Goal: Task Accomplishment & Management: Manage account settings

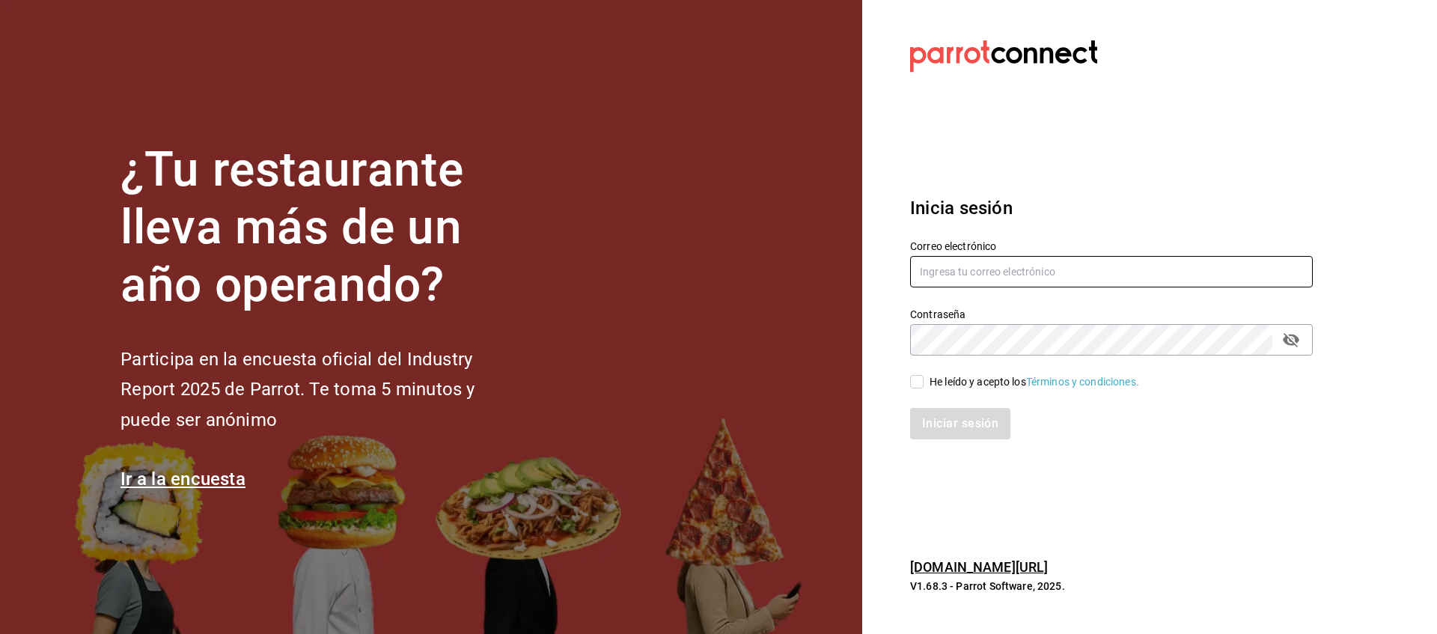
click at [1106, 271] on input "text" at bounding box center [1111, 271] width 403 height 31
click at [1106, 271] on input "snacks.monterrey@" at bounding box center [1111, 271] width 403 height 31
type input "snacks.monterrey@inaricomedores.com.mx"
click at [1297, 331] on icon "passwordField" at bounding box center [1291, 340] width 18 height 18
click at [913, 377] on input "He leído y acepto los Términos y condiciones." at bounding box center [916, 381] width 13 height 13
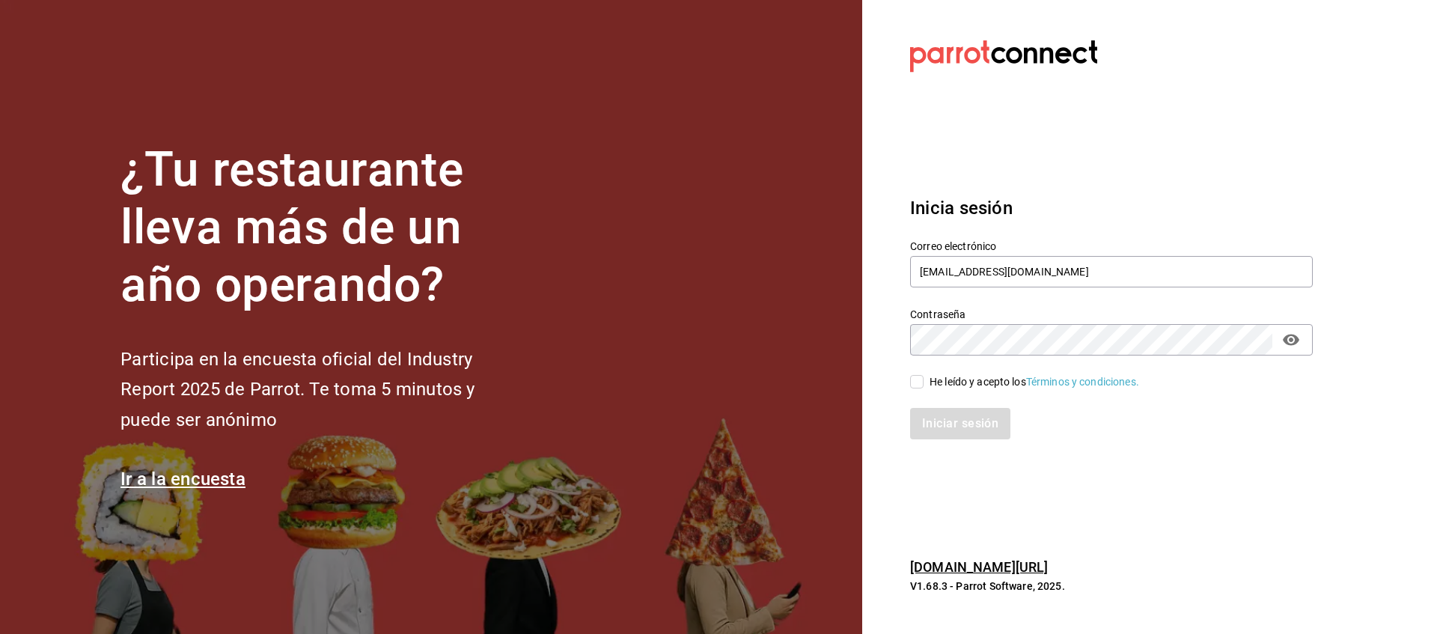
checkbox input "true"
click at [958, 427] on button "Iniciar sesión" at bounding box center [961, 423] width 102 height 31
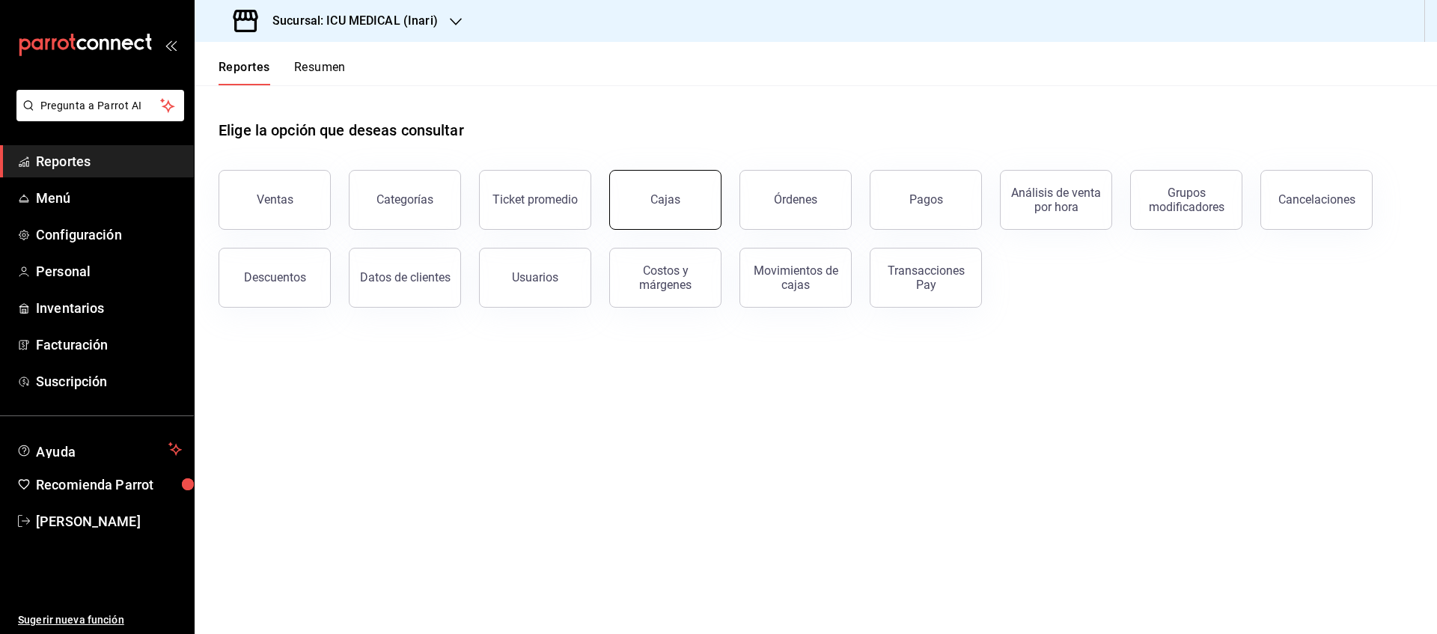
click at [652, 196] on div "Cajas" at bounding box center [666, 199] width 30 height 14
click at [652, 196] on html "Pregunta a Parrot AI Reportes Menú Configuración Personal Inventarios Facturaci…" at bounding box center [718, 317] width 1437 height 634
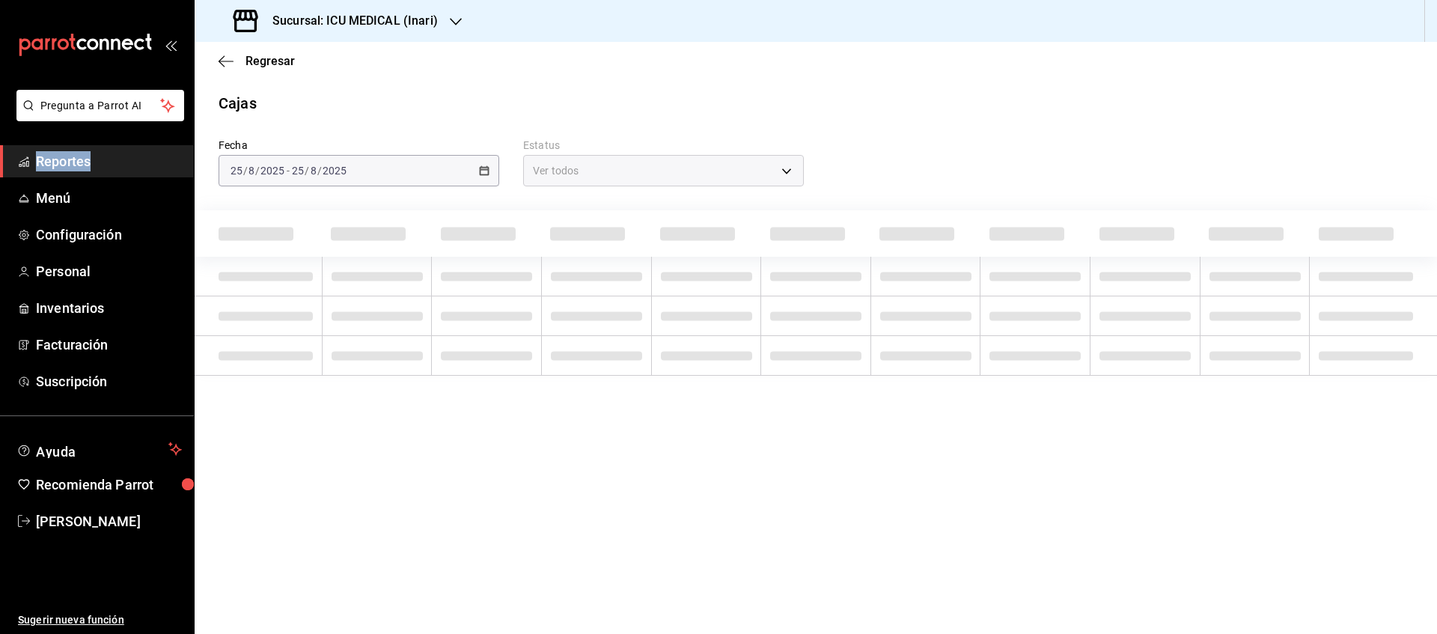
click at [463, 16] on div "Sucursal: ICU MEDICAL (Inari)" at bounding box center [337, 21] width 261 height 42
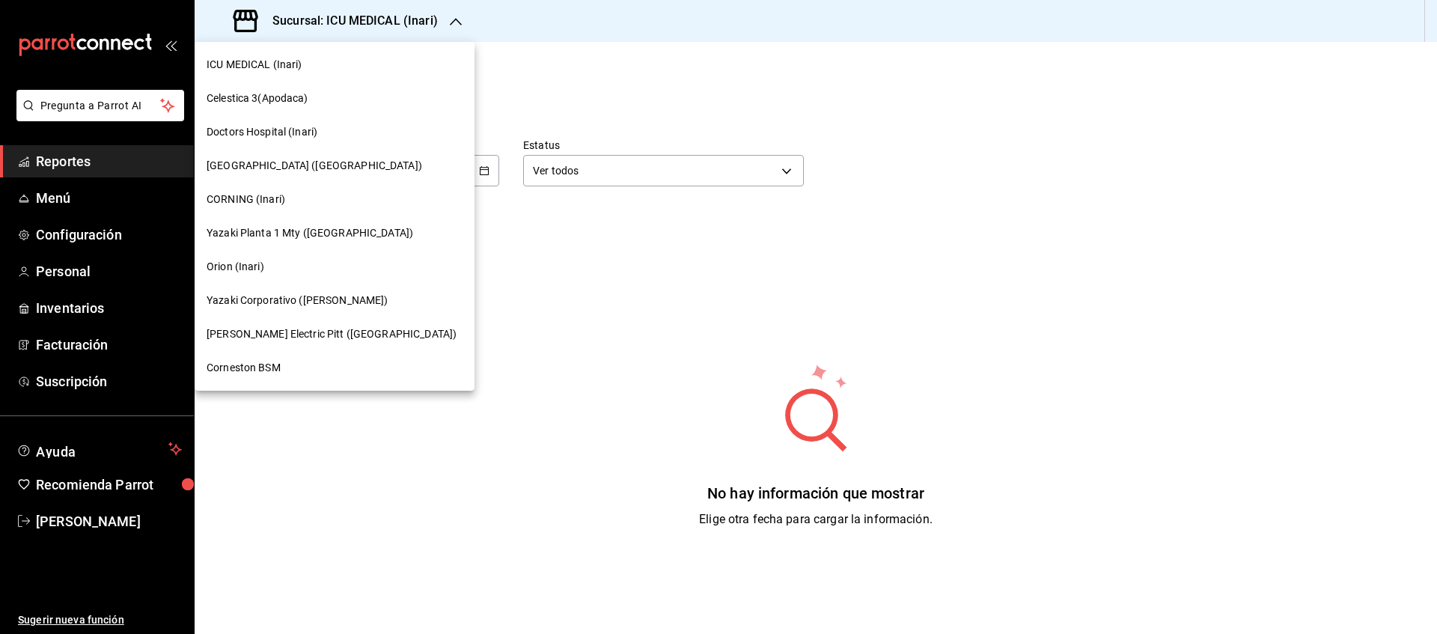
click at [276, 371] on span "Corneston BSM" at bounding box center [244, 368] width 74 height 16
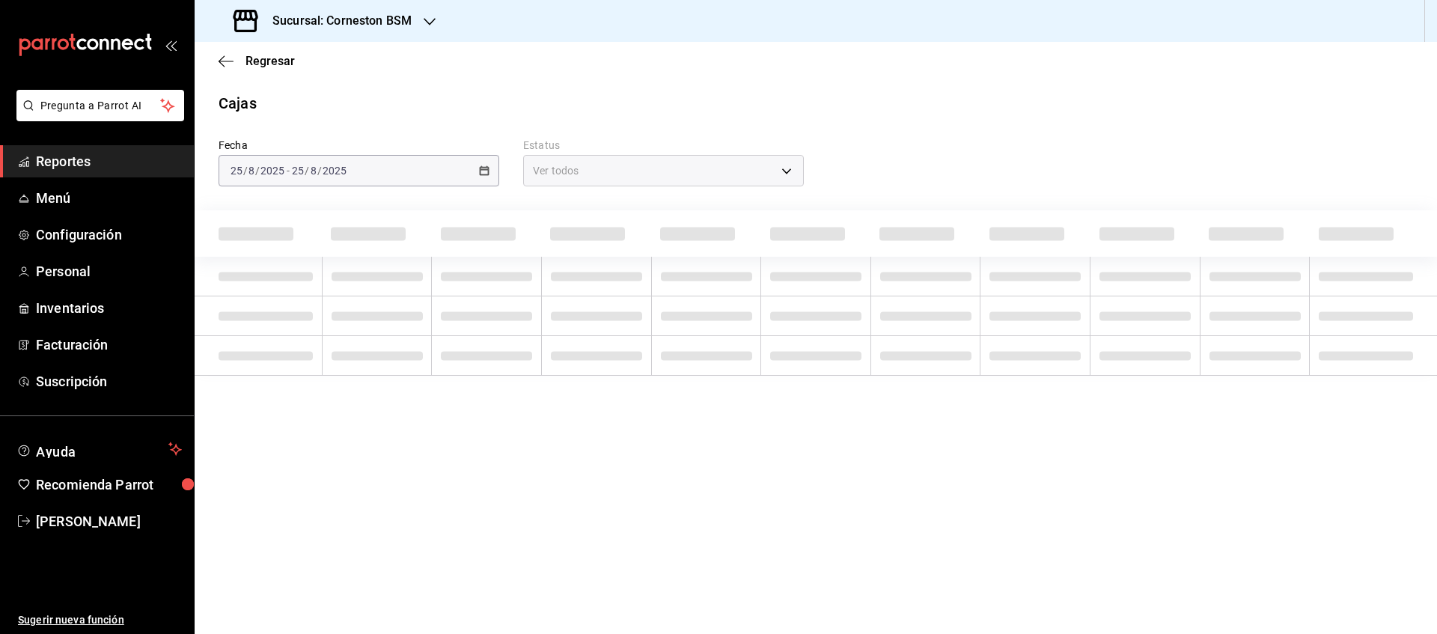
click at [490, 164] on div "[DATE] [DATE] - [DATE] [DATE]" at bounding box center [359, 170] width 281 height 31
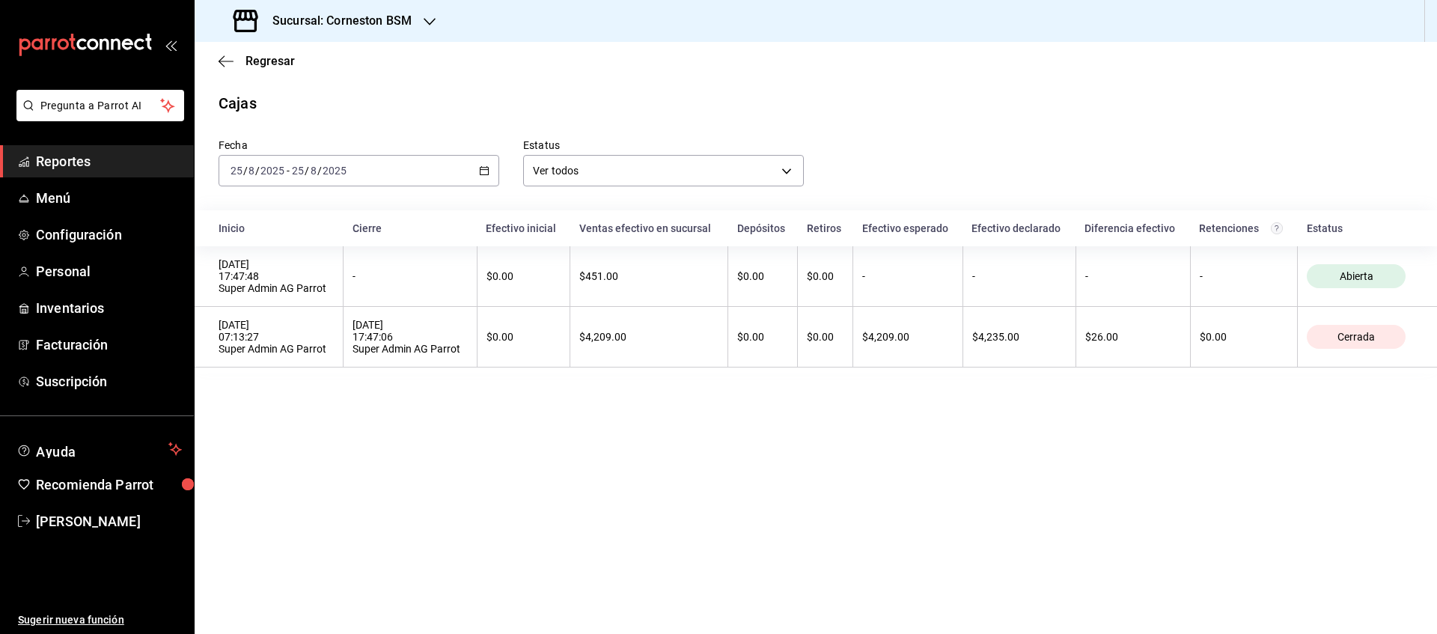
click at [492, 173] on div "[DATE] [DATE] - [DATE] [DATE]" at bounding box center [359, 170] width 281 height 31
click at [283, 389] on span "Rango de fechas" at bounding box center [289, 385] width 116 height 16
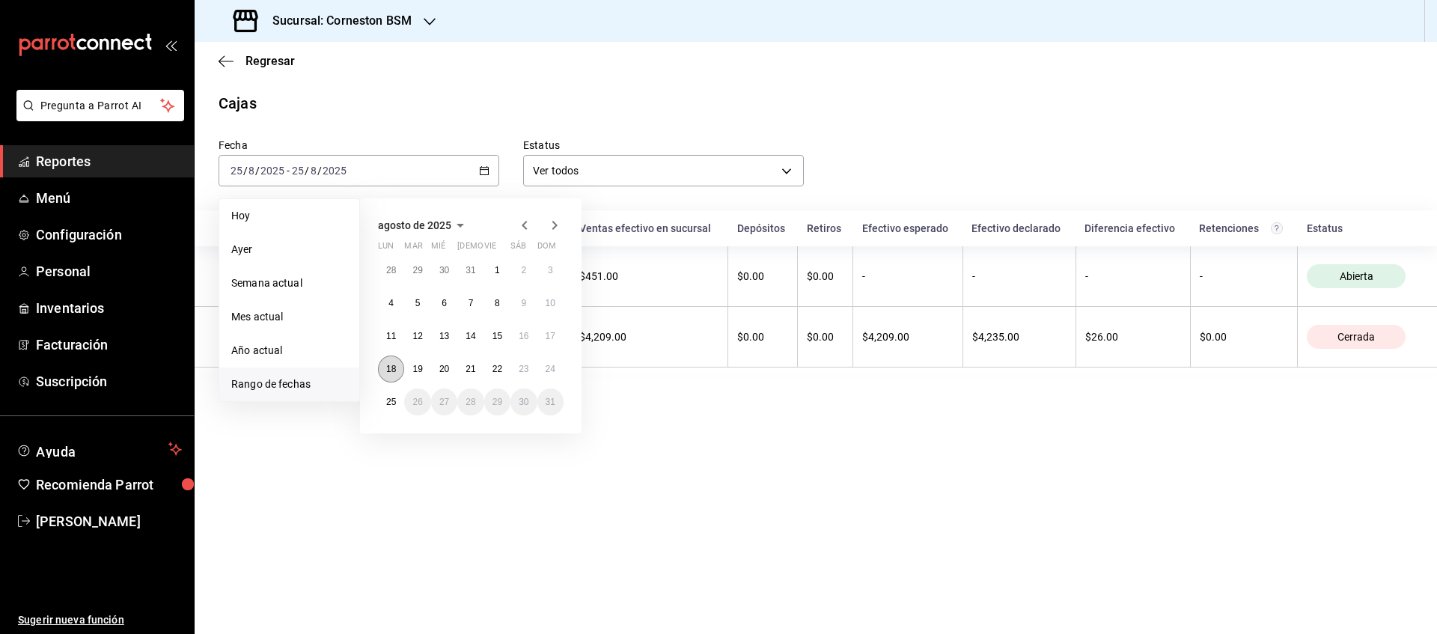
click at [391, 368] on abbr "18" at bounding box center [391, 369] width 10 height 10
click at [558, 363] on button "24" at bounding box center [550, 369] width 26 height 27
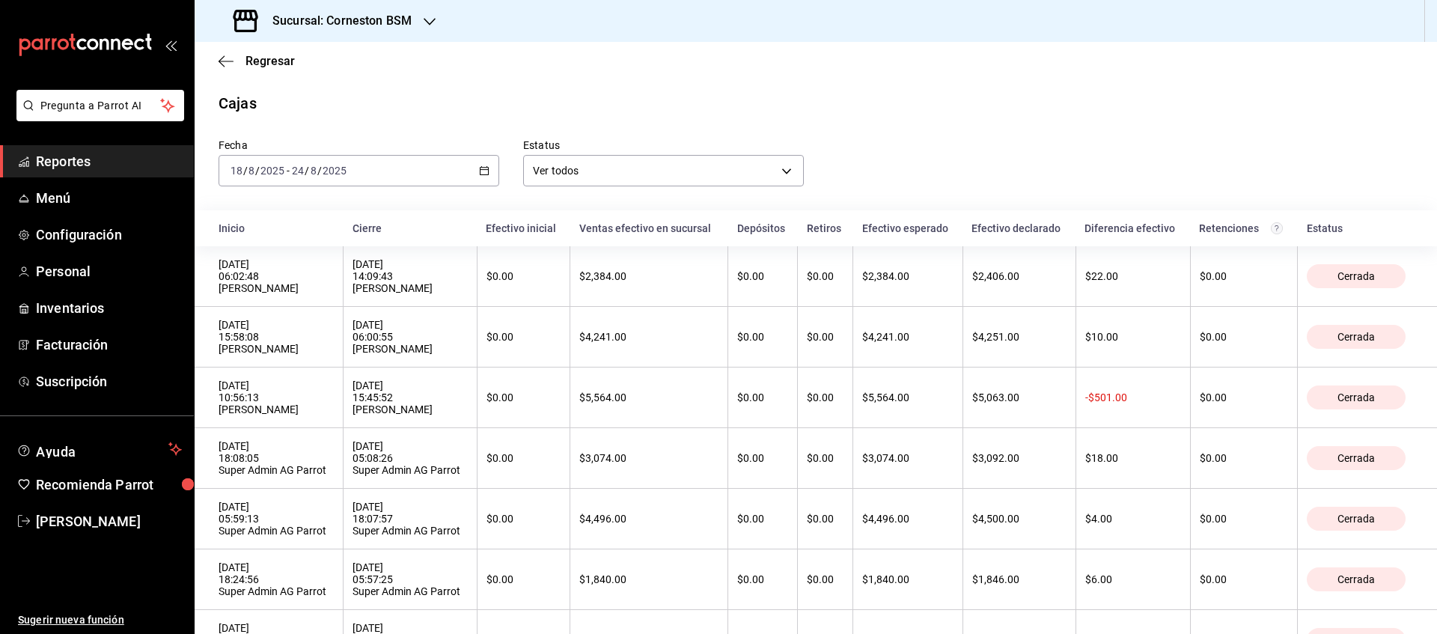
click at [1436, 7] on div "Sucursal: Corneston BSM" at bounding box center [816, 21] width 1243 height 42
click at [433, 41] on div "Sucursal: Corneston BSM" at bounding box center [324, 21] width 235 height 42
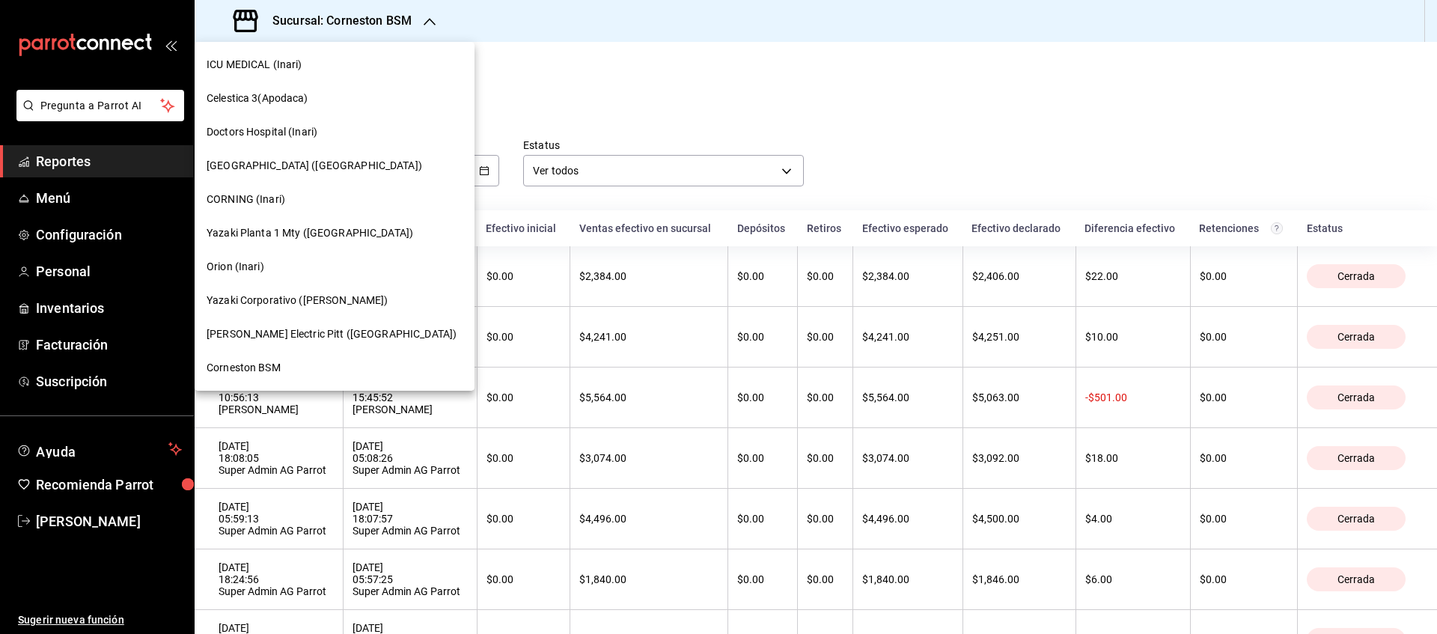
click at [302, 141] on div "Doctors Hospital (Inari)" at bounding box center [335, 132] width 280 height 34
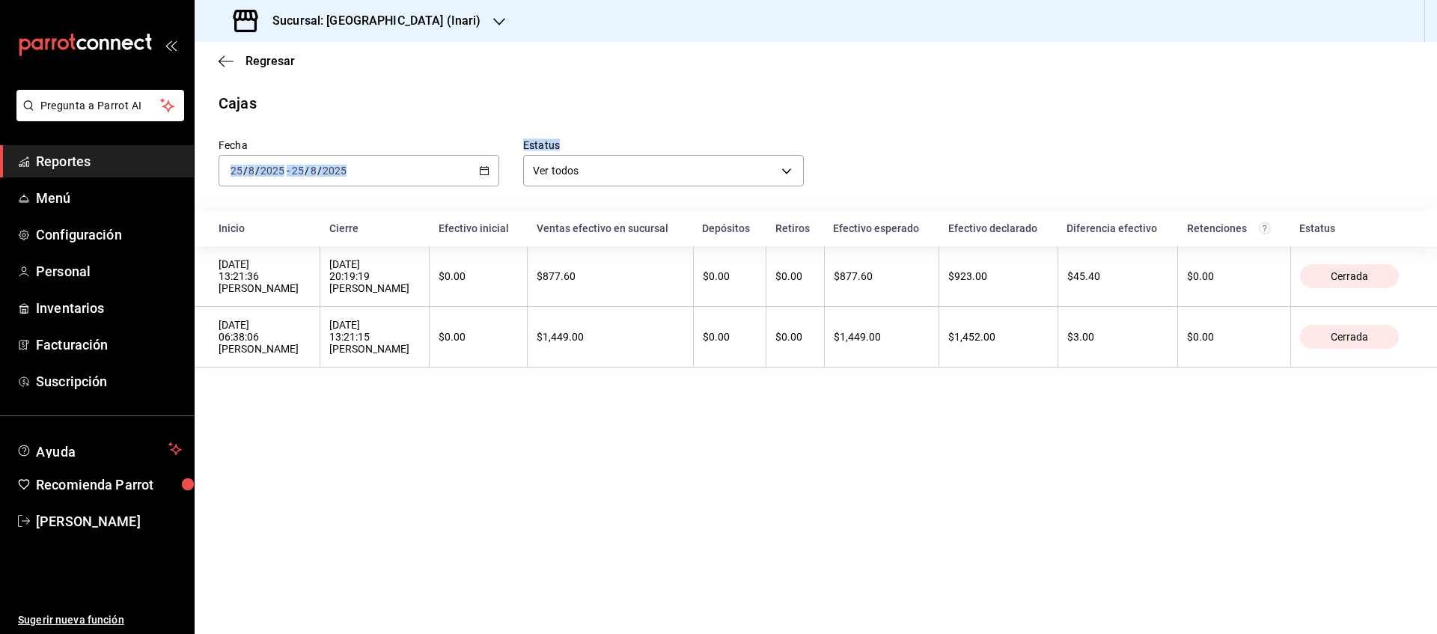
drag, startPoint x: 302, startPoint y: 141, endPoint x: 500, endPoint y: 181, distance: 201.7
click at [500, 181] on div "Fecha [DATE] [DATE] - [DATE] [DATE] Estatus Ver todos ALL" at bounding box center [804, 151] width 1219 height 72
click at [481, 173] on \(Stroke\) "button" at bounding box center [484, 171] width 9 height 8
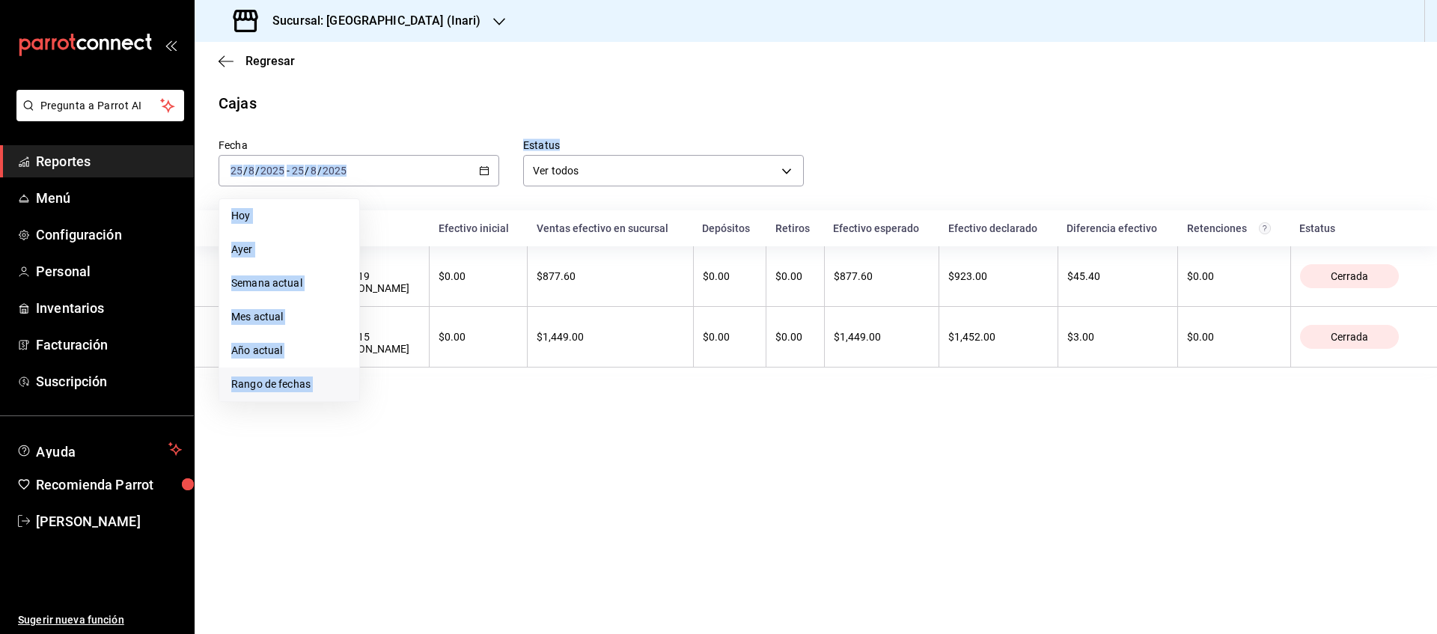
click at [282, 378] on span "Rango de fechas" at bounding box center [289, 385] width 116 height 16
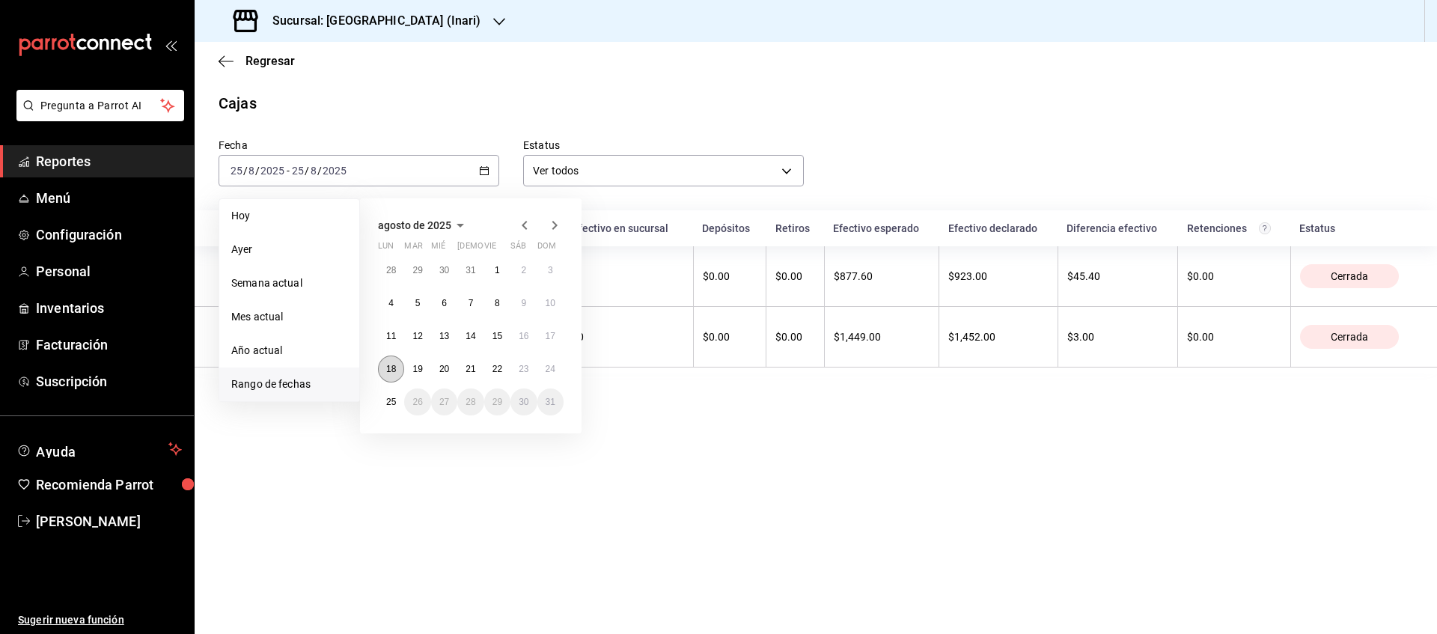
click at [395, 366] on abbr "18" at bounding box center [391, 369] width 10 height 10
click at [550, 367] on abbr "24" at bounding box center [551, 369] width 10 height 10
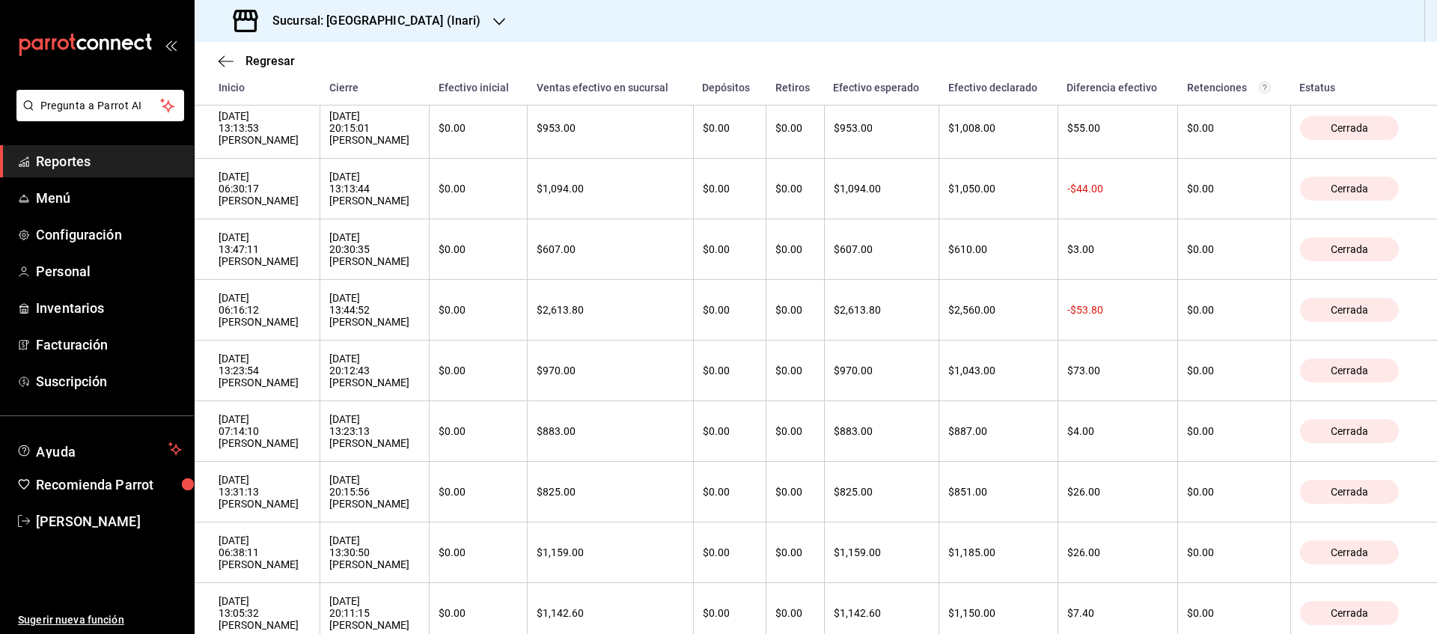
scroll to position [425, 0]
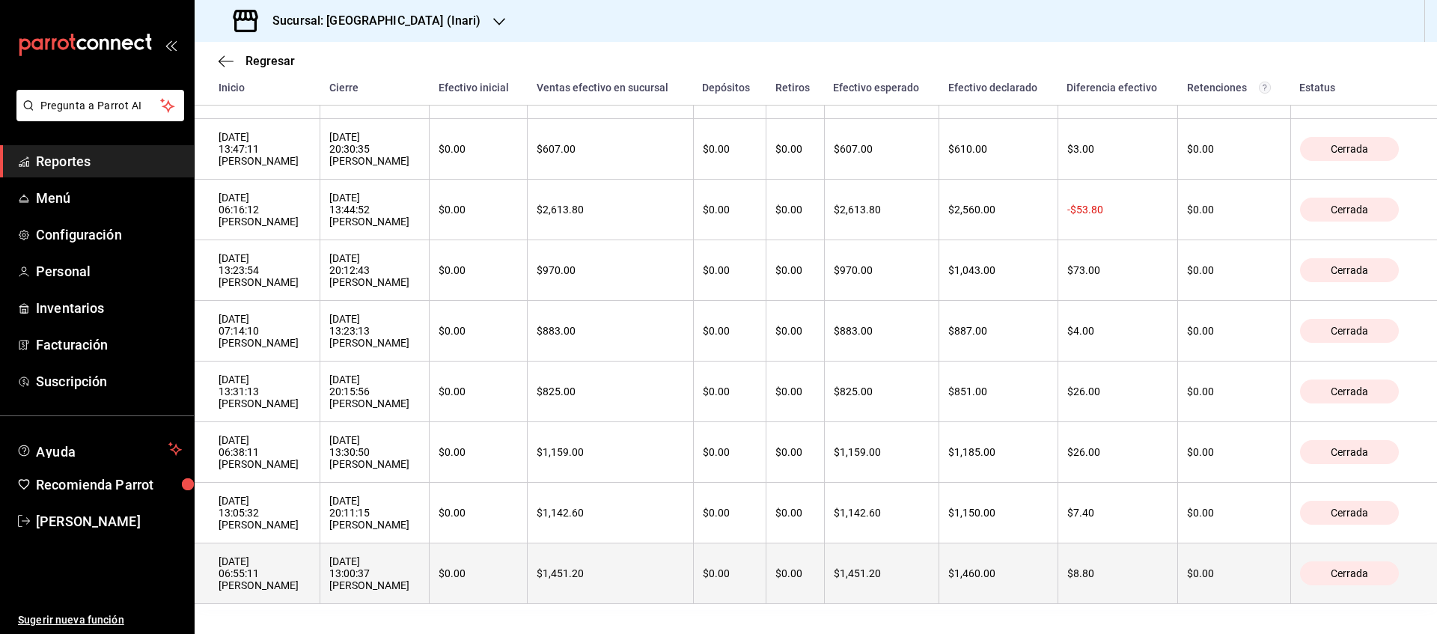
click at [343, 587] on div "[DATE] 13:00:37 [PERSON_NAME]" at bounding box center [374, 573] width 91 height 36
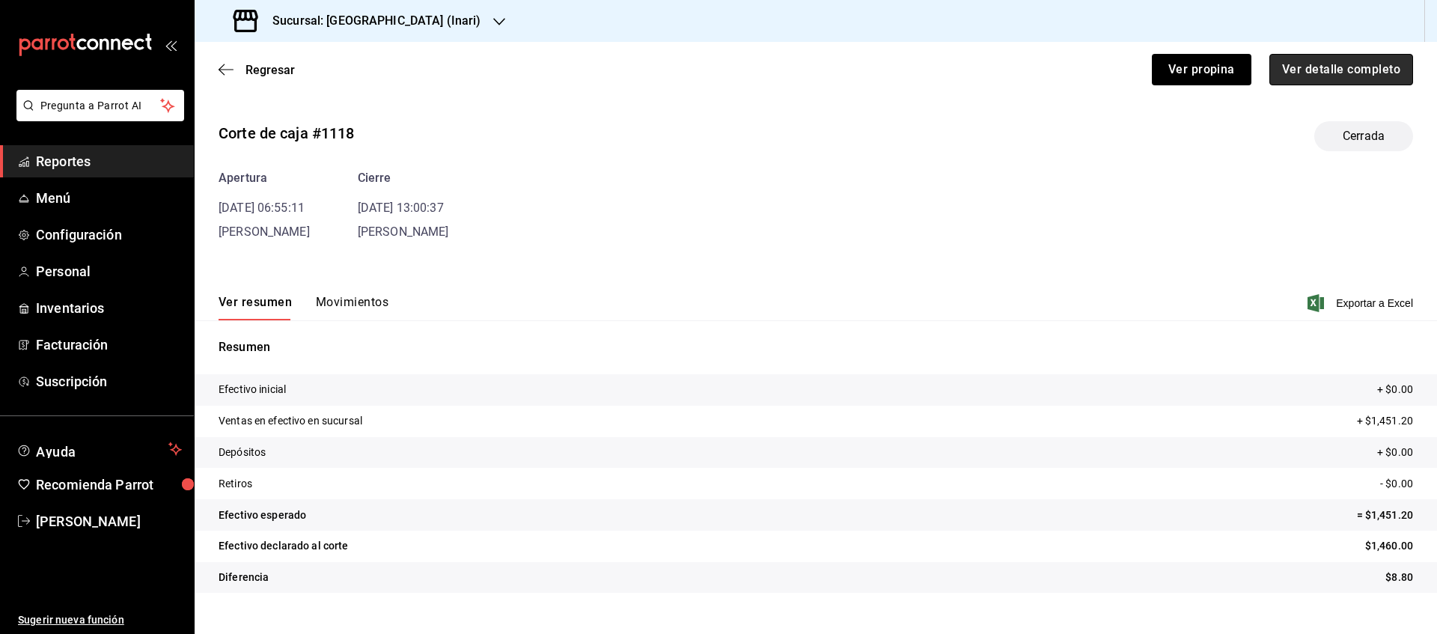
click at [1336, 74] on button "Ver detalle completo" at bounding box center [1342, 69] width 144 height 31
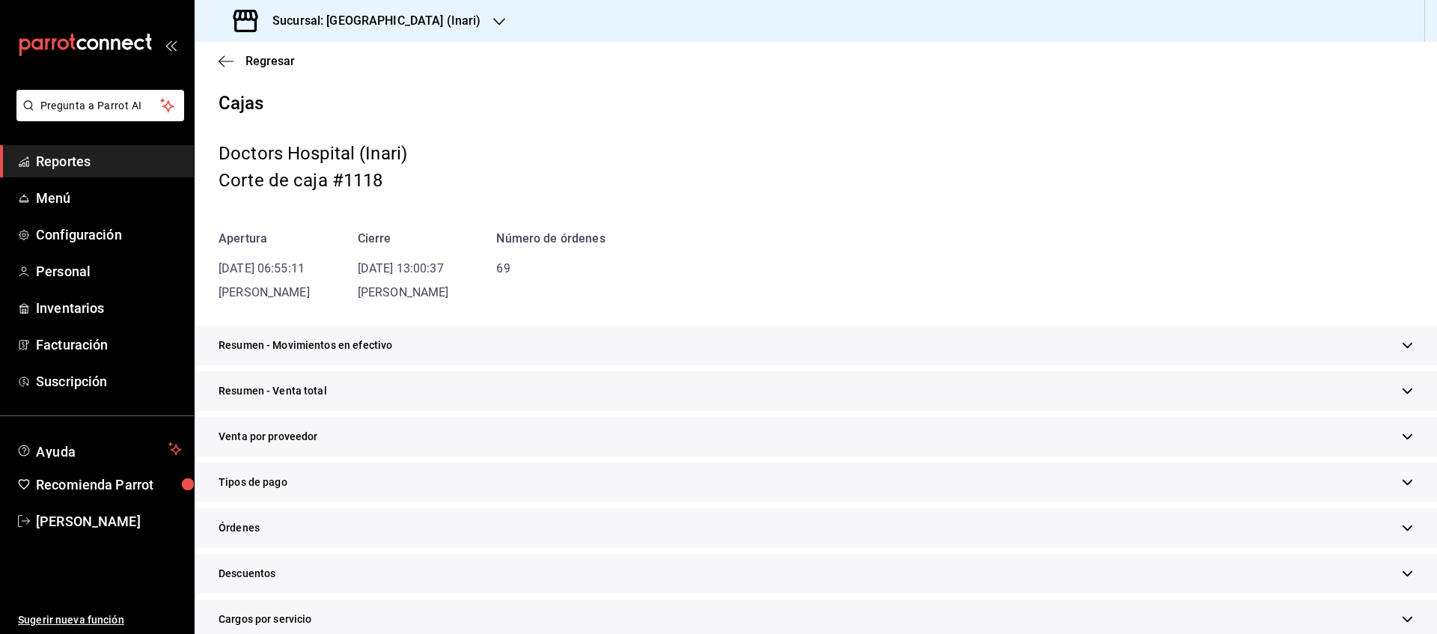
click at [279, 479] on span "Tipos de pago" at bounding box center [253, 483] width 69 height 16
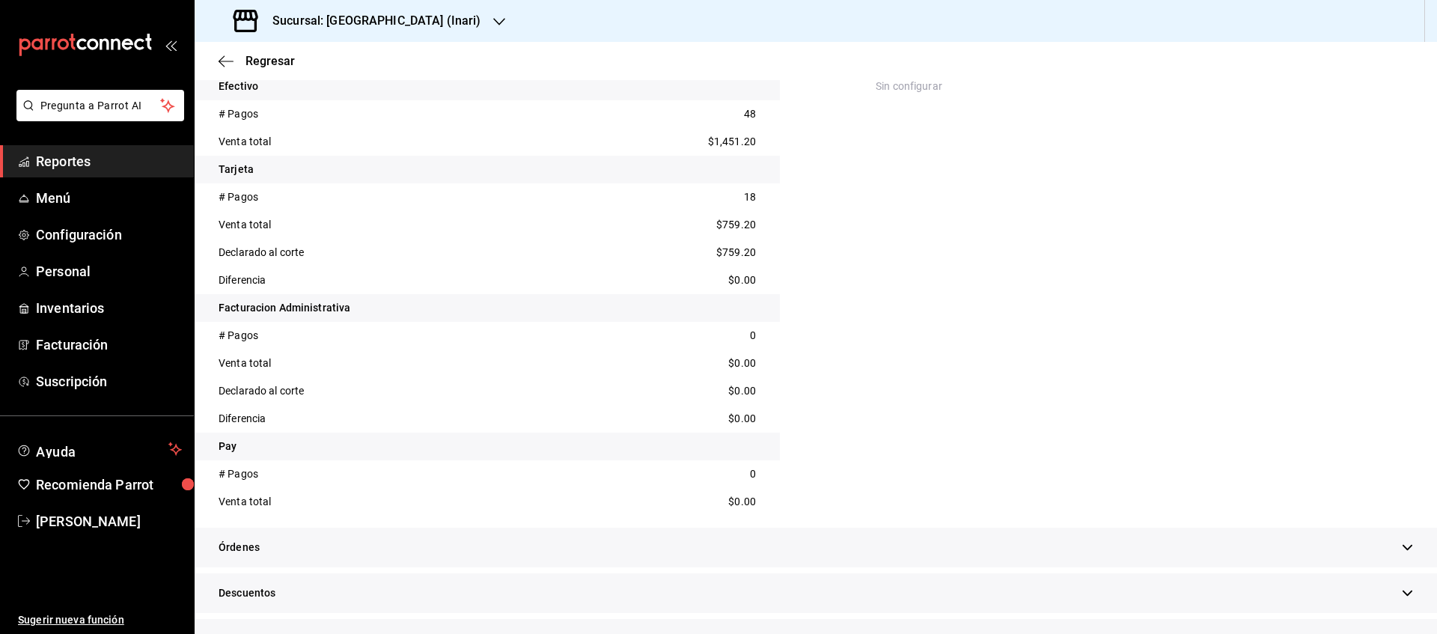
scroll to position [524, 0]
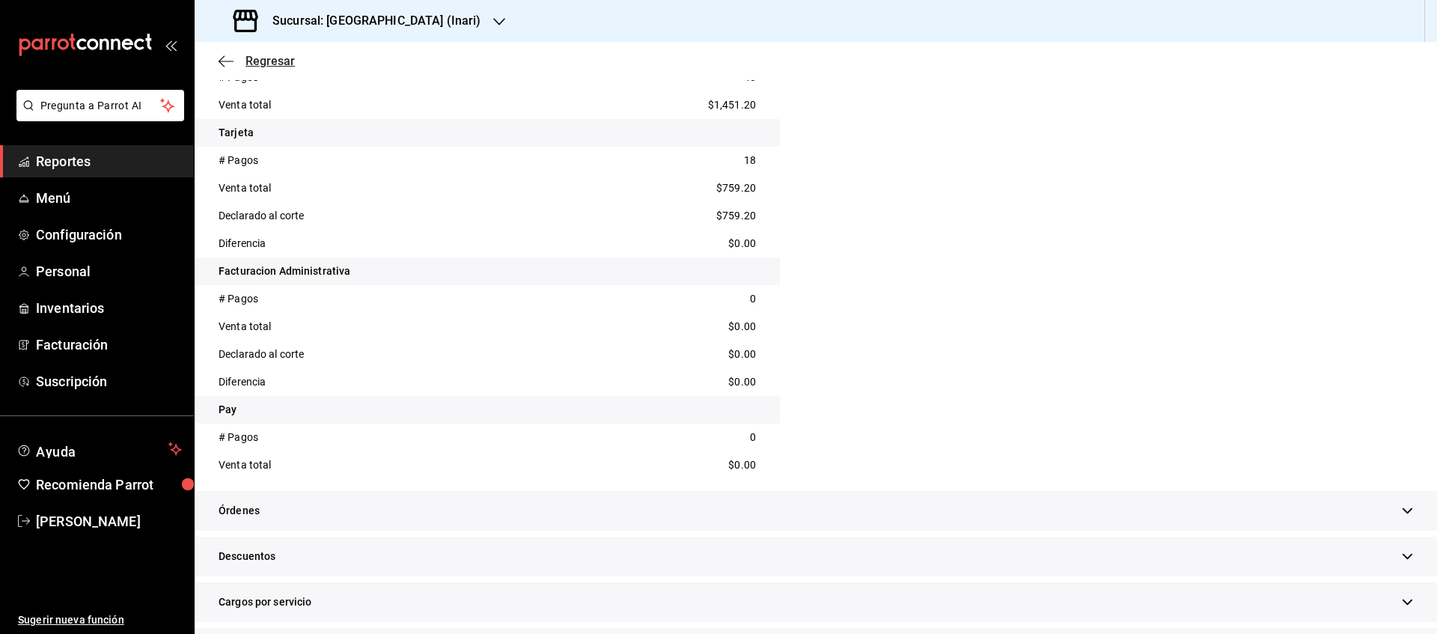
click at [227, 58] on icon "button" at bounding box center [226, 61] width 15 height 13
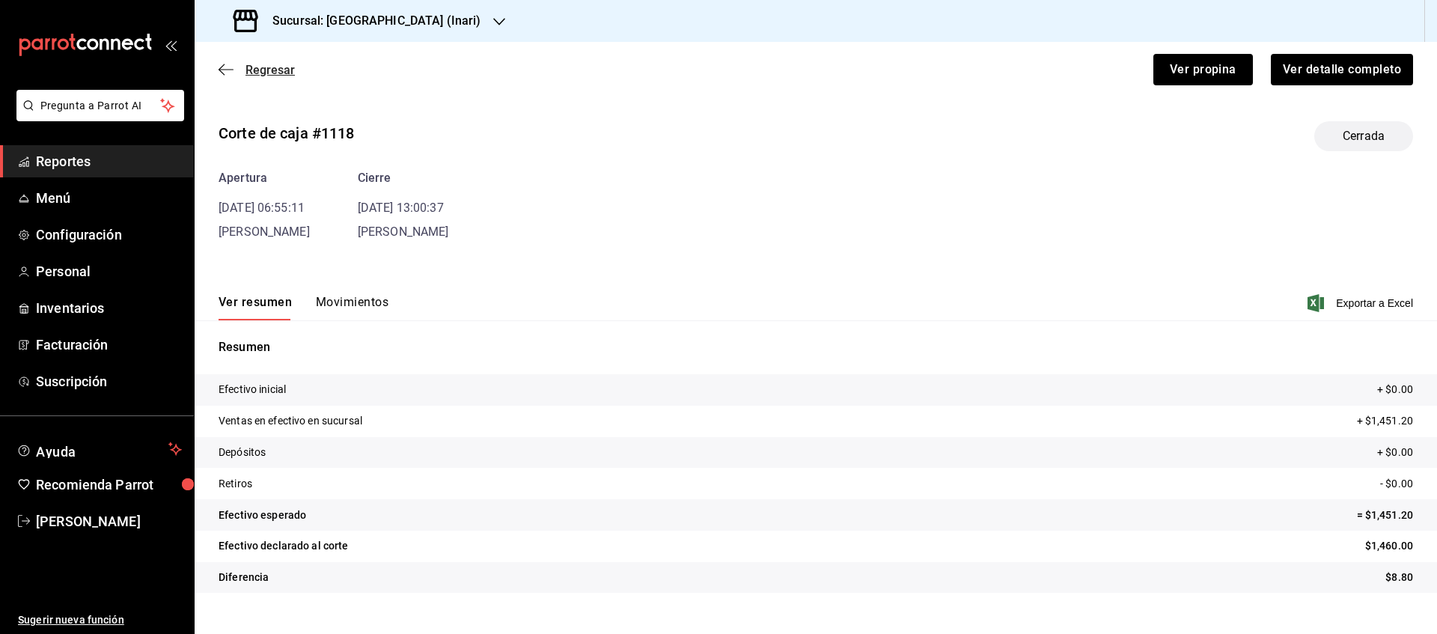
click at [232, 76] on span "Regresar" at bounding box center [257, 70] width 76 height 14
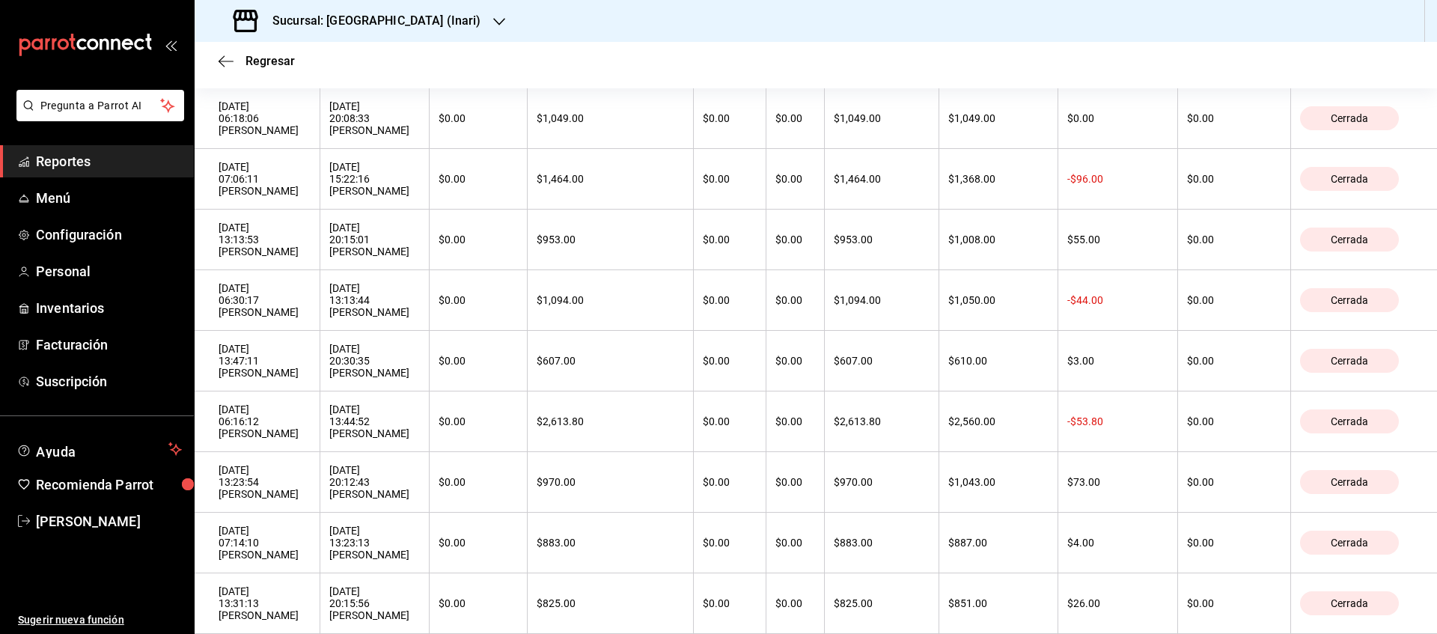
scroll to position [156, 0]
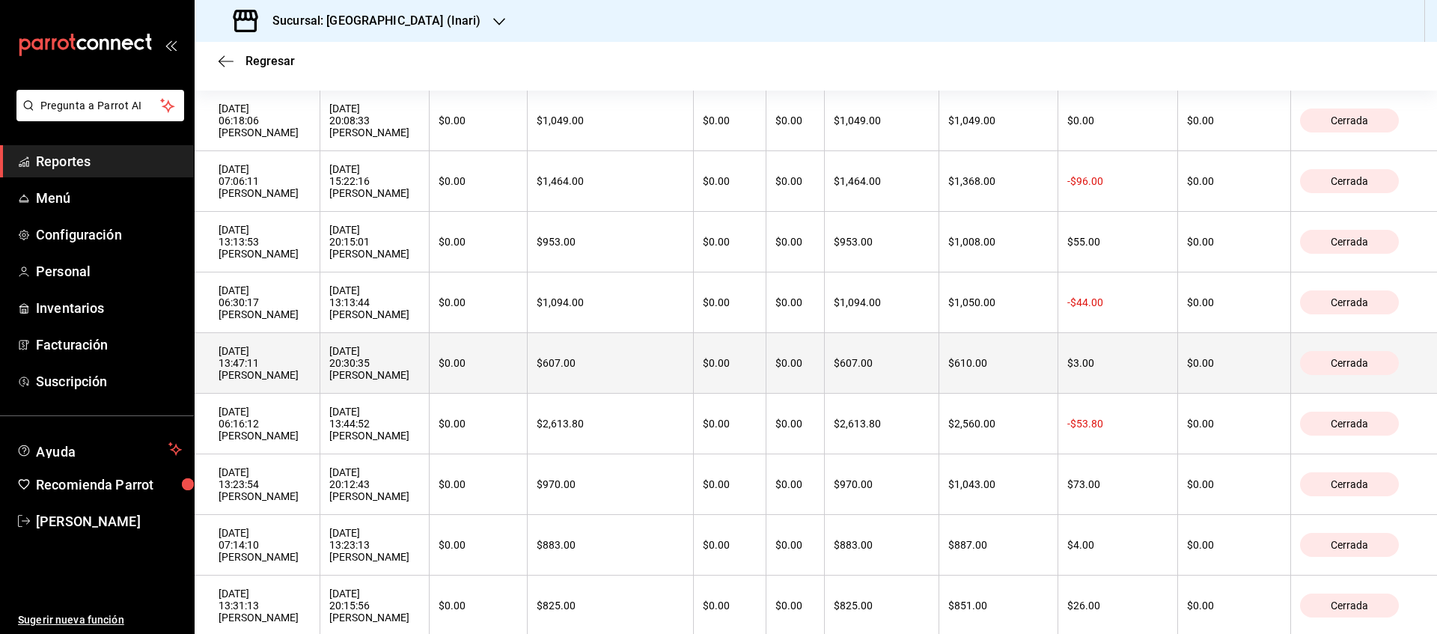
click at [1014, 387] on th "$610.00" at bounding box center [998, 363] width 118 height 61
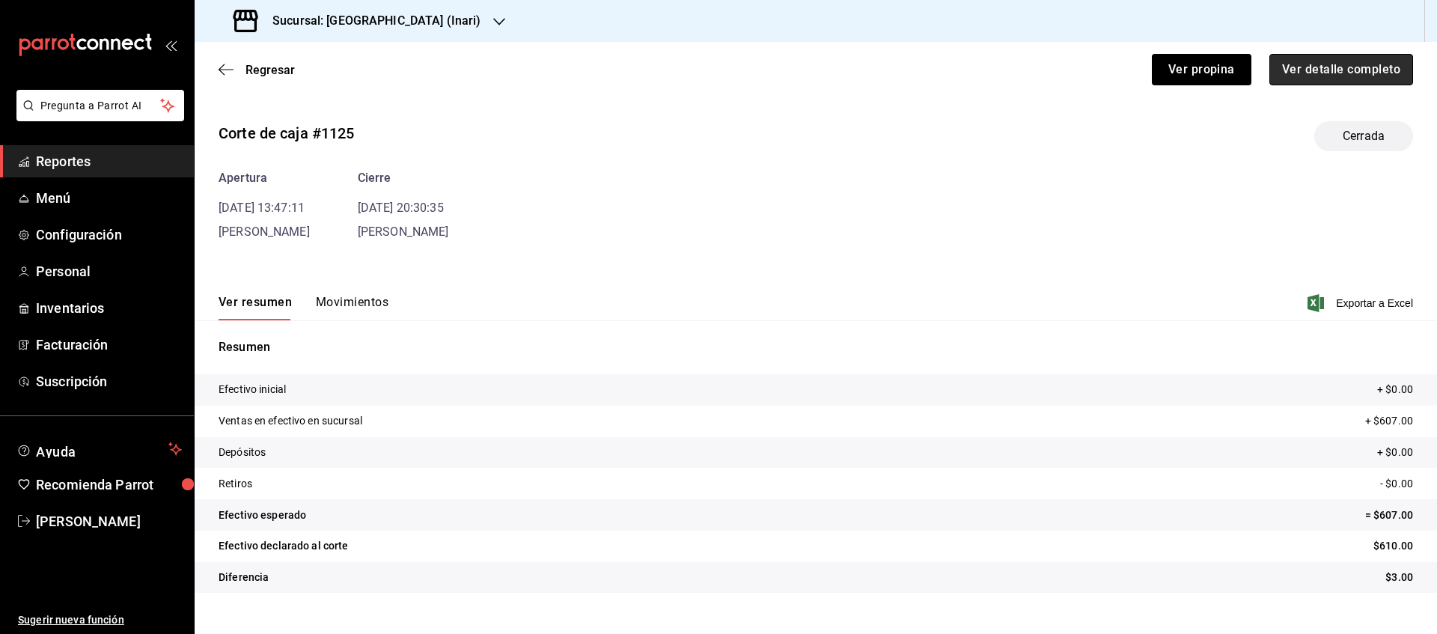
click at [1389, 70] on button "Ver detalle completo" at bounding box center [1342, 69] width 144 height 31
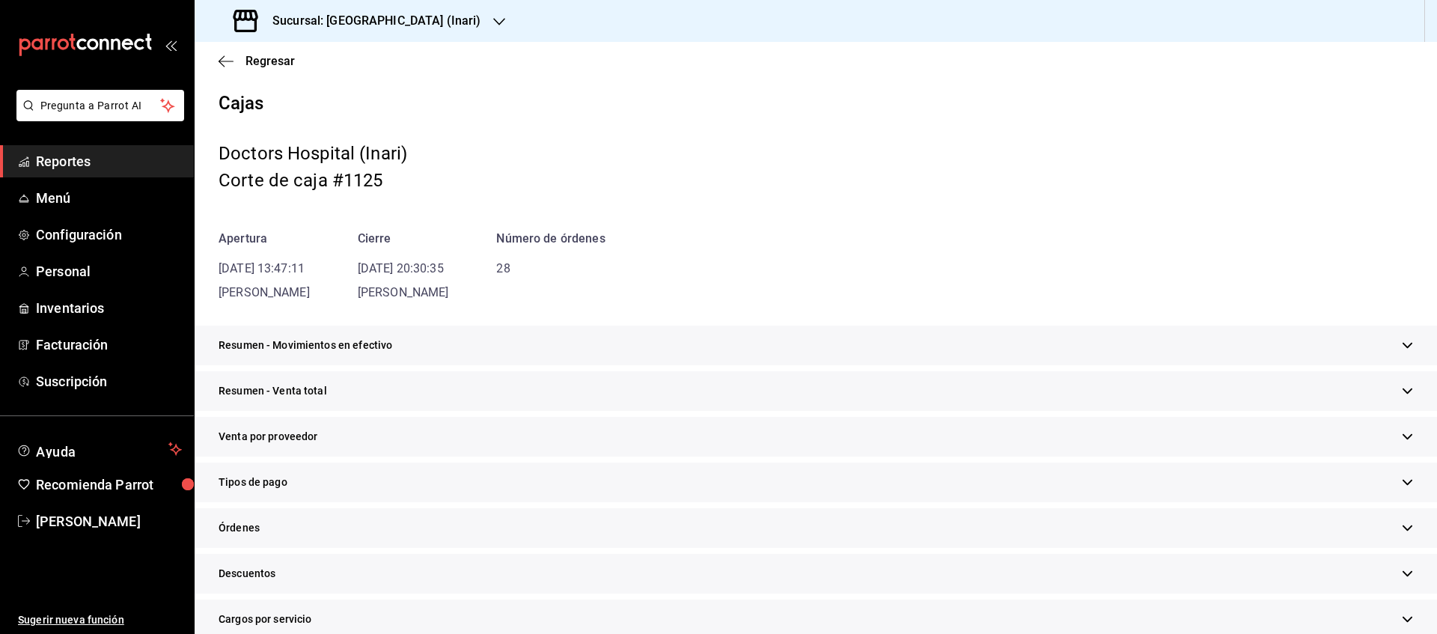
click at [318, 492] on div "Tipos de pago" at bounding box center [816, 483] width 1243 height 40
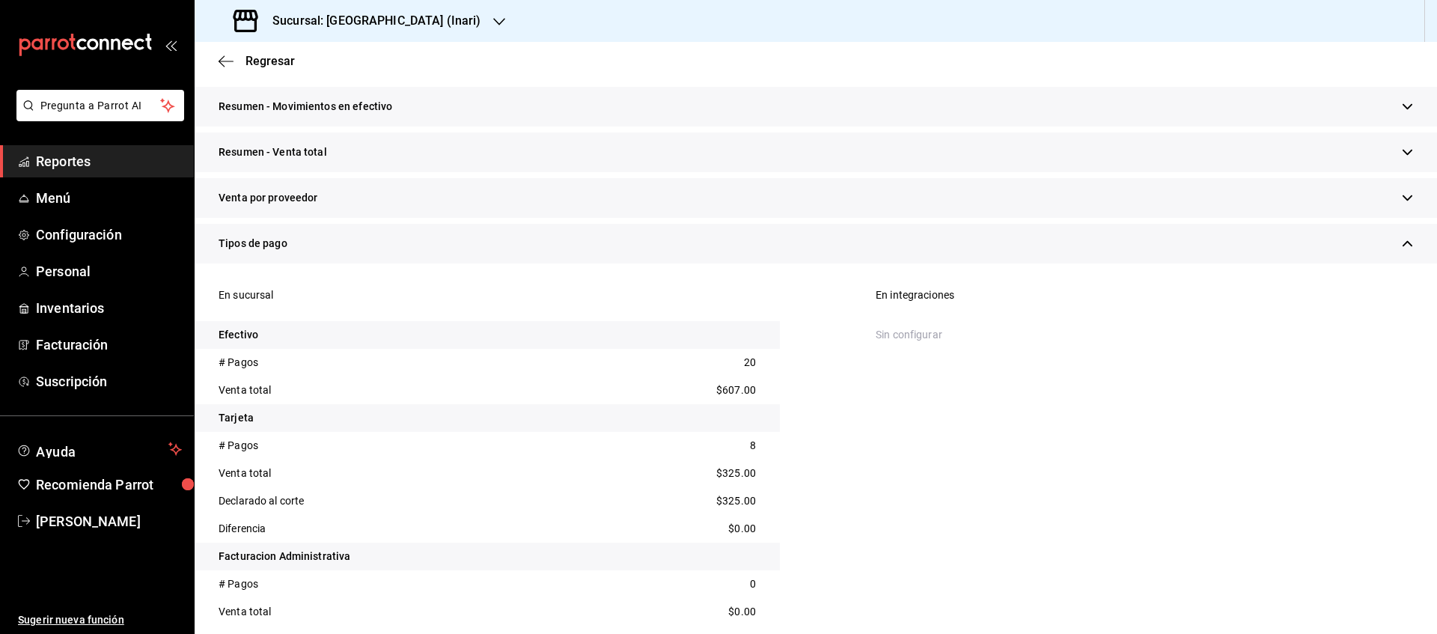
scroll to position [374, 0]
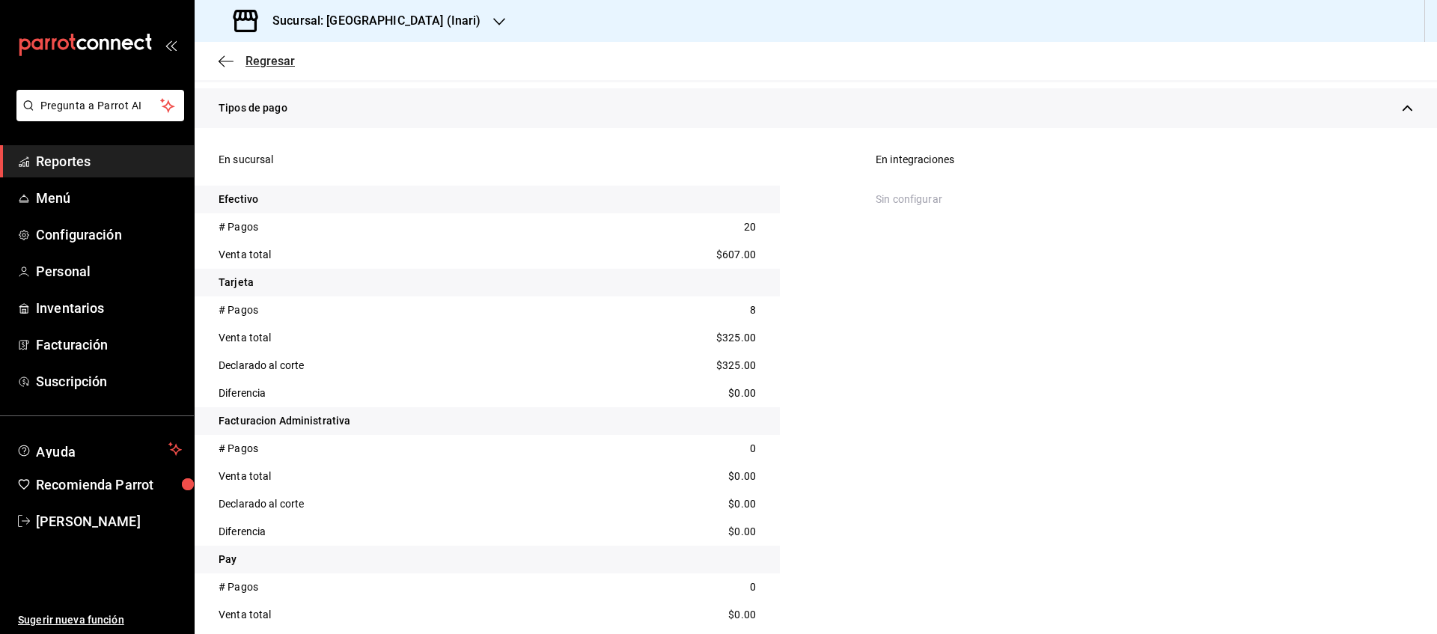
click at [262, 58] on span "Regresar" at bounding box center [270, 61] width 49 height 14
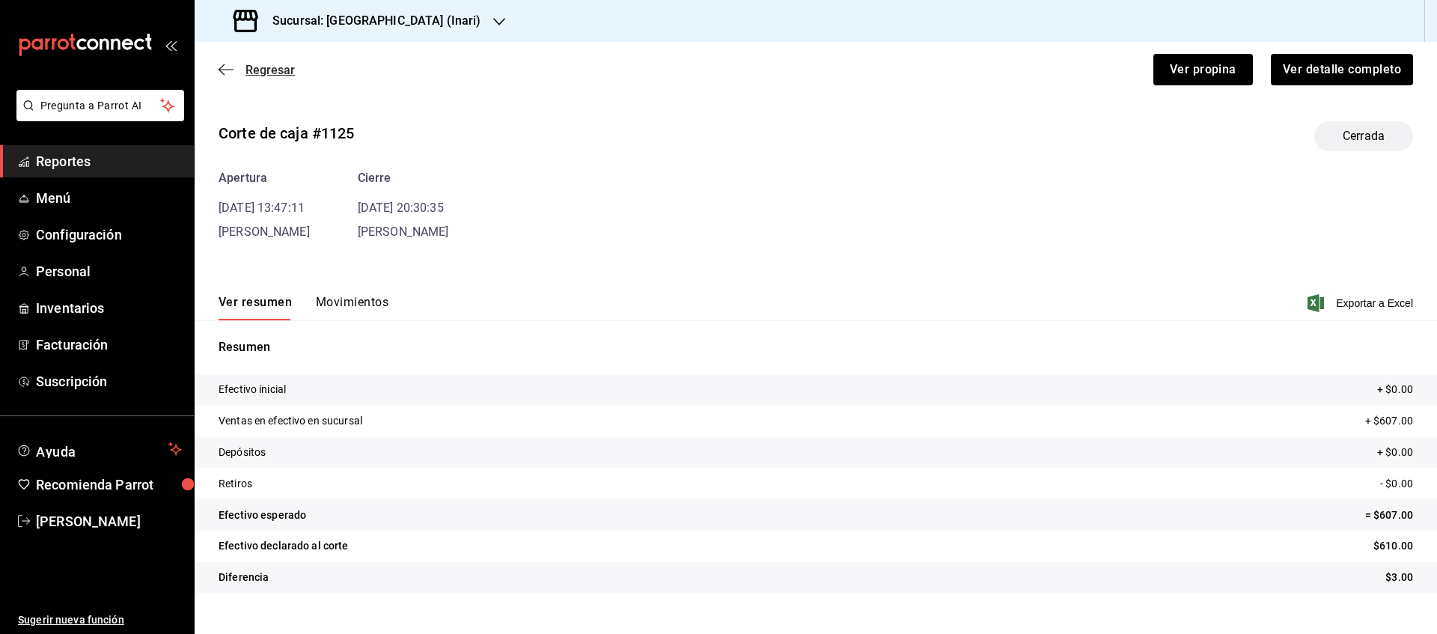
click at [239, 75] on span "Regresar" at bounding box center [257, 70] width 76 height 14
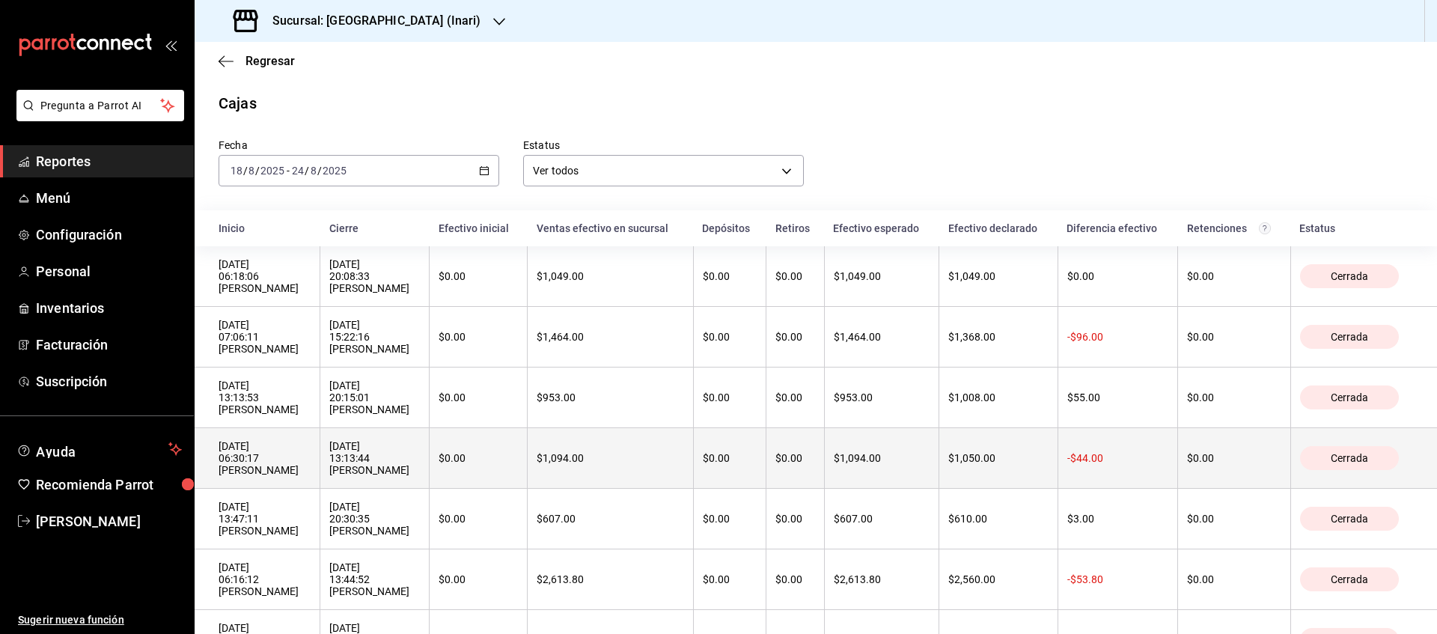
click at [974, 487] on th "$1,050.00" at bounding box center [998, 458] width 118 height 61
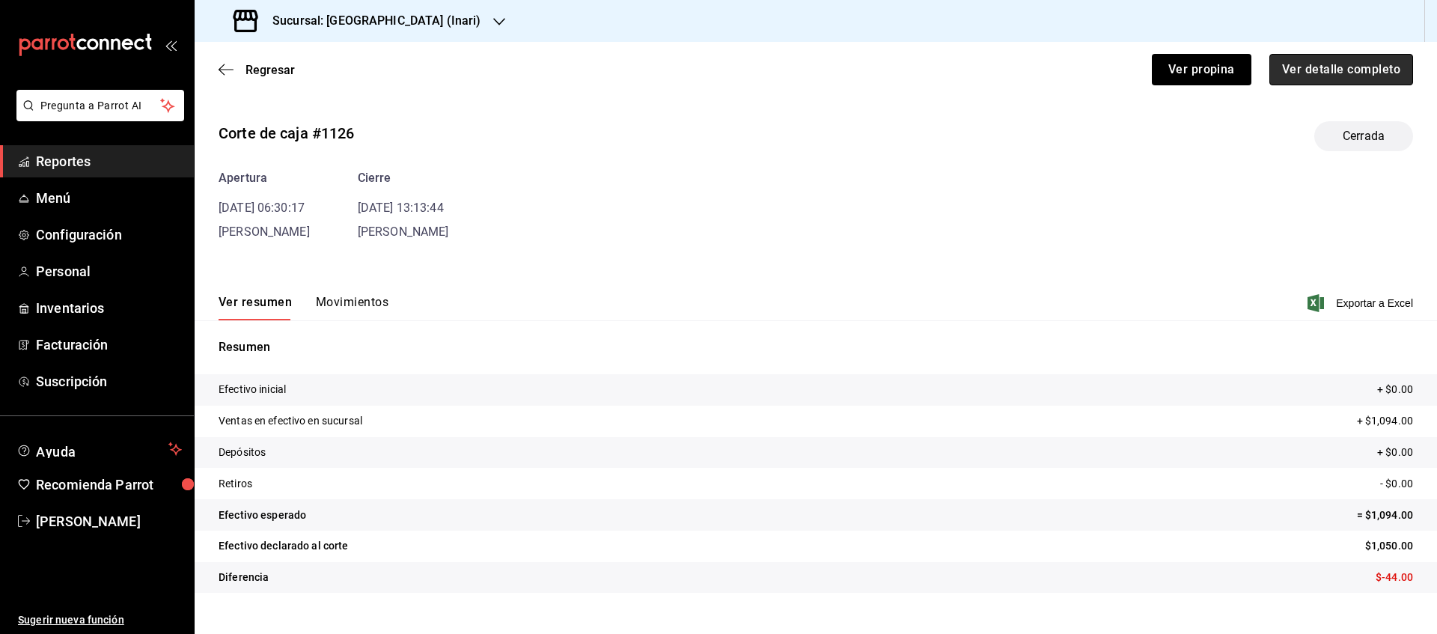
click at [1388, 64] on button "Ver detalle completo" at bounding box center [1342, 69] width 144 height 31
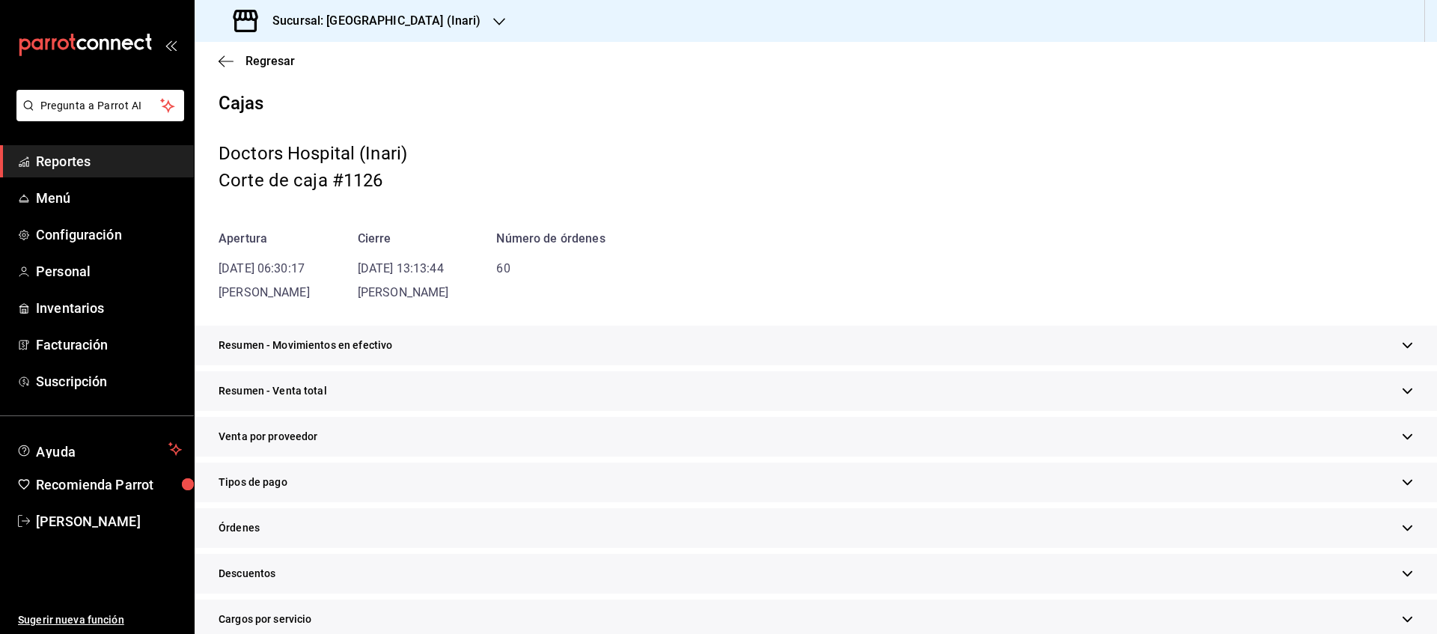
click at [365, 499] on div "Tipos de pago" at bounding box center [816, 483] width 1243 height 40
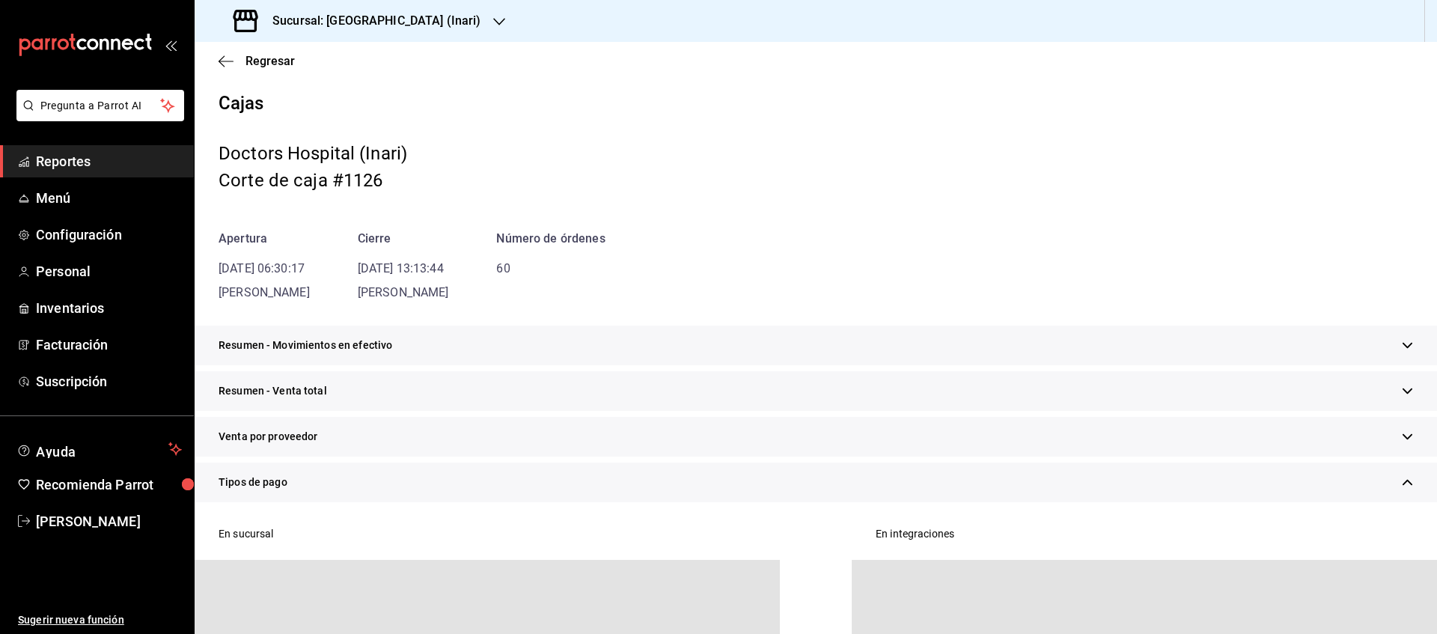
click at [365, 499] on div "Tipos de pago" at bounding box center [816, 483] width 1243 height 40
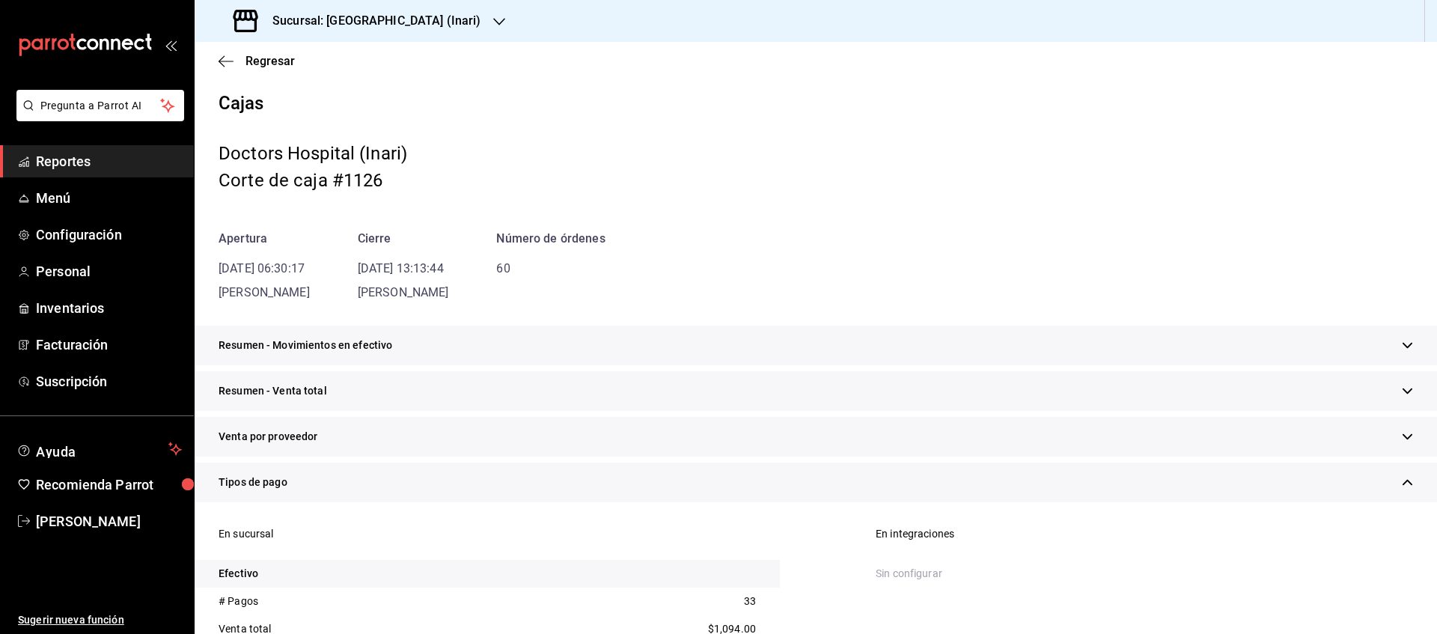
click at [1415, 213] on div "Cajas Doctors Hospital (Inari) Corte de caja #1126 Apertura [DATE] 06:30:17 [PE…" at bounding box center [816, 197] width 1243 height 210
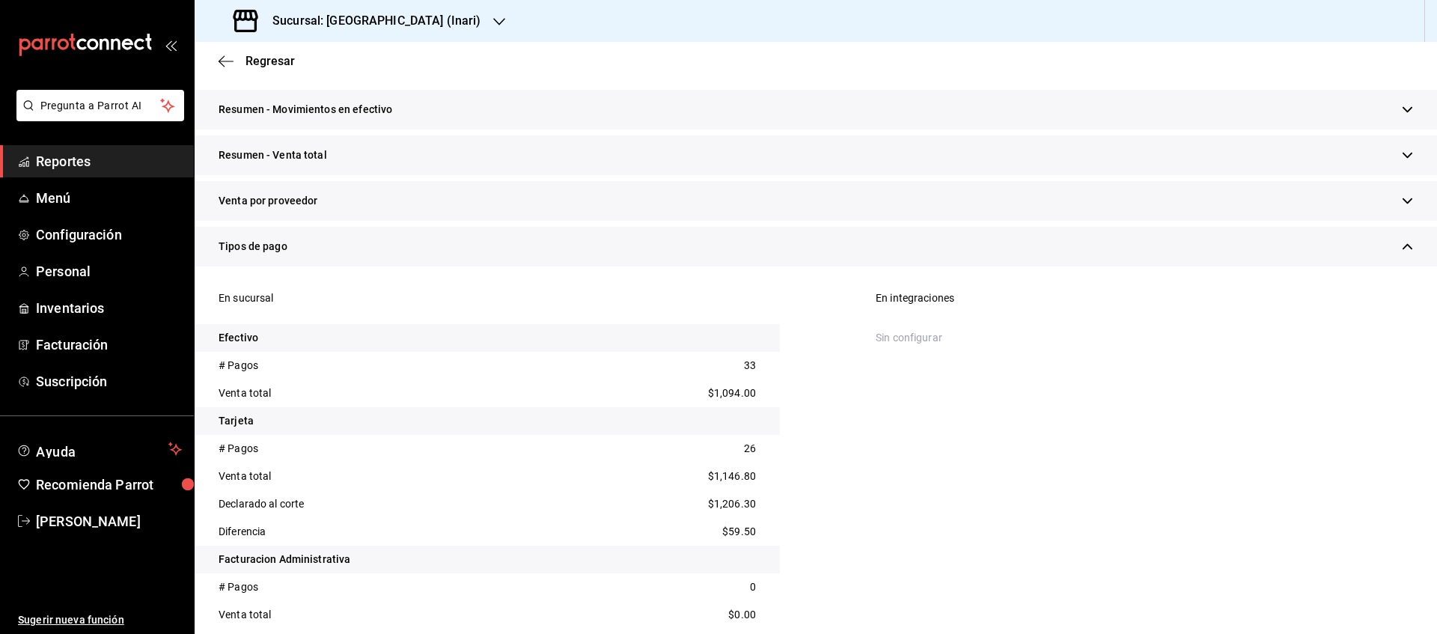
scroll to position [243, 0]
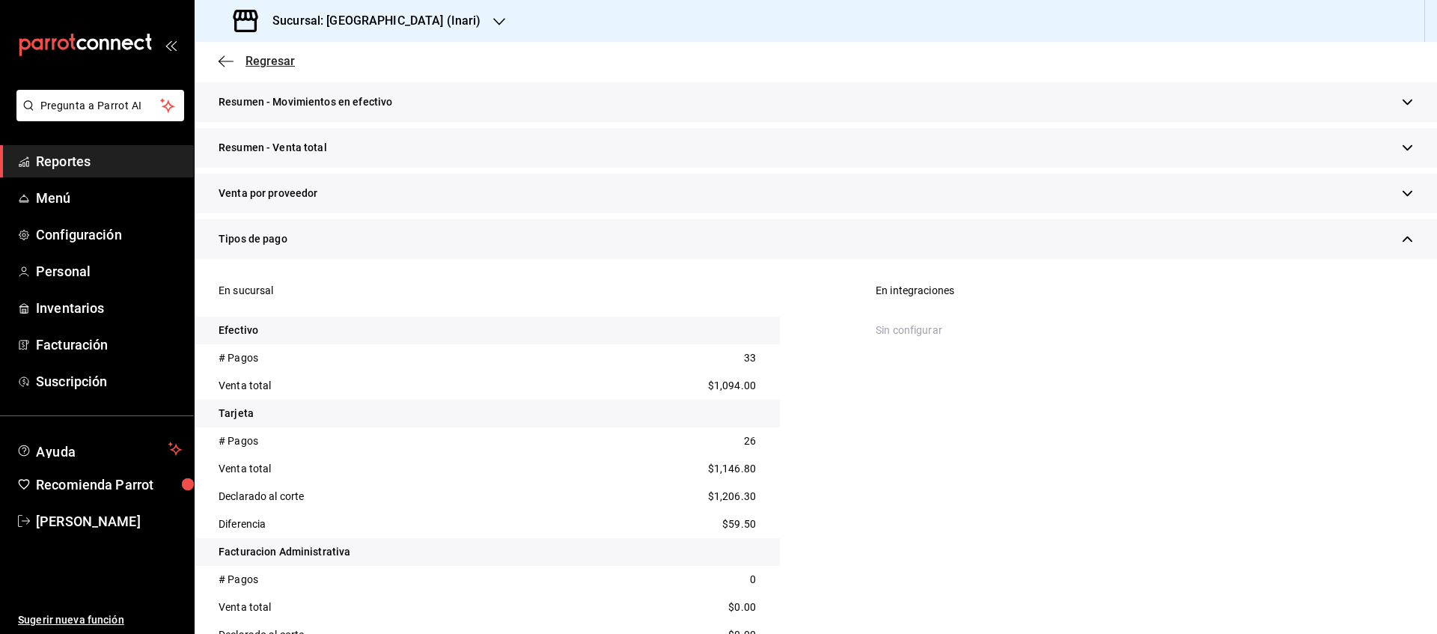
click at [247, 65] on span "Regresar" at bounding box center [270, 61] width 49 height 14
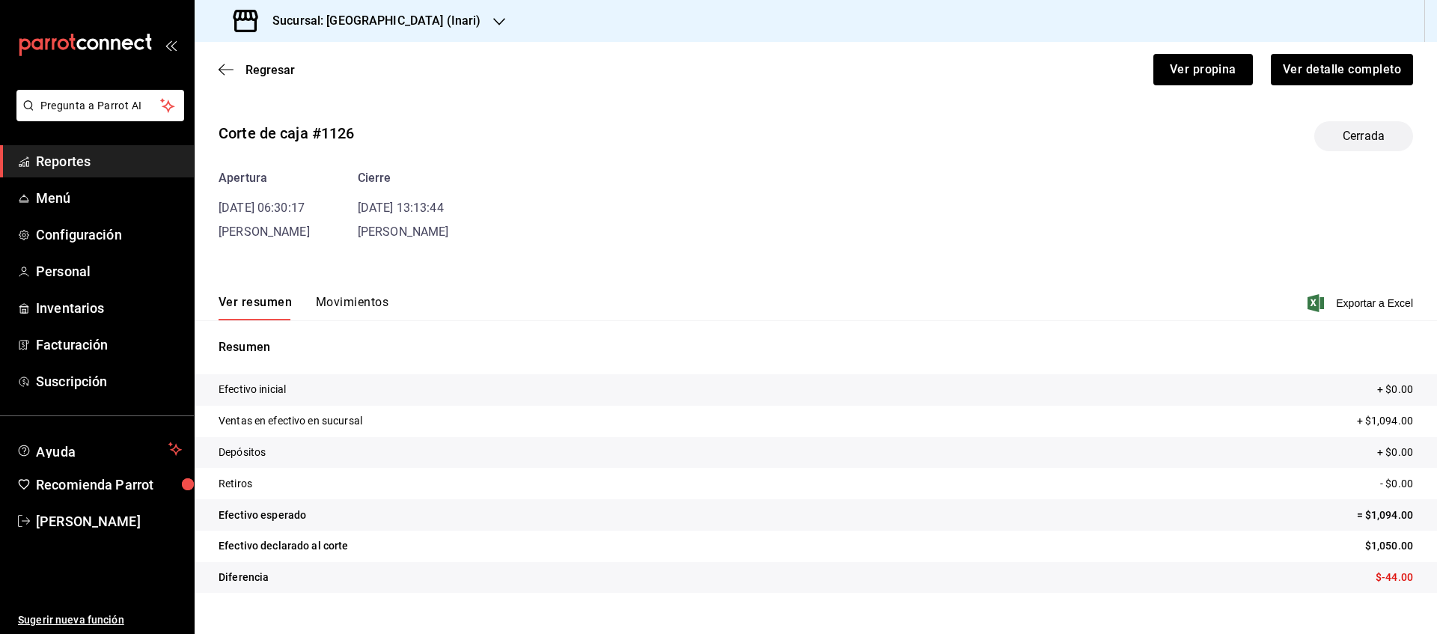
click at [247, 65] on span "Regresar" at bounding box center [270, 70] width 49 height 14
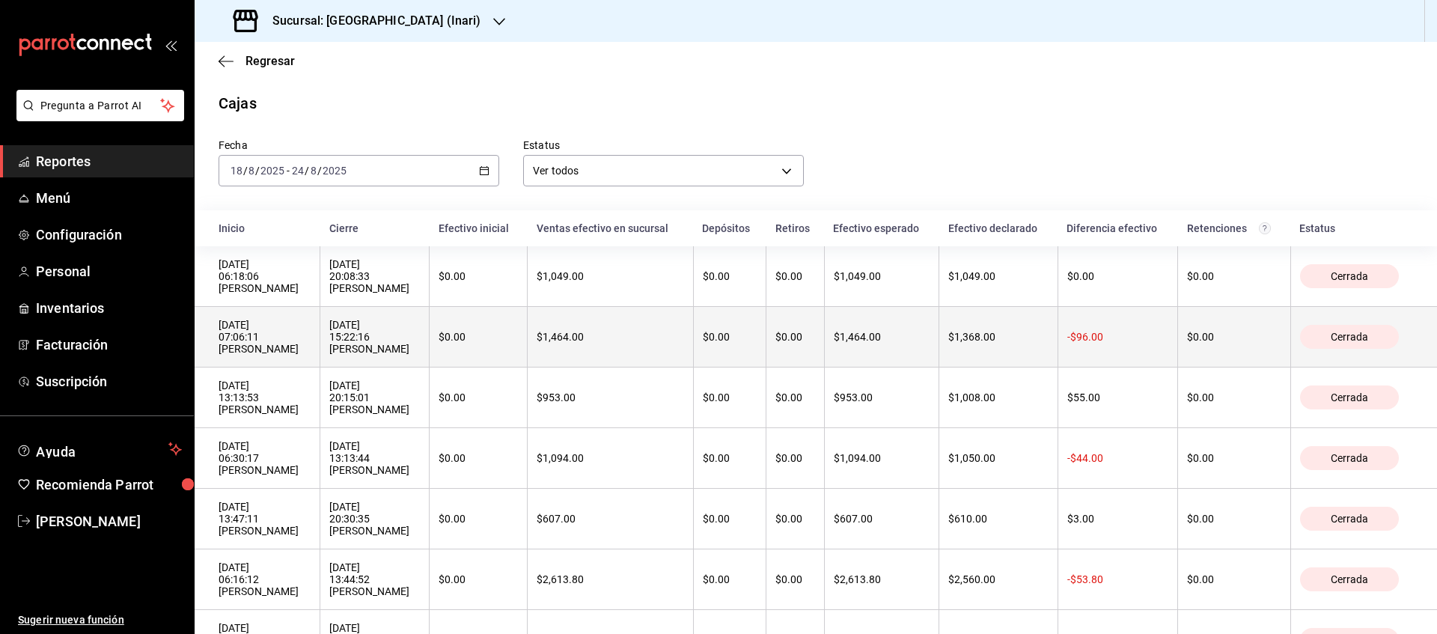
click at [1103, 343] on div "-$96.00" at bounding box center [1118, 337] width 102 height 12
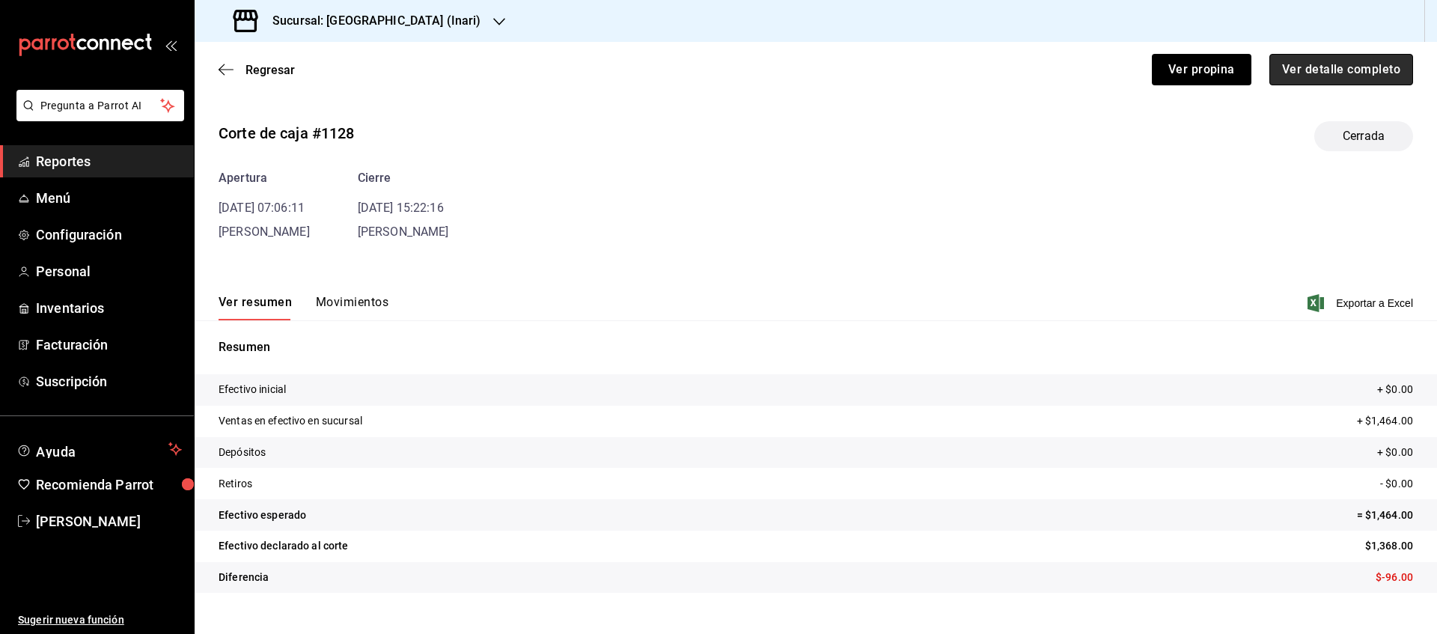
click at [1302, 59] on button "Ver detalle completo" at bounding box center [1342, 69] width 144 height 31
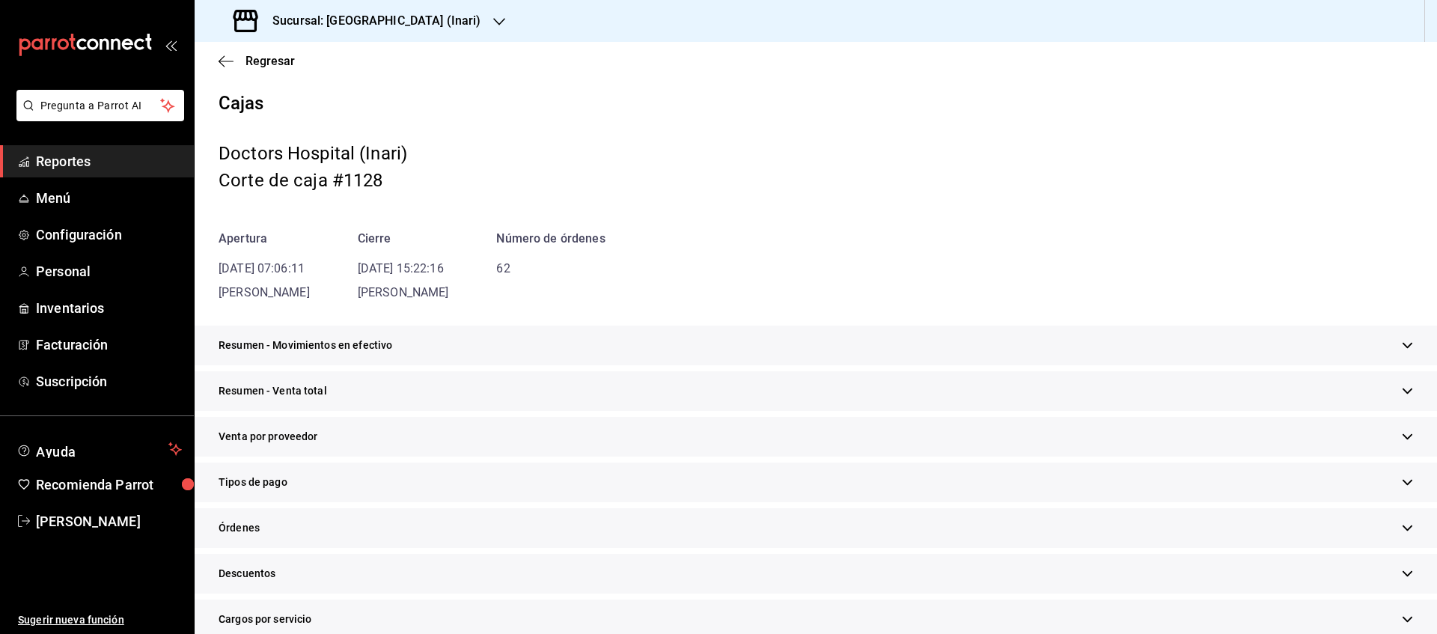
click at [248, 489] on span "Tipos de pago" at bounding box center [253, 483] width 69 height 16
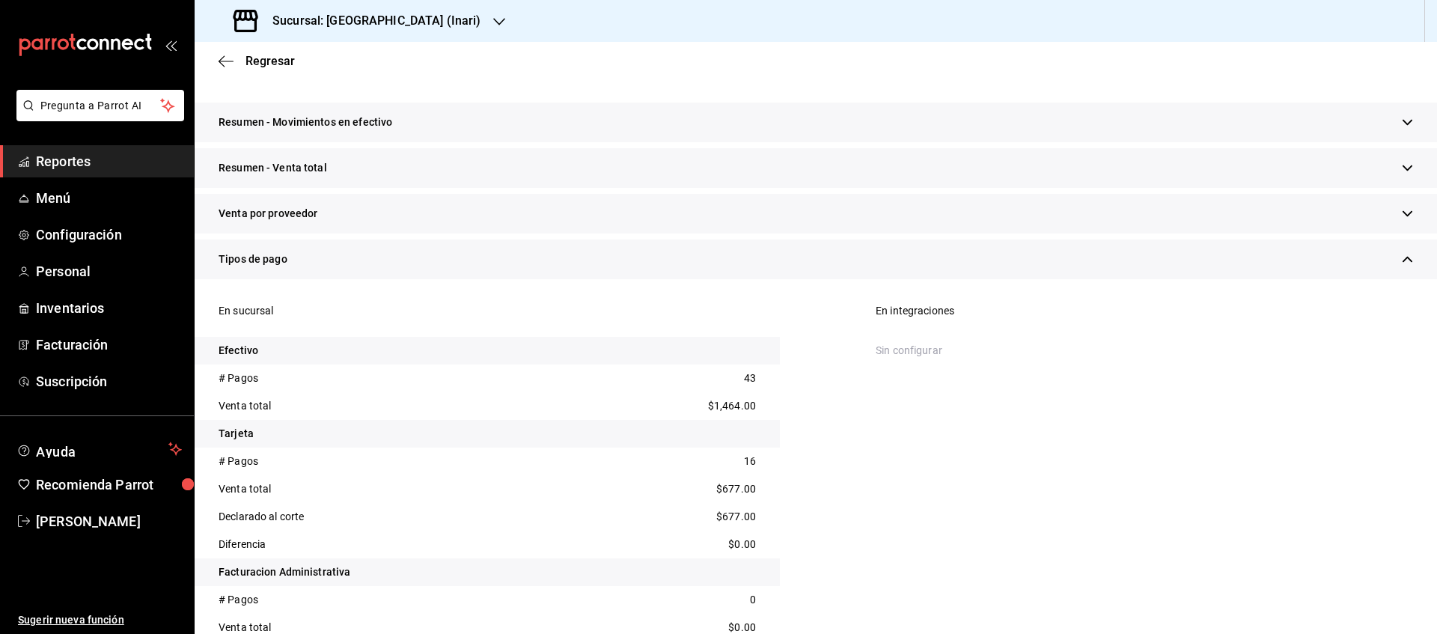
scroll to position [225, 0]
click at [260, 73] on div "Regresar" at bounding box center [816, 61] width 1243 height 38
click at [225, 79] on div "Regresar" at bounding box center [816, 61] width 1243 height 38
click at [257, 58] on span "Regresar" at bounding box center [270, 61] width 49 height 14
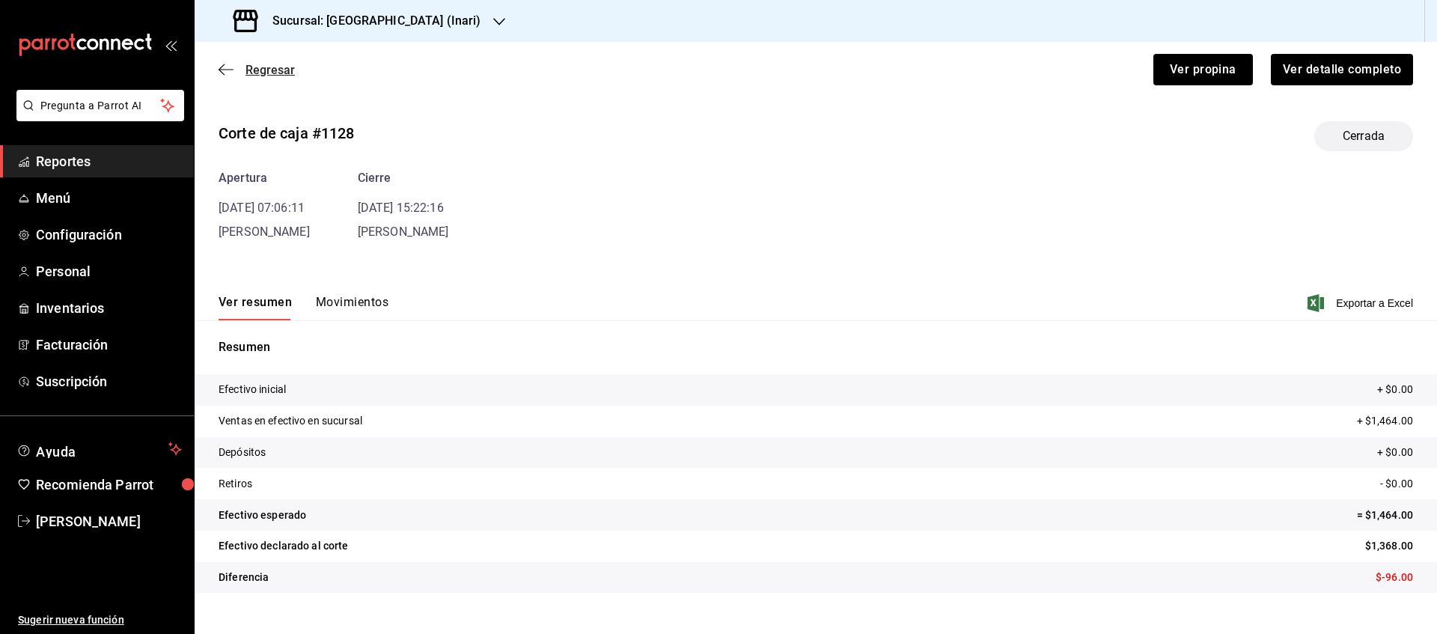
click at [258, 67] on span "Regresar" at bounding box center [270, 70] width 49 height 14
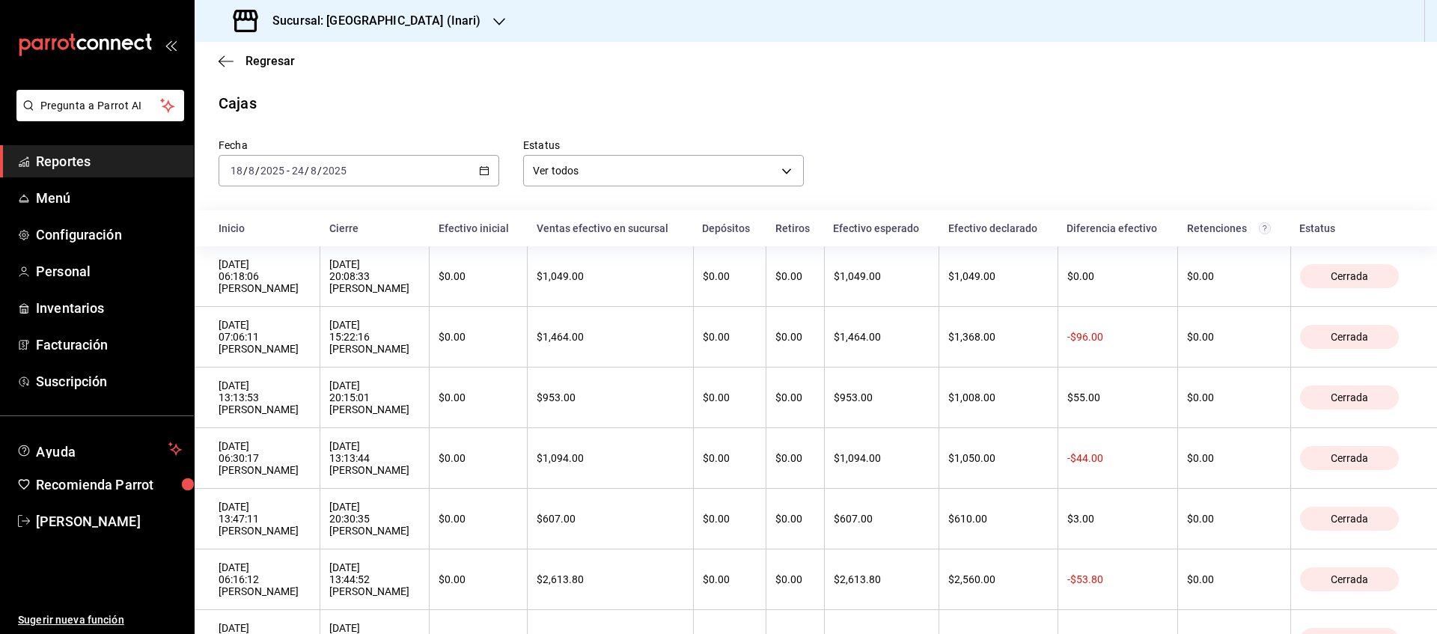
scroll to position [425, 0]
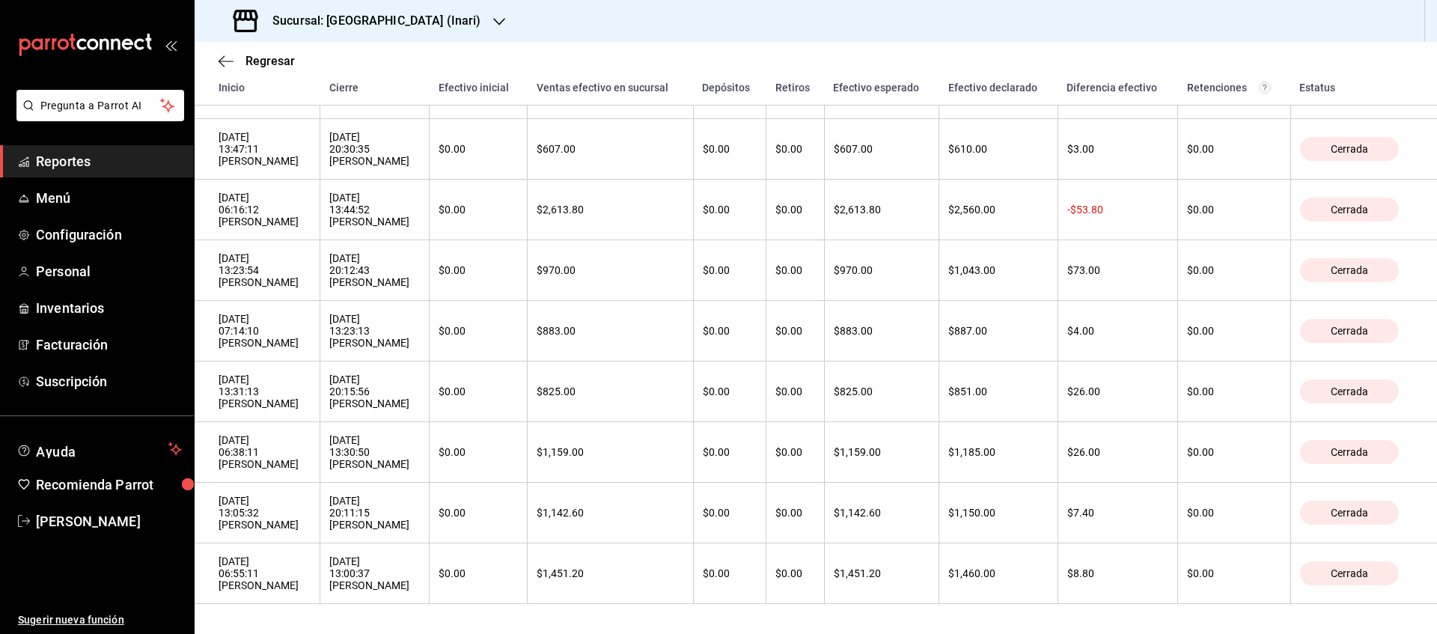
click at [480, 33] on div "Sucursal: [GEOGRAPHIC_DATA] (Inari)" at bounding box center [359, 21] width 305 height 42
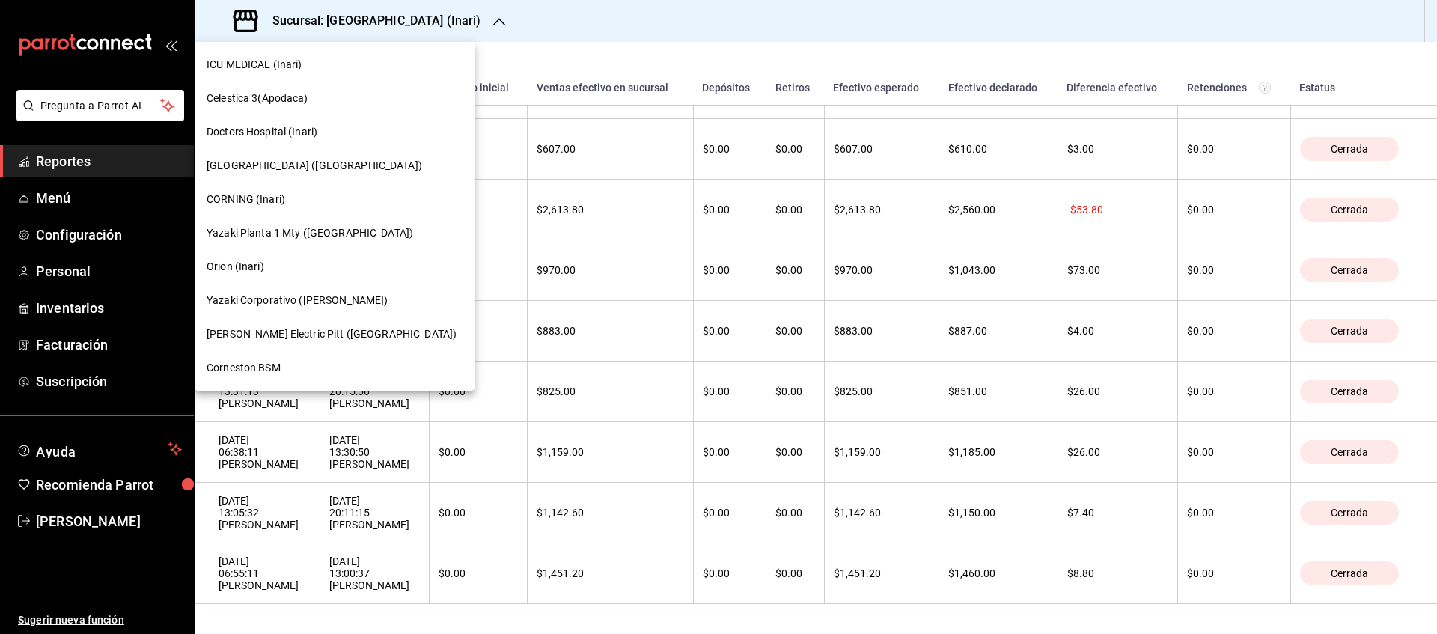
click at [327, 158] on span "[GEOGRAPHIC_DATA] ([GEOGRAPHIC_DATA])" at bounding box center [315, 166] width 216 height 16
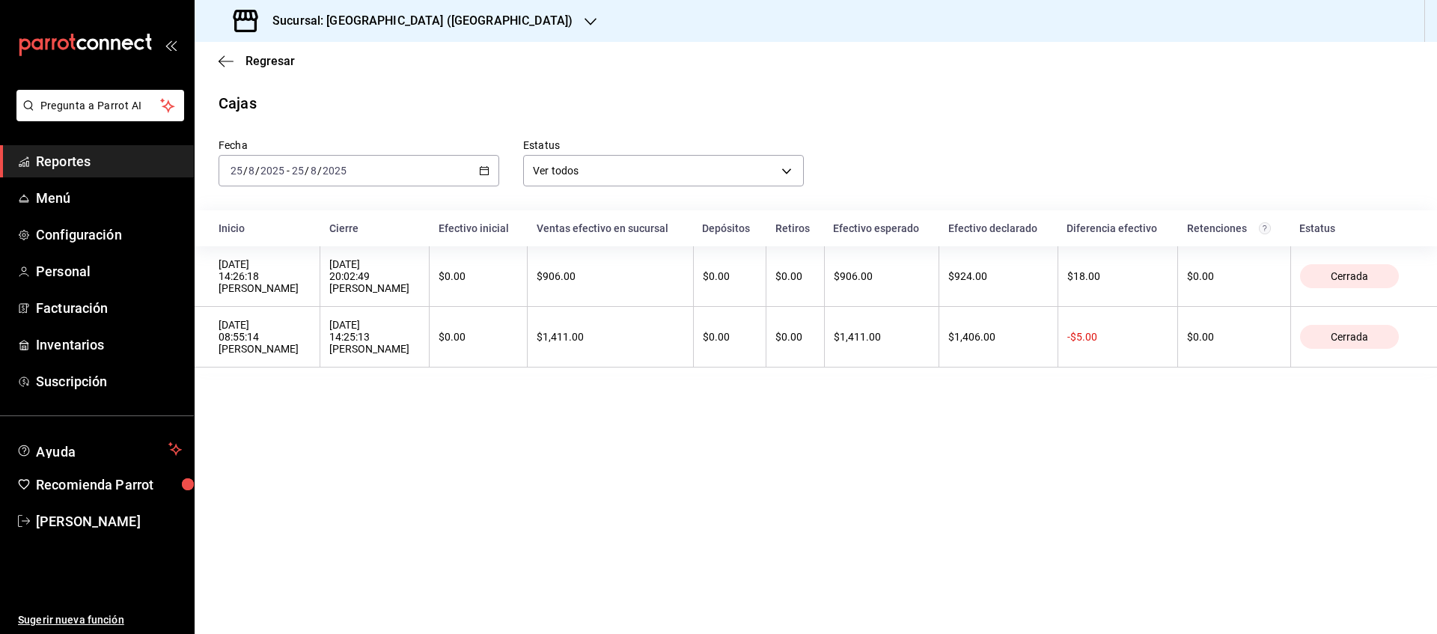
click at [493, 183] on div "[DATE] [DATE] - [DATE] [DATE]" at bounding box center [359, 170] width 281 height 31
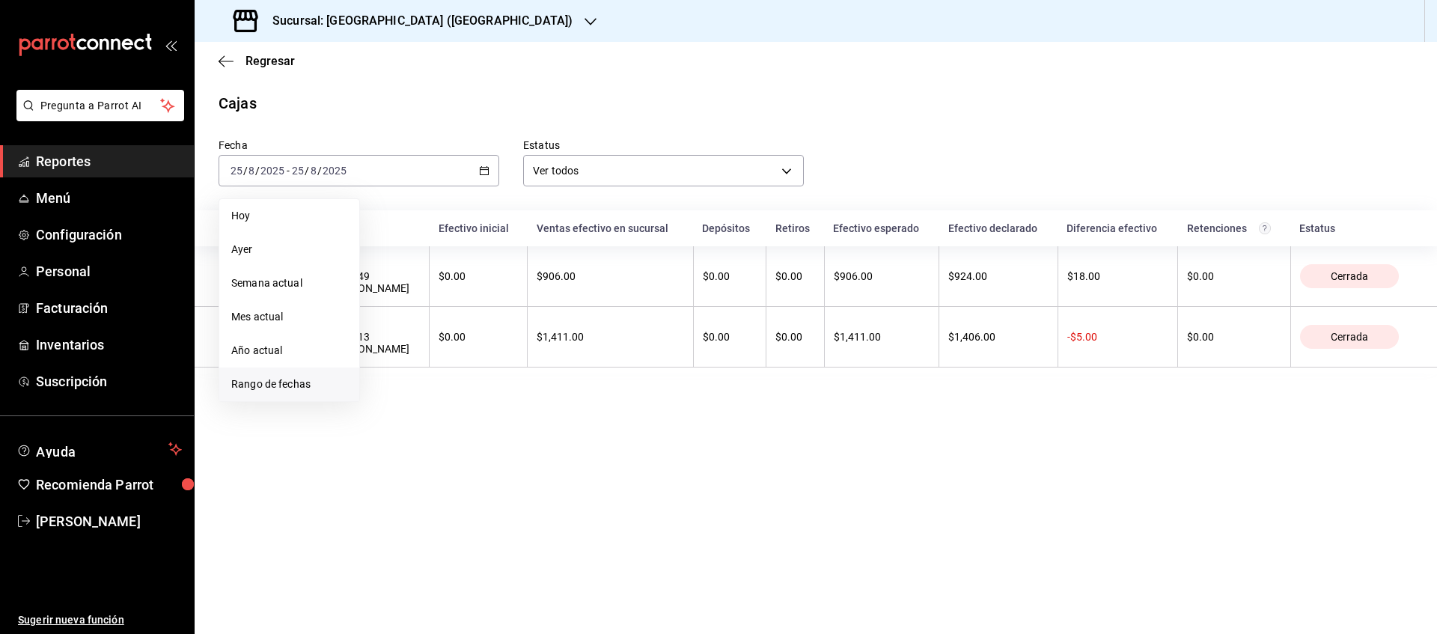
click at [302, 380] on span "Rango de fechas" at bounding box center [289, 385] width 116 height 16
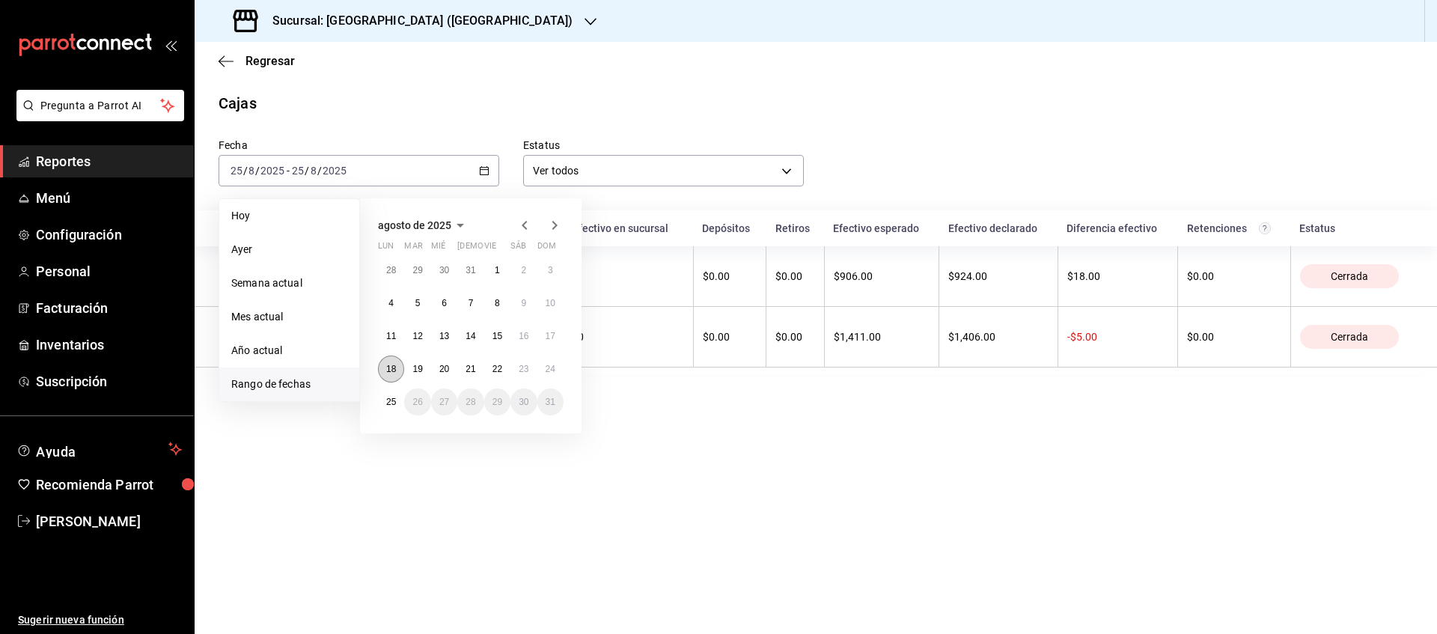
click at [386, 374] on button "18" at bounding box center [391, 369] width 26 height 27
click at [563, 382] on div "28 29 30 31 1 2 3 4 5 6 7 8 9 10 11 12 13 14 15 16 17 18 19 20 21 22 23 24 25 2…" at bounding box center [471, 336] width 186 height 159
click at [558, 367] on button "24" at bounding box center [550, 369] width 26 height 27
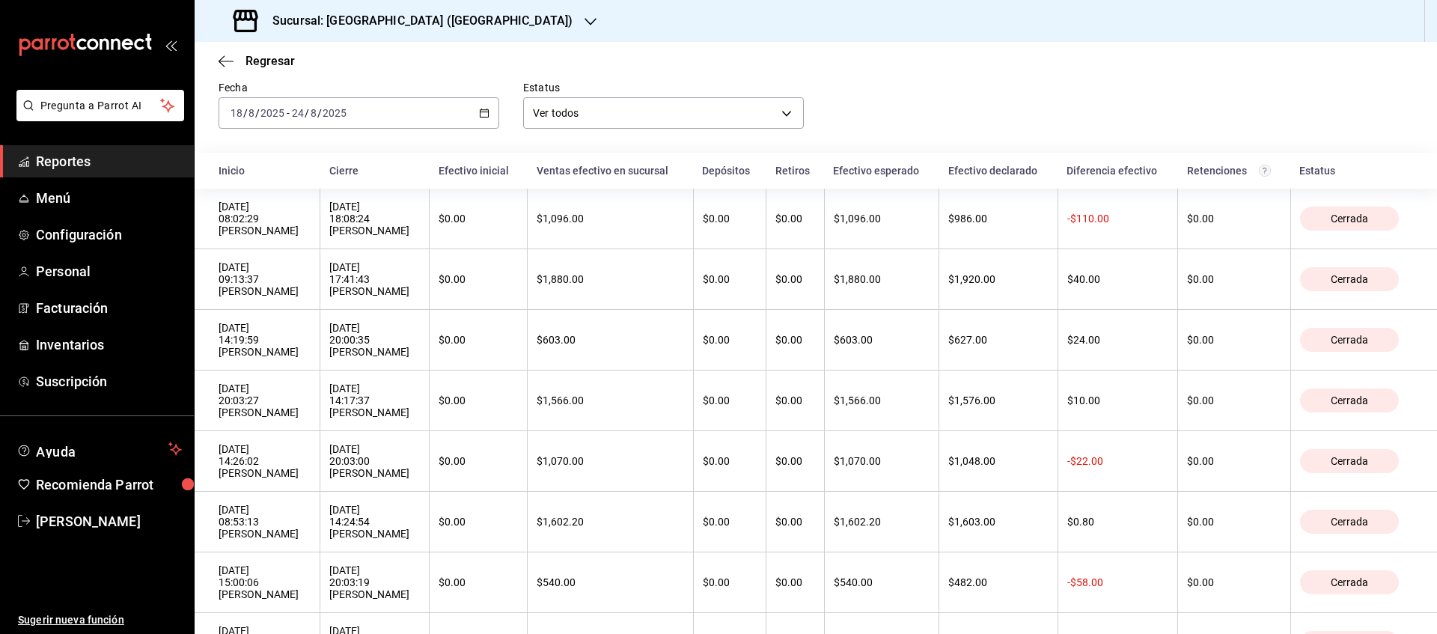
scroll to position [49, 0]
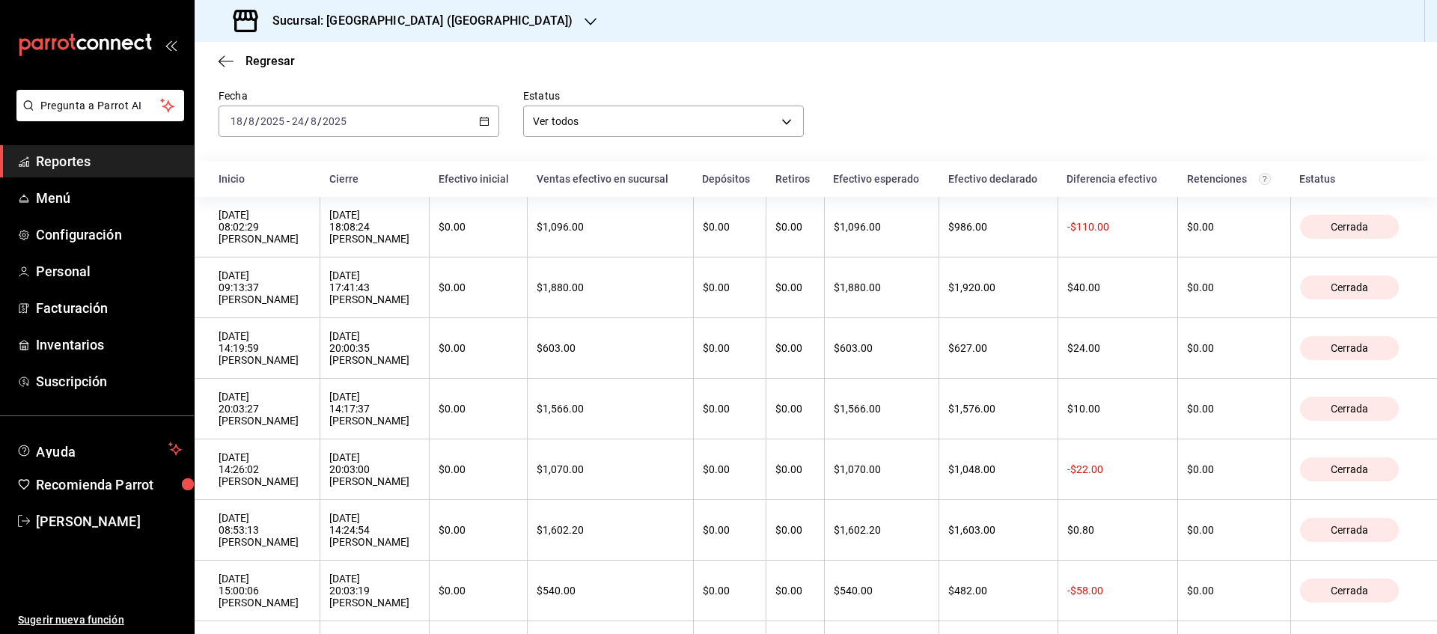
click at [585, 13] on div at bounding box center [591, 21] width 12 height 16
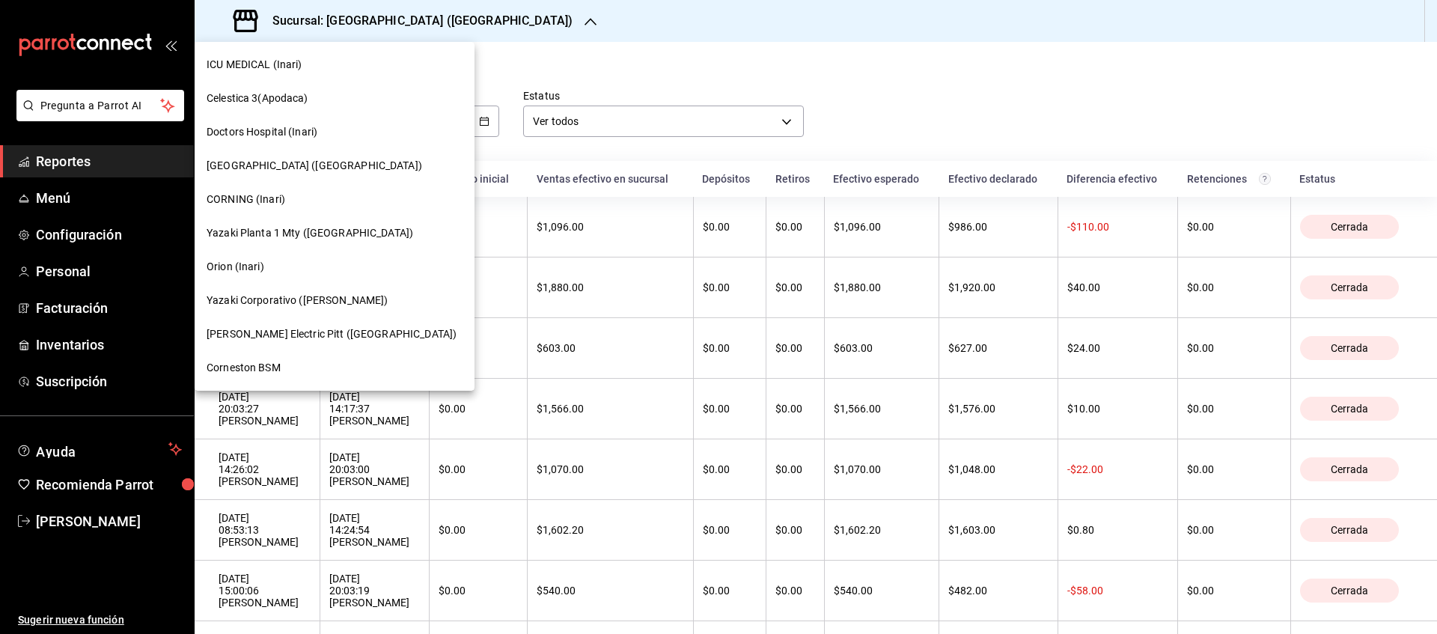
click at [295, 326] on span "[PERSON_NAME] Electric Pitt ([GEOGRAPHIC_DATA])" at bounding box center [332, 334] width 250 height 16
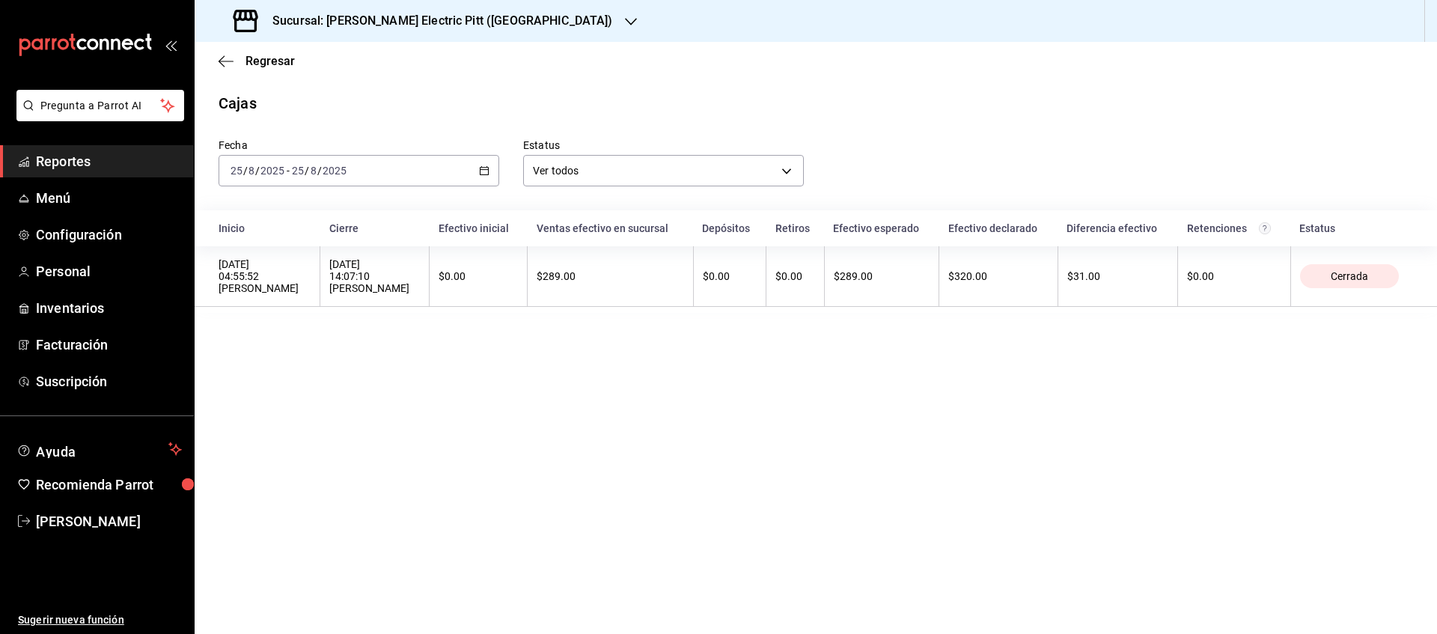
click at [485, 178] on div "[DATE] [DATE] - [DATE] [DATE]" at bounding box center [359, 170] width 281 height 31
click at [317, 397] on li "Rango de fechas" at bounding box center [289, 385] width 140 height 34
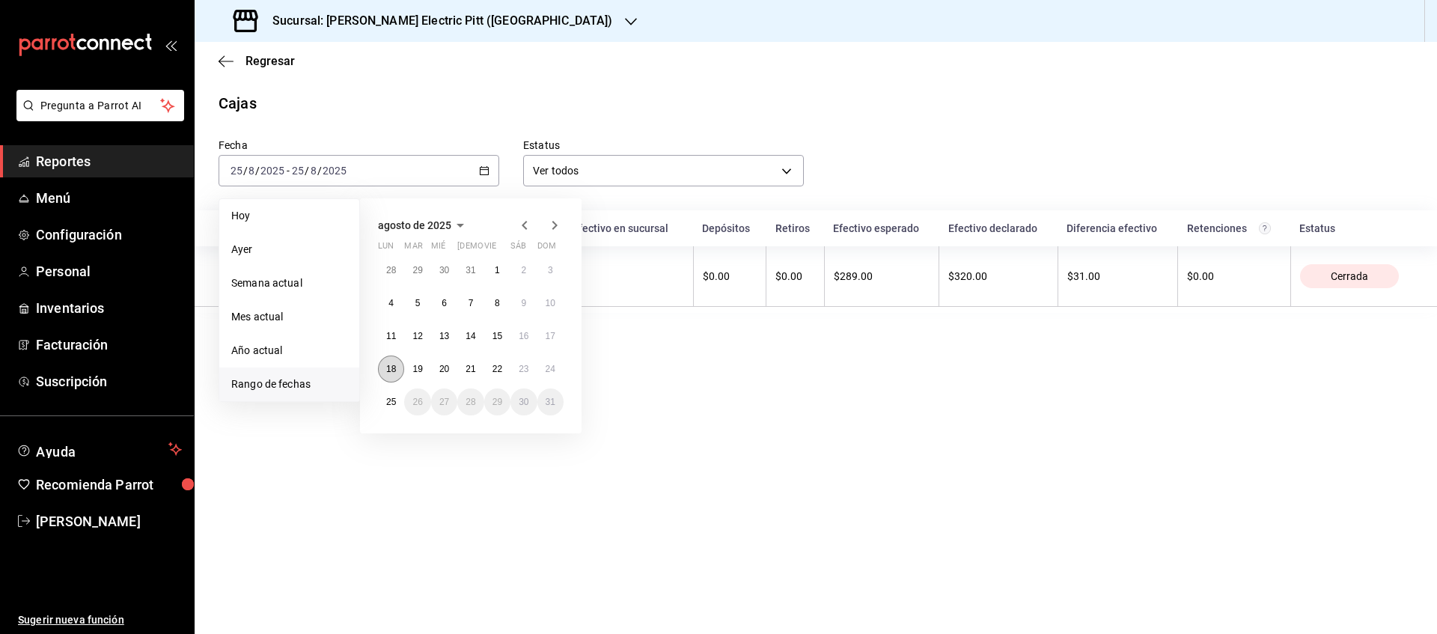
click at [392, 371] on abbr "18" at bounding box center [391, 369] width 10 height 10
click at [549, 380] on button "24" at bounding box center [550, 369] width 26 height 27
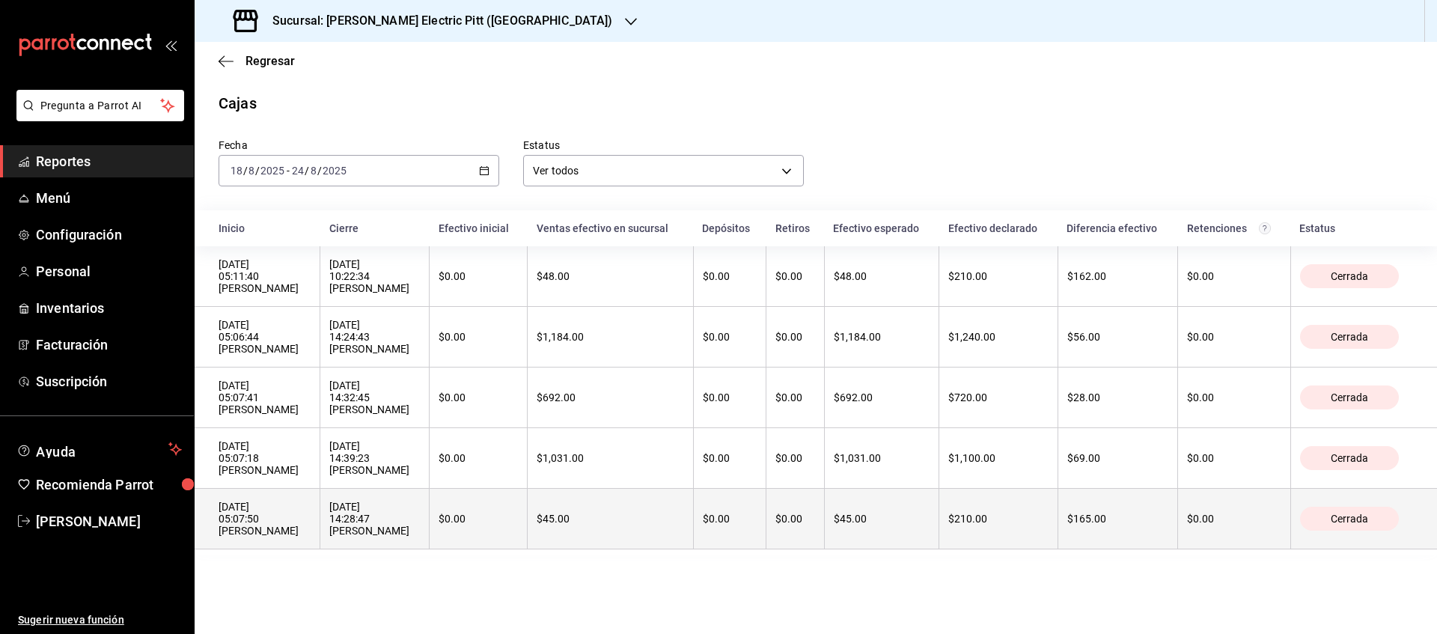
click at [927, 541] on th "$45.00" at bounding box center [881, 519] width 115 height 61
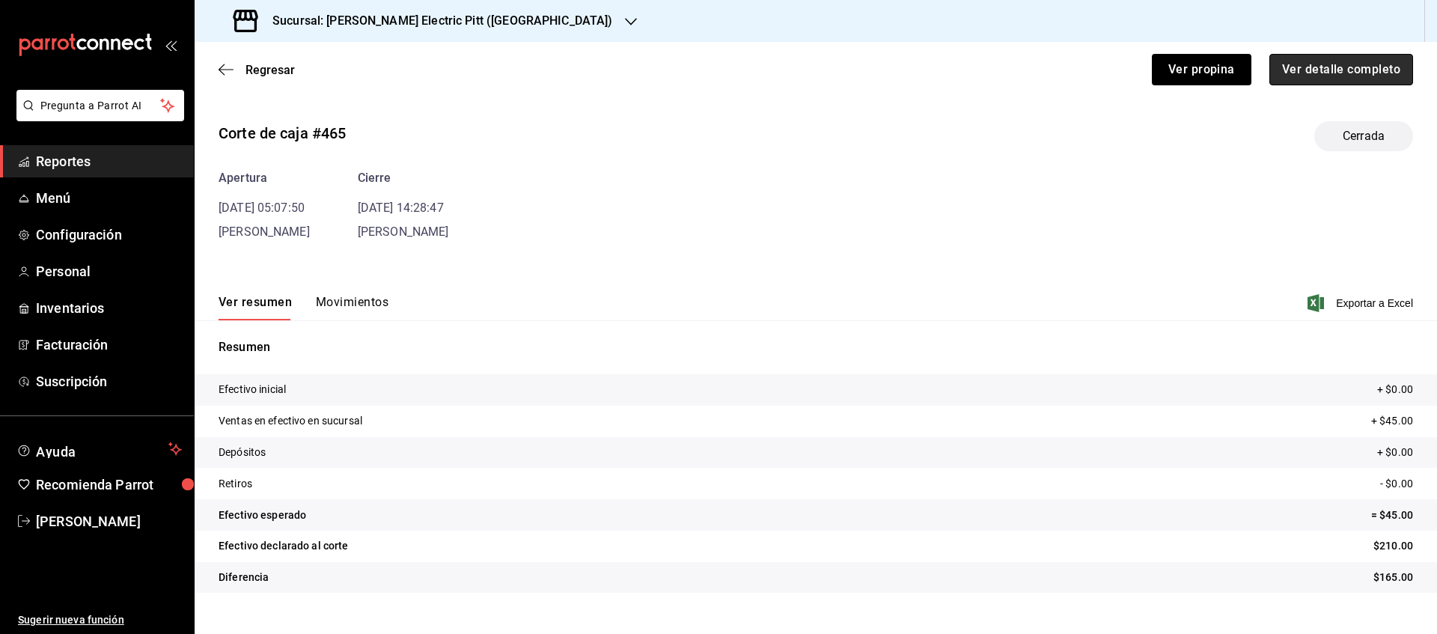
click at [1365, 70] on button "Ver detalle completo" at bounding box center [1342, 69] width 144 height 31
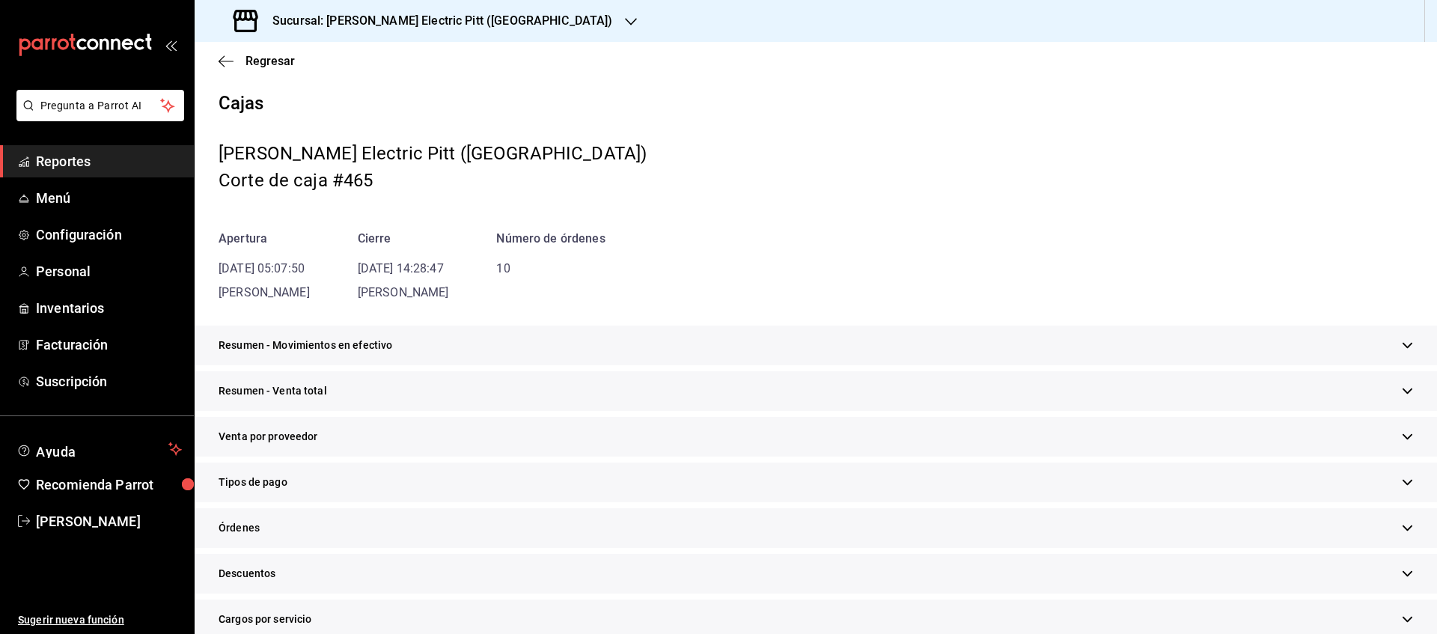
click at [257, 485] on span "Tipos de pago" at bounding box center [253, 483] width 69 height 16
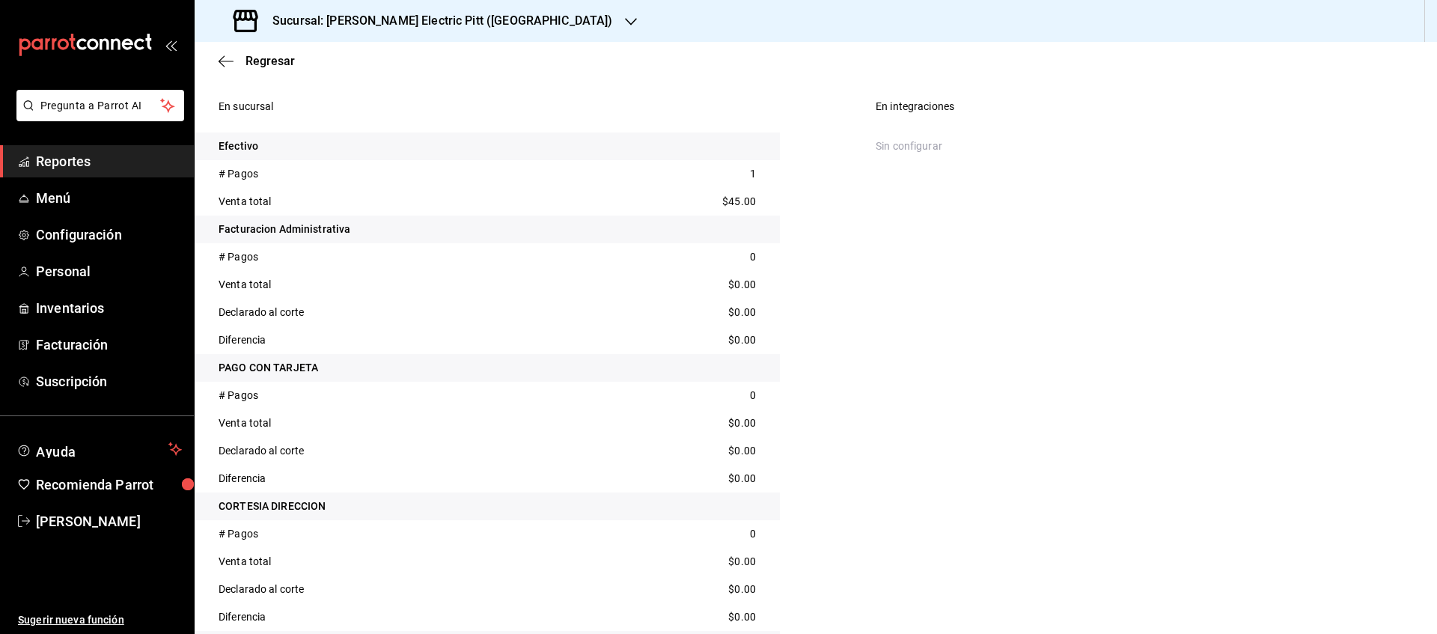
click at [1389, 377] on div "En integraciones Sin configurar" at bounding box center [1144, 403] width 585 height 621
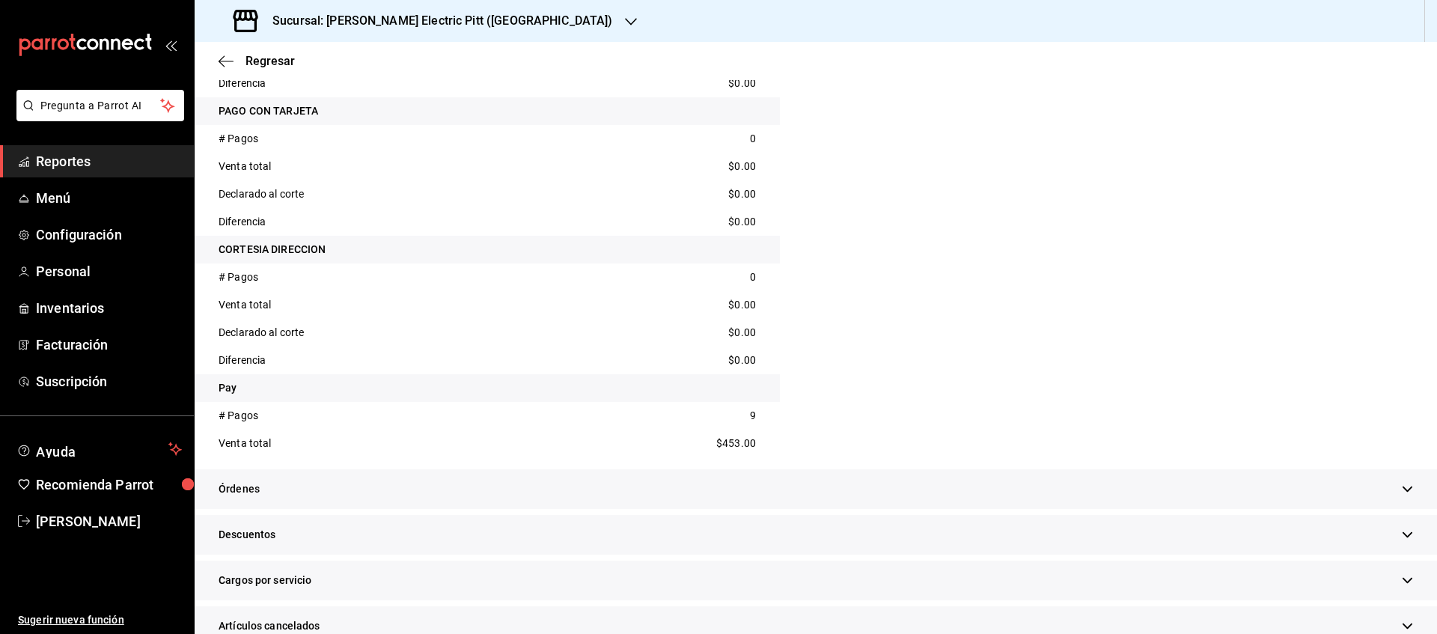
scroll to position [725, 0]
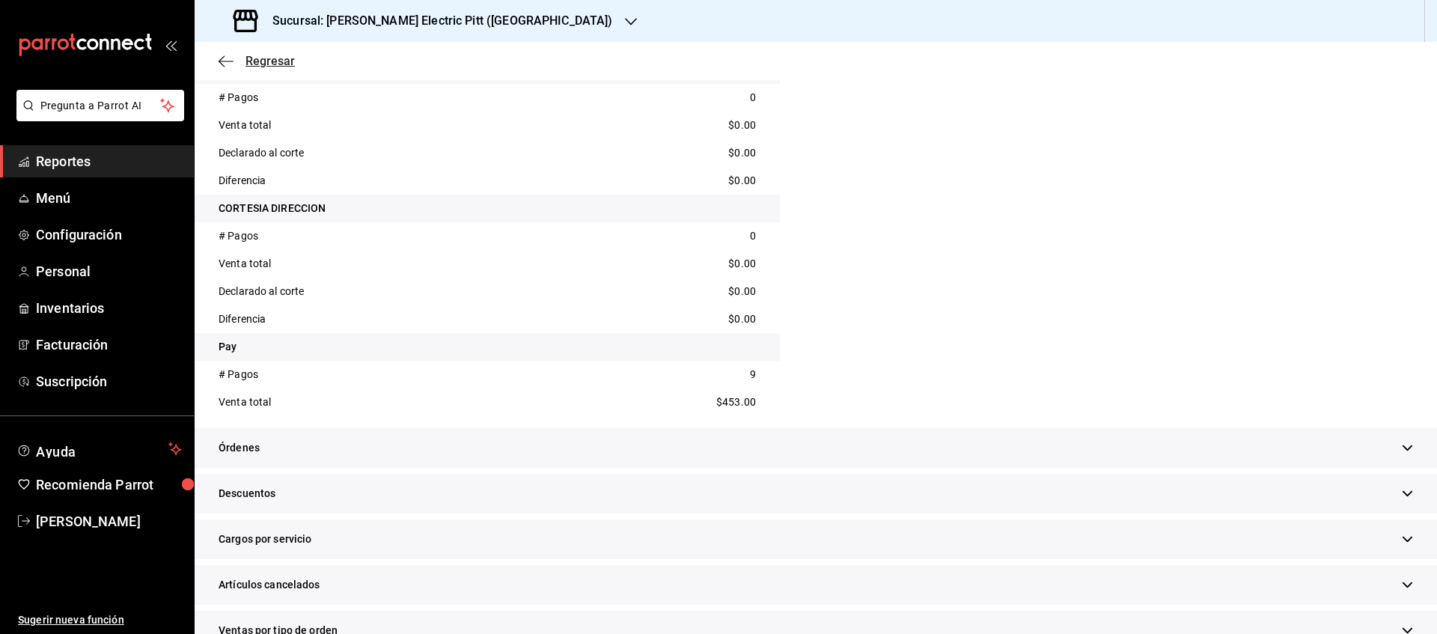
click at [263, 59] on span "Regresar" at bounding box center [270, 61] width 49 height 14
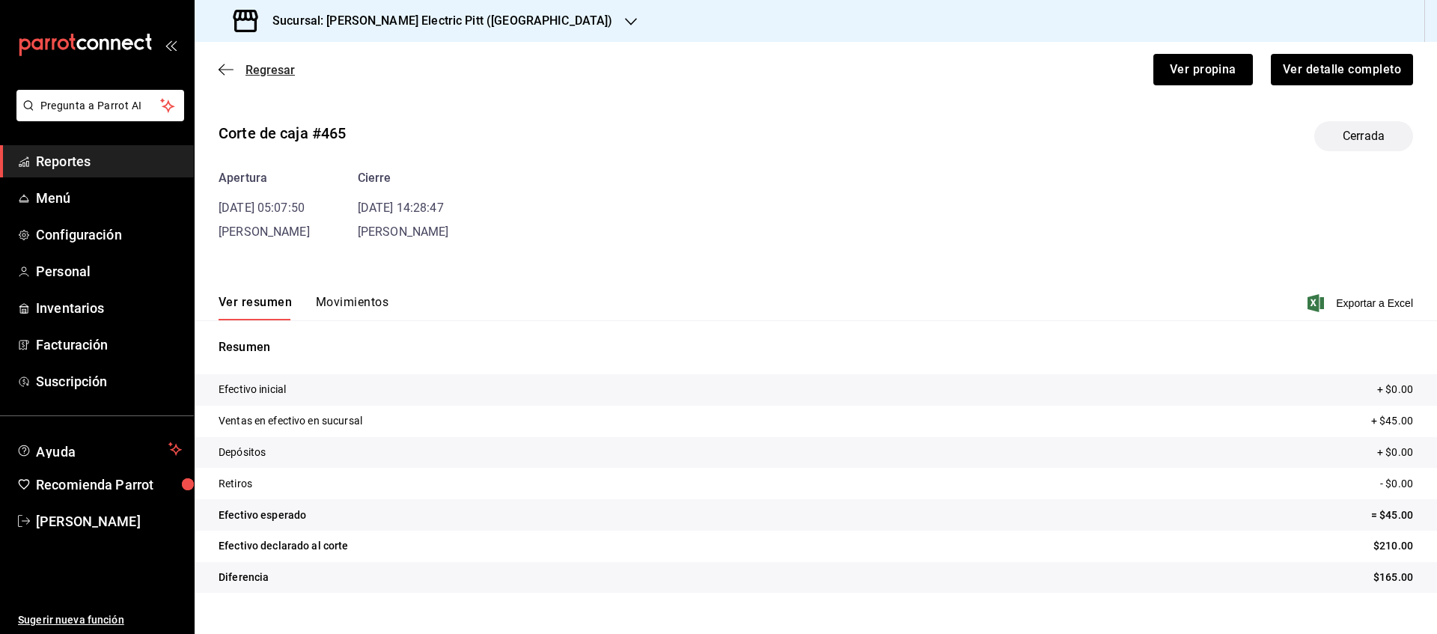
click at [264, 76] on span "Regresar" at bounding box center [270, 70] width 49 height 14
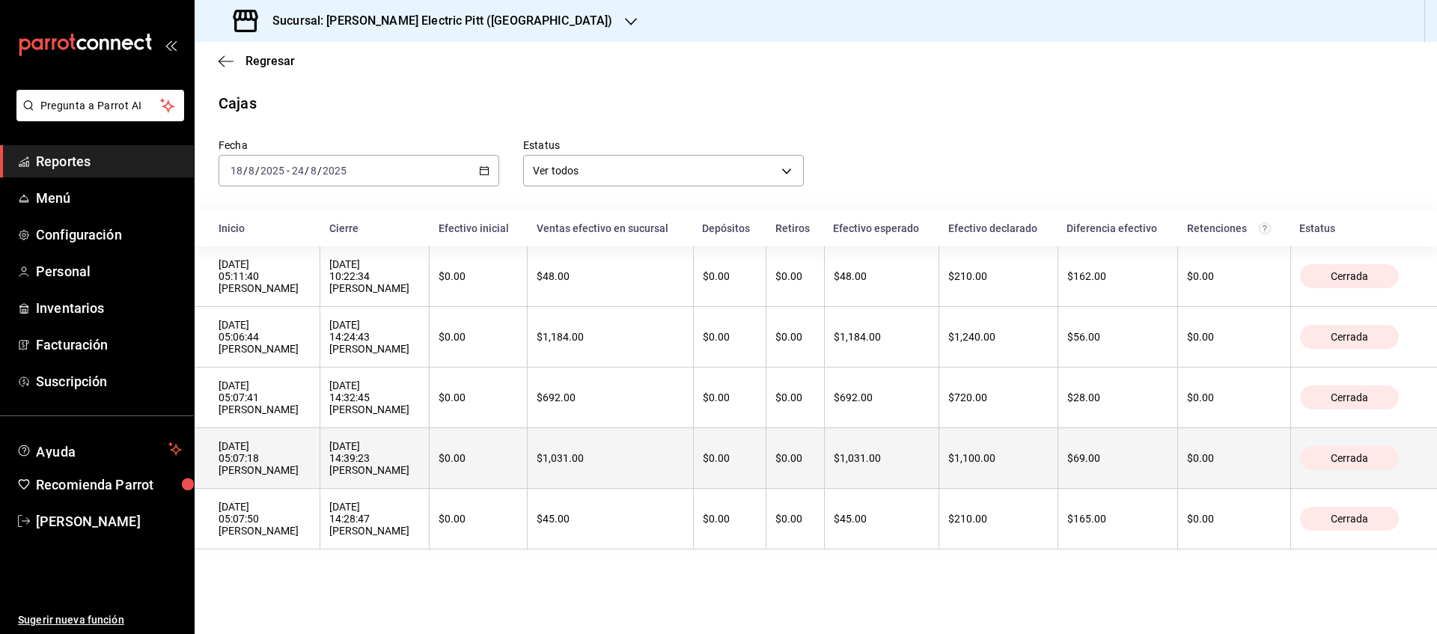
click at [1012, 485] on th "$1,100.00" at bounding box center [998, 458] width 118 height 61
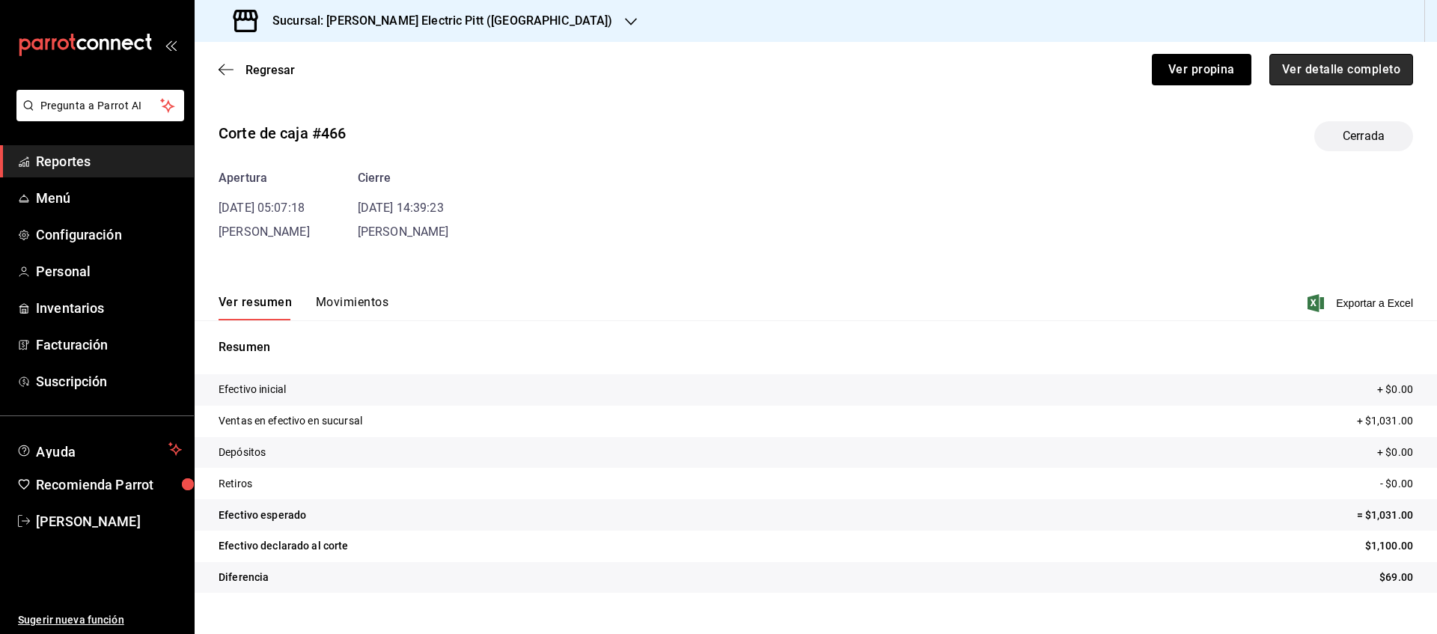
click at [1365, 56] on button "Ver detalle completo" at bounding box center [1342, 69] width 144 height 31
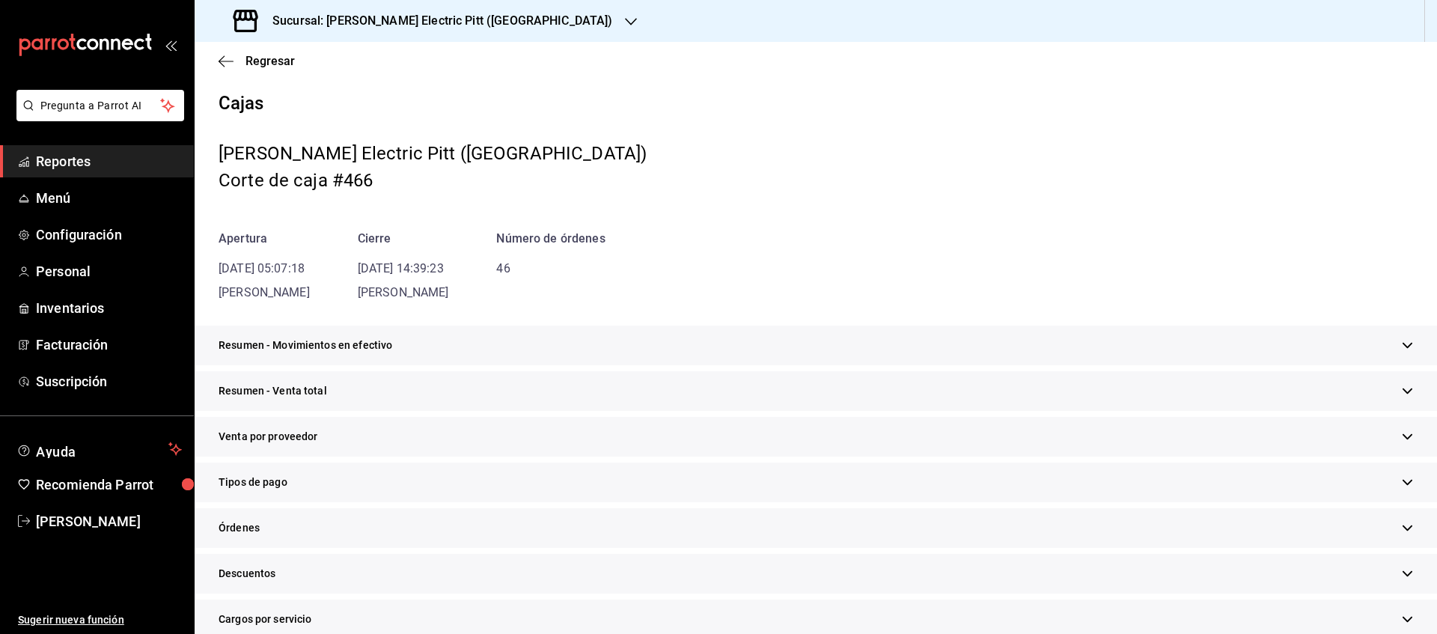
click at [1365, 56] on div "Regresar" at bounding box center [816, 61] width 1243 height 38
click at [272, 490] on span "Tipos de pago" at bounding box center [253, 483] width 69 height 16
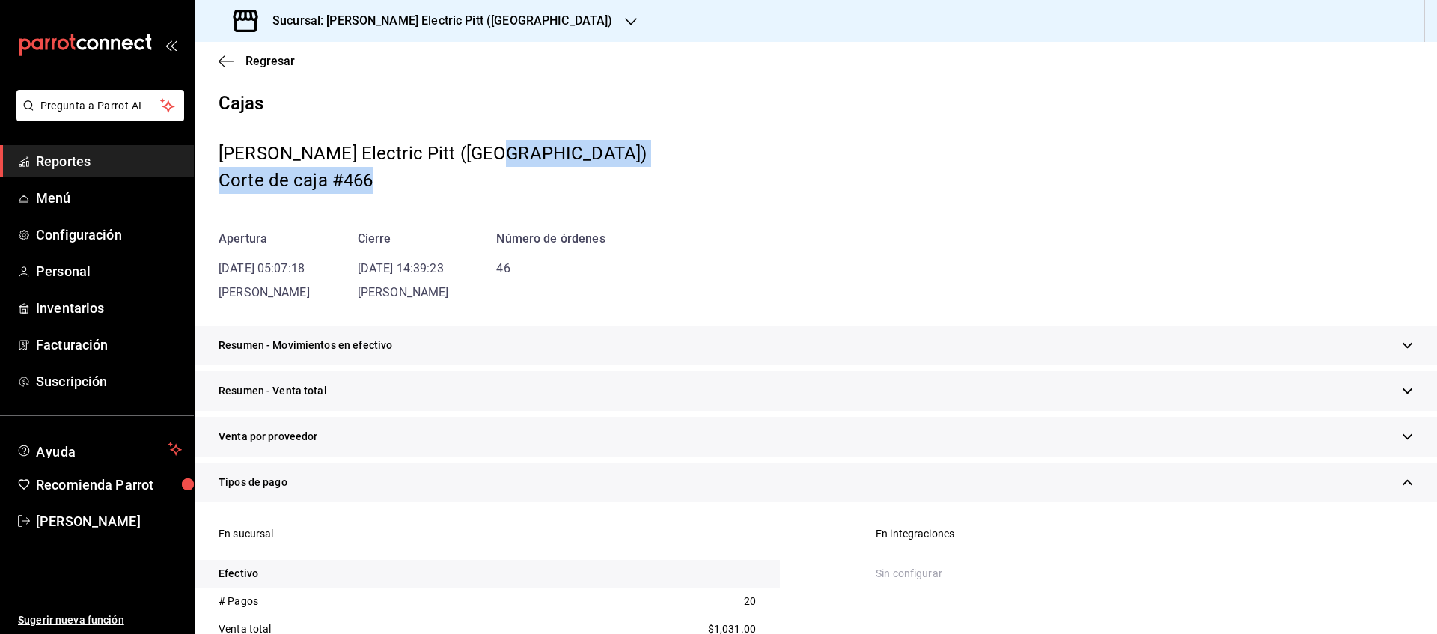
drag, startPoint x: 1420, startPoint y: 117, endPoint x: 1411, endPoint y: 177, distance: 60.6
click at [1411, 177] on div "Cajas [PERSON_NAME] Electric Pitt ([GEOGRAPHIC_DATA]) Corte de caja #466 Apertu…" at bounding box center [816, 197] width 1243 height 210
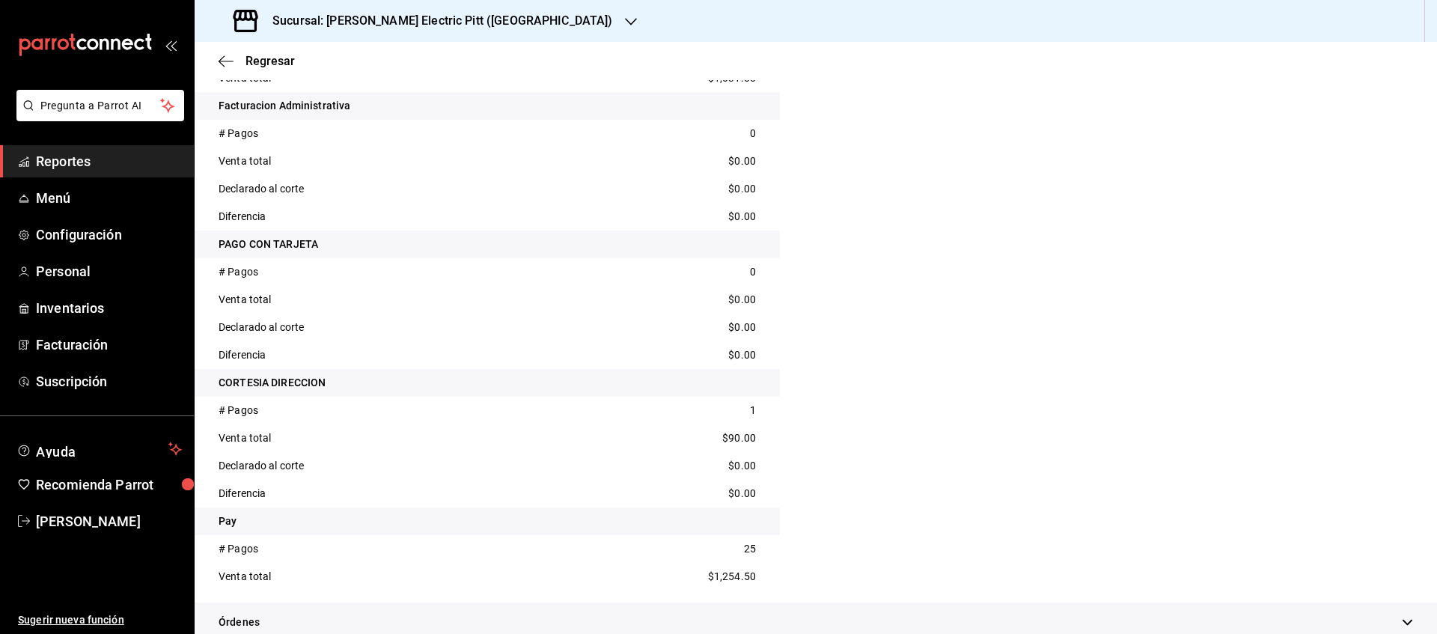
scroll to position [555, 0]
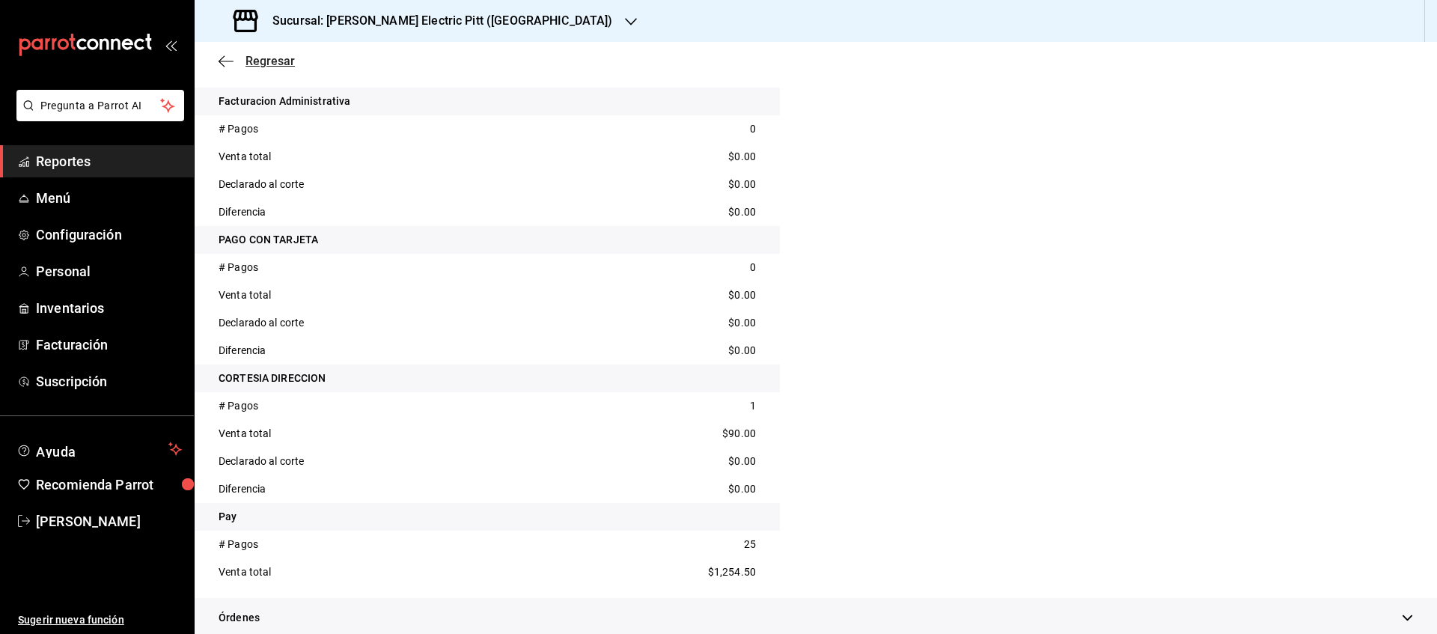
click at [249, 66] on span "Regresar" at bounding box center [270, 61] width 49 height 14
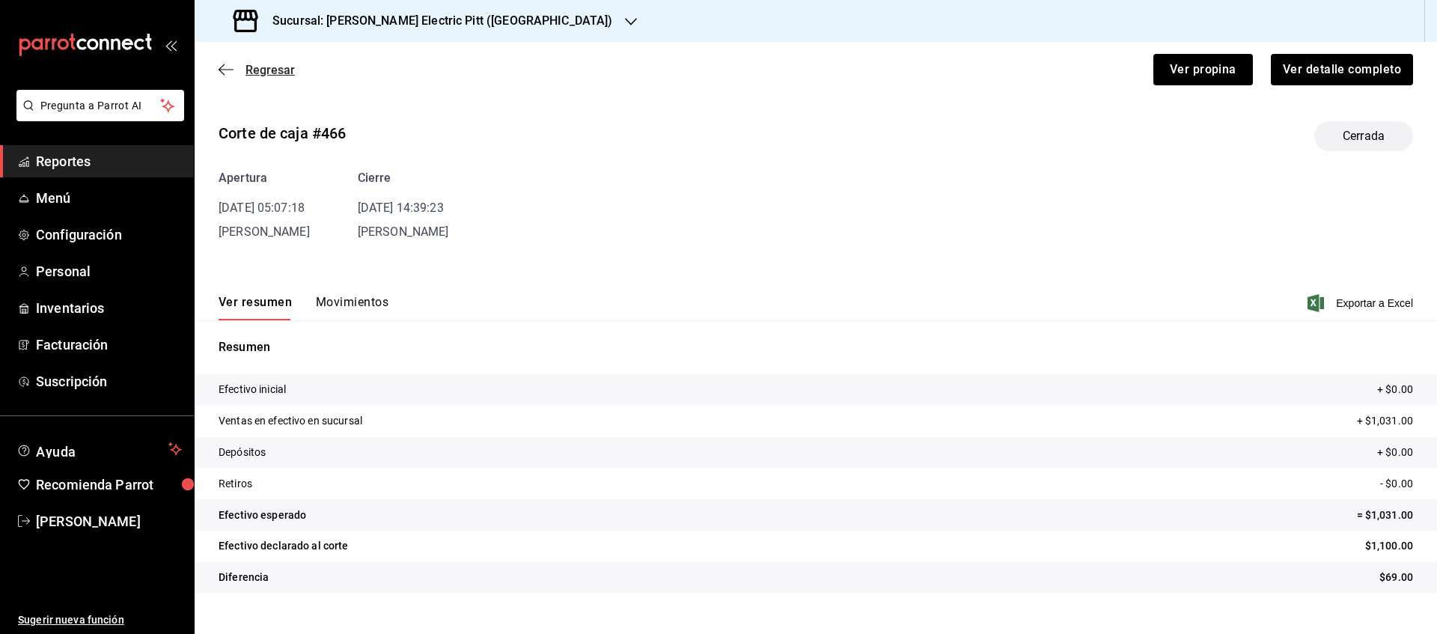
click at [278, 70] on span "Regresar" at bounding box center [270, 70] width 49 height 14
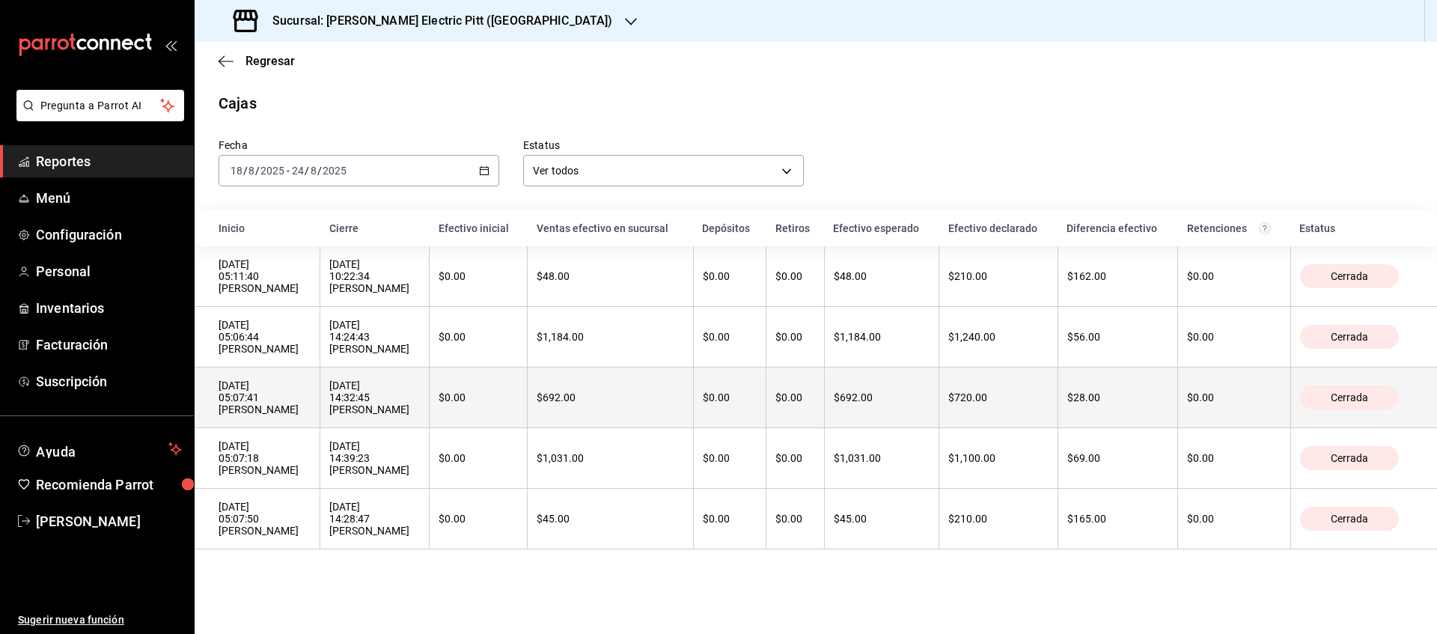
click at [927, 410] on th "$692.00" at bounding box center [881, 398] width 115 height 61
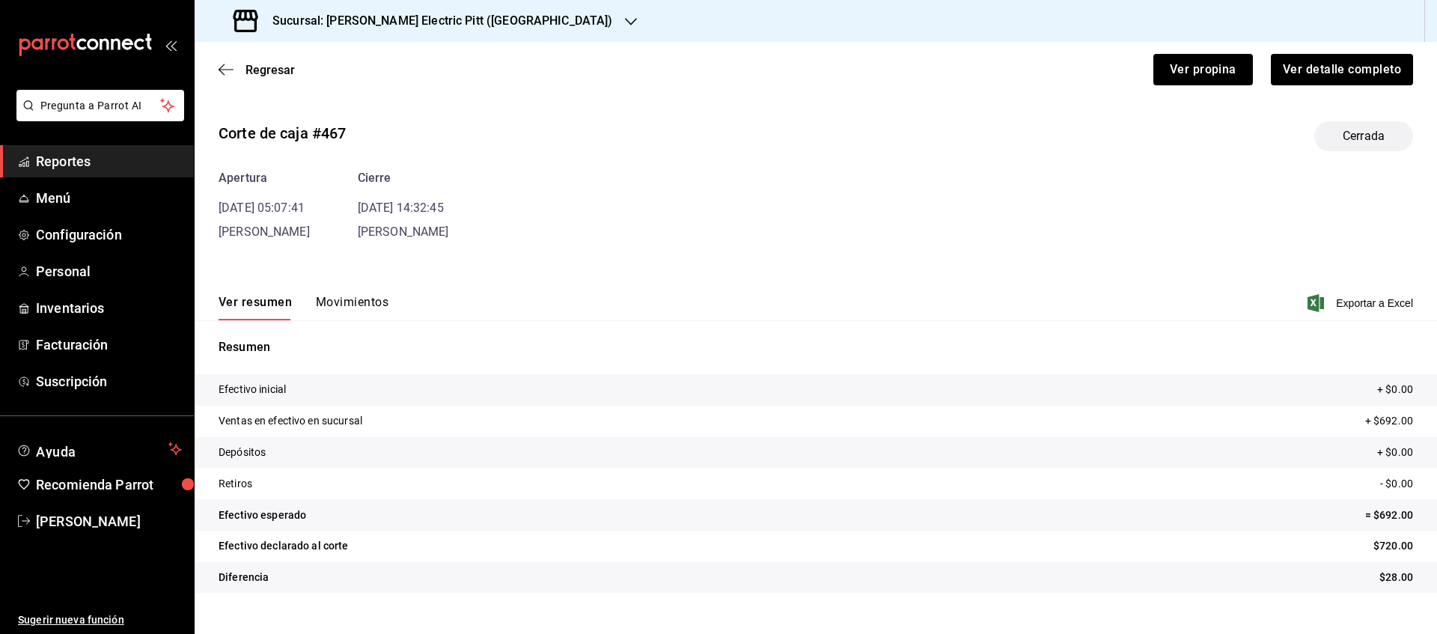
click at [1314, 52] on div "Ver detalle completo" at bounding box center [1333, 60] width 160 height 49
click at [1321, 77] on button "Ver detalle completo" at bounding box center [1342, 69] width 144 height 31
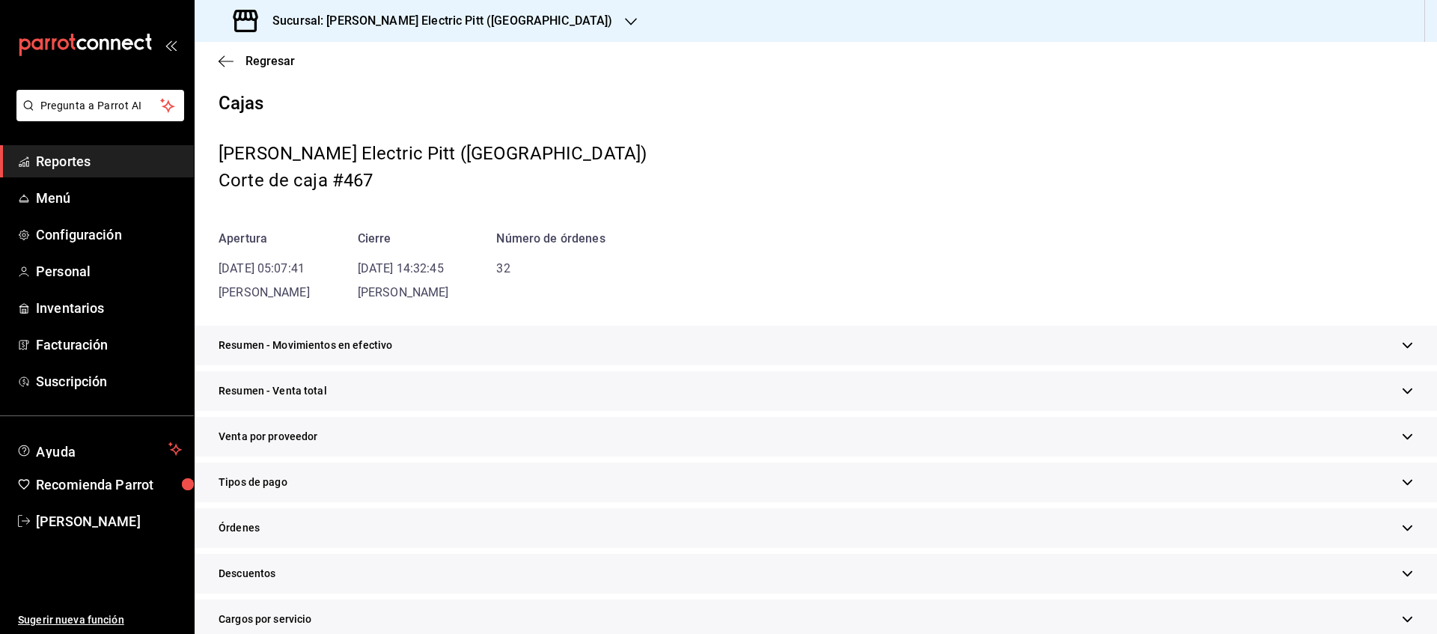
click at [277, 490] on span "Tipos de pago" at bounding box center [253, 483] width 69 height 16
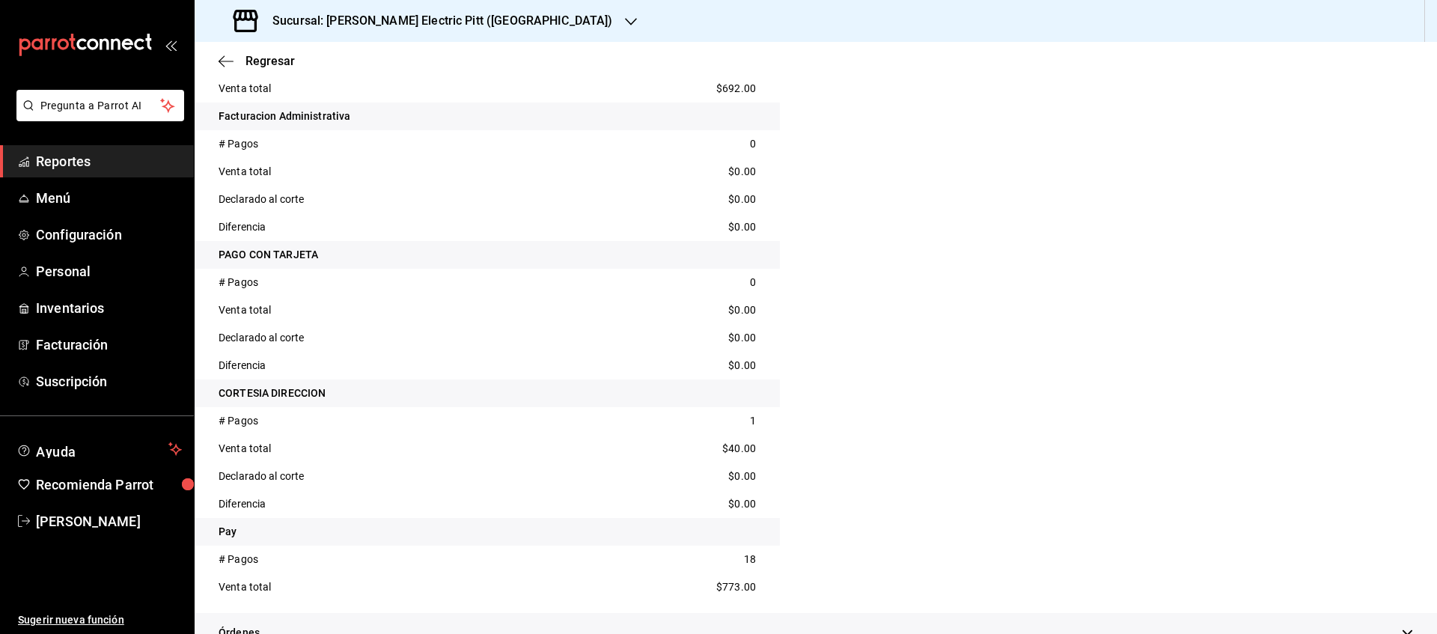
scroll to position [580, 0]
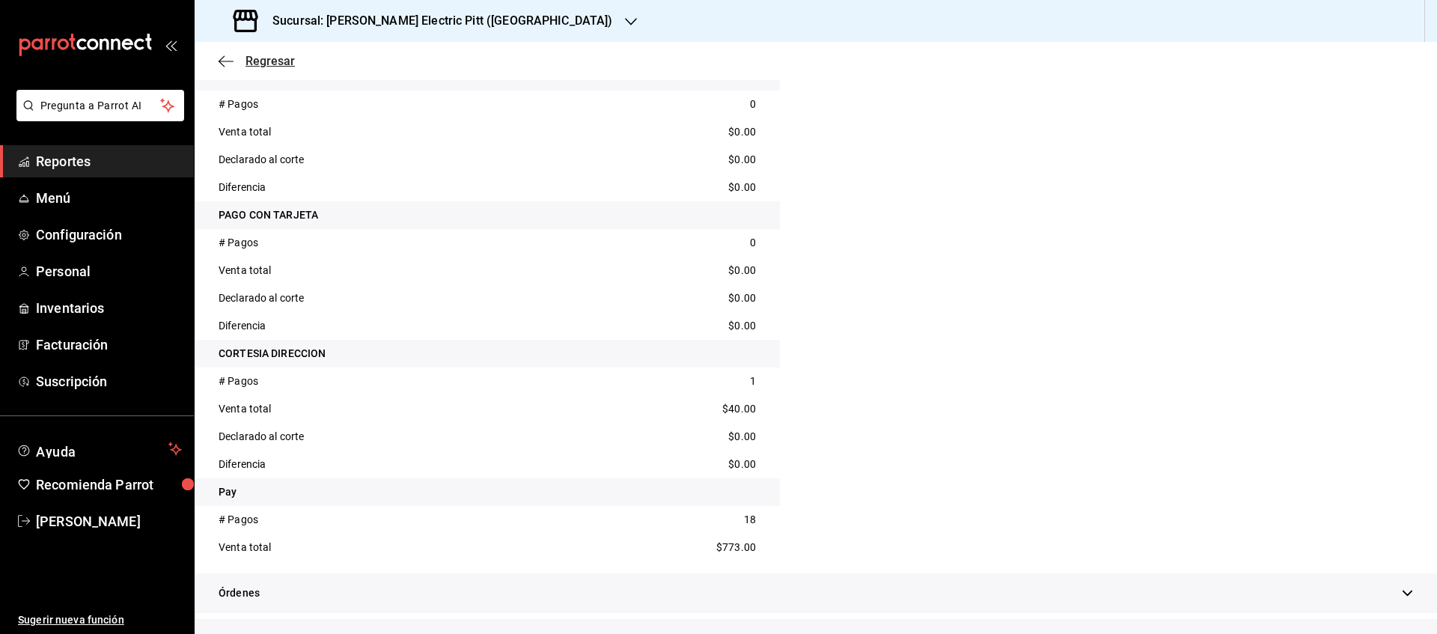
click at [272, 58] on span "Regresar" at bounding box center [270, 61] width 49 height 14
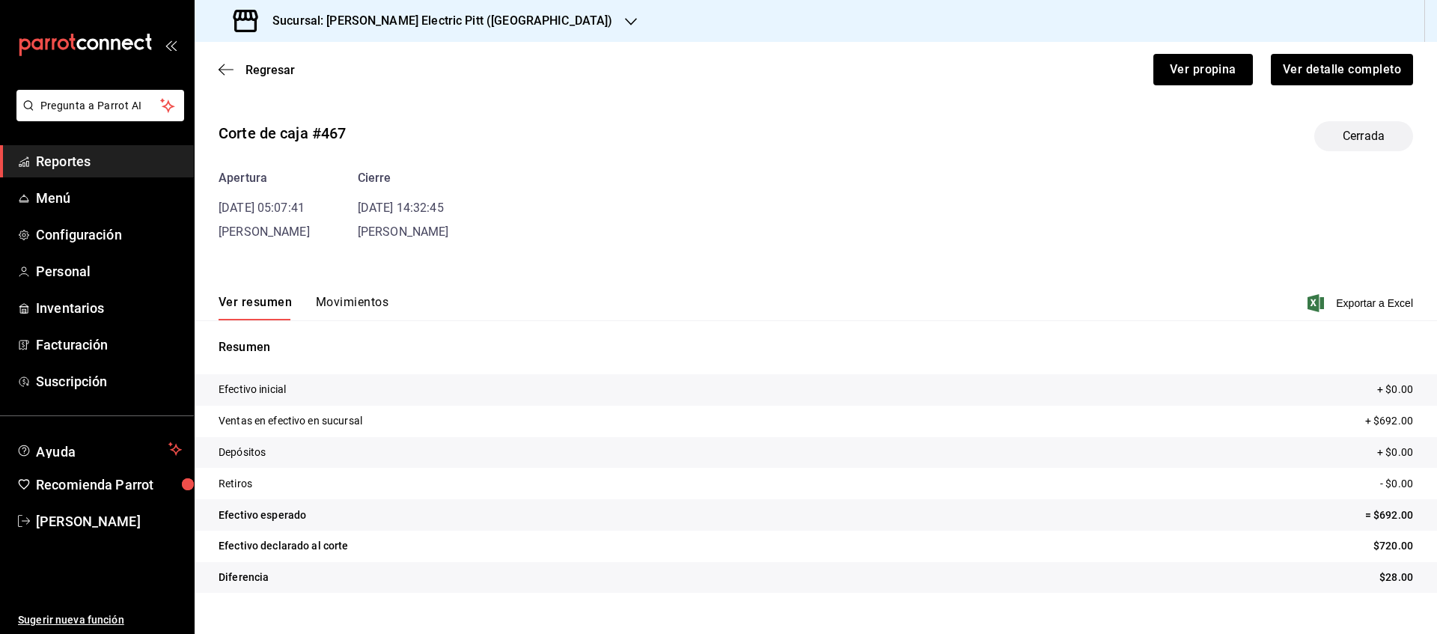
click at [281, 78] on div "Ver propina Ver detalle completo" at bounding box center [845, 60] width 1136 height 49
click at [277, 73] on span "Regresar" at bounding box center [270, 70] width 49 height 14
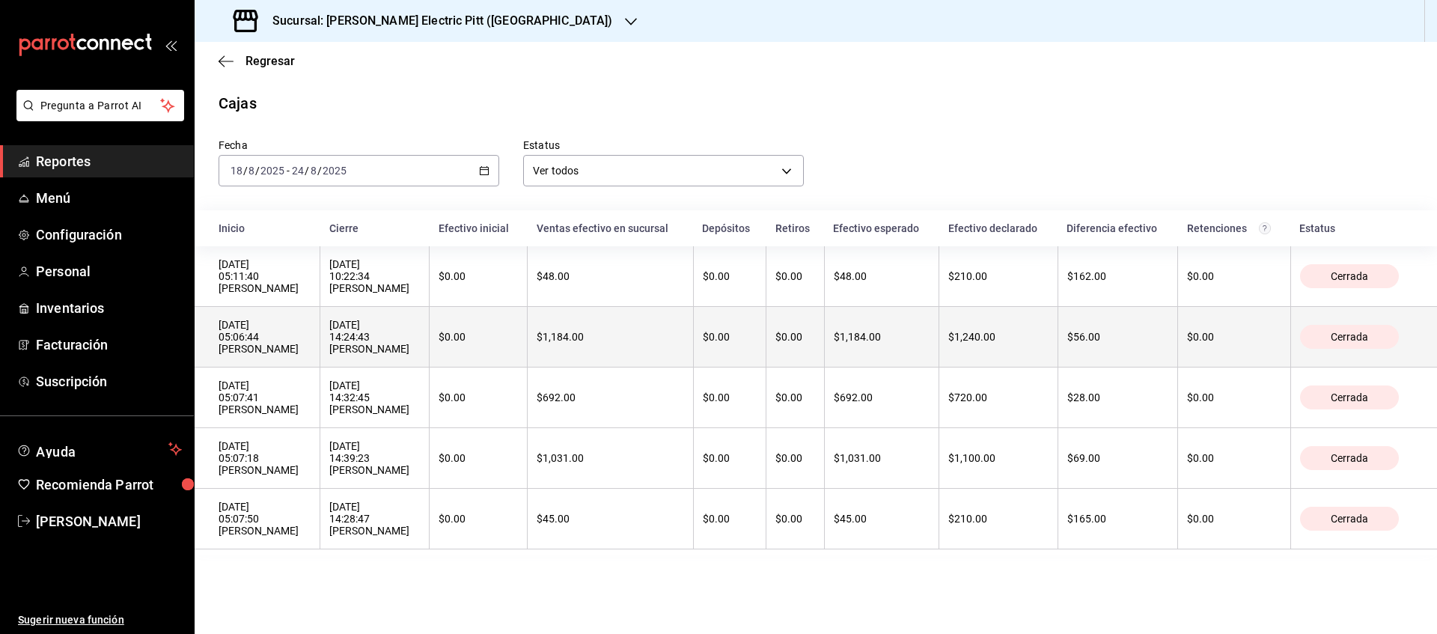
click at [982, 324] on th "$1,240.00" at bounding box center [998, 337] width 118 height 61
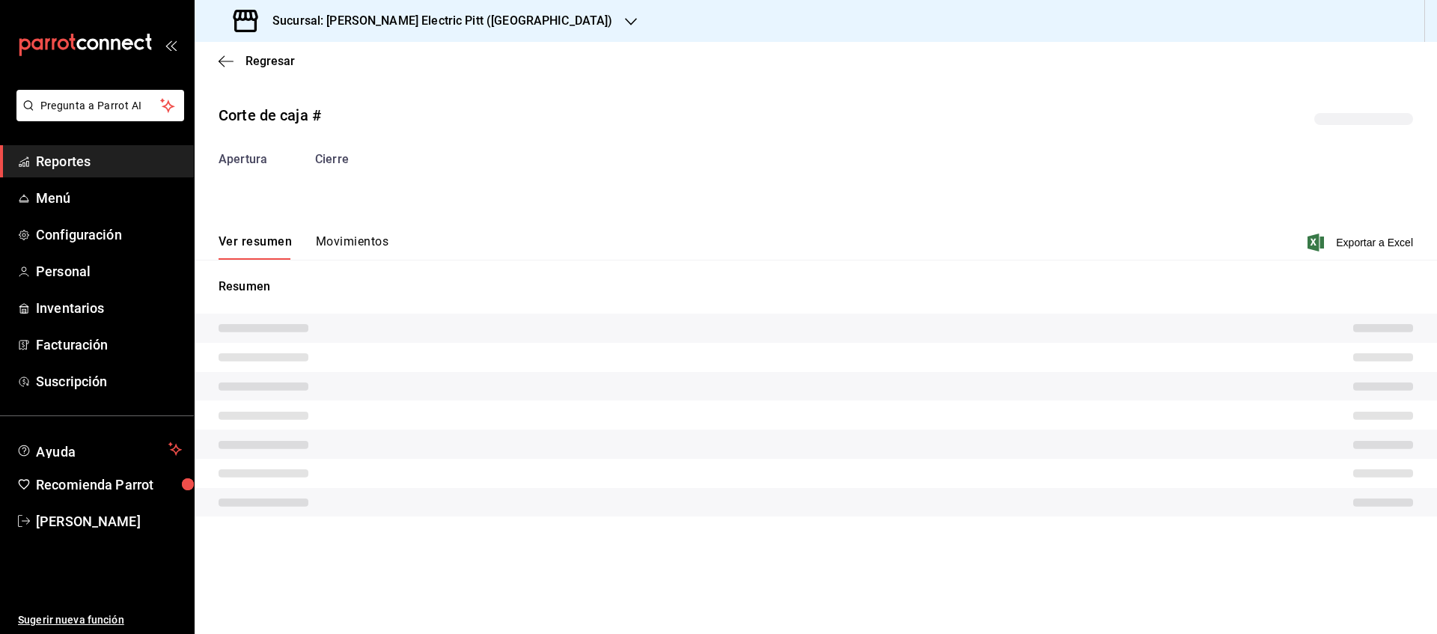
click at [1410, 22] on div "Sucursal: [PERSON_NAME] Electric Pitt ([GEOGRAPHIC_DATA])" at bounding box center [816, 21] width 1243 height 42
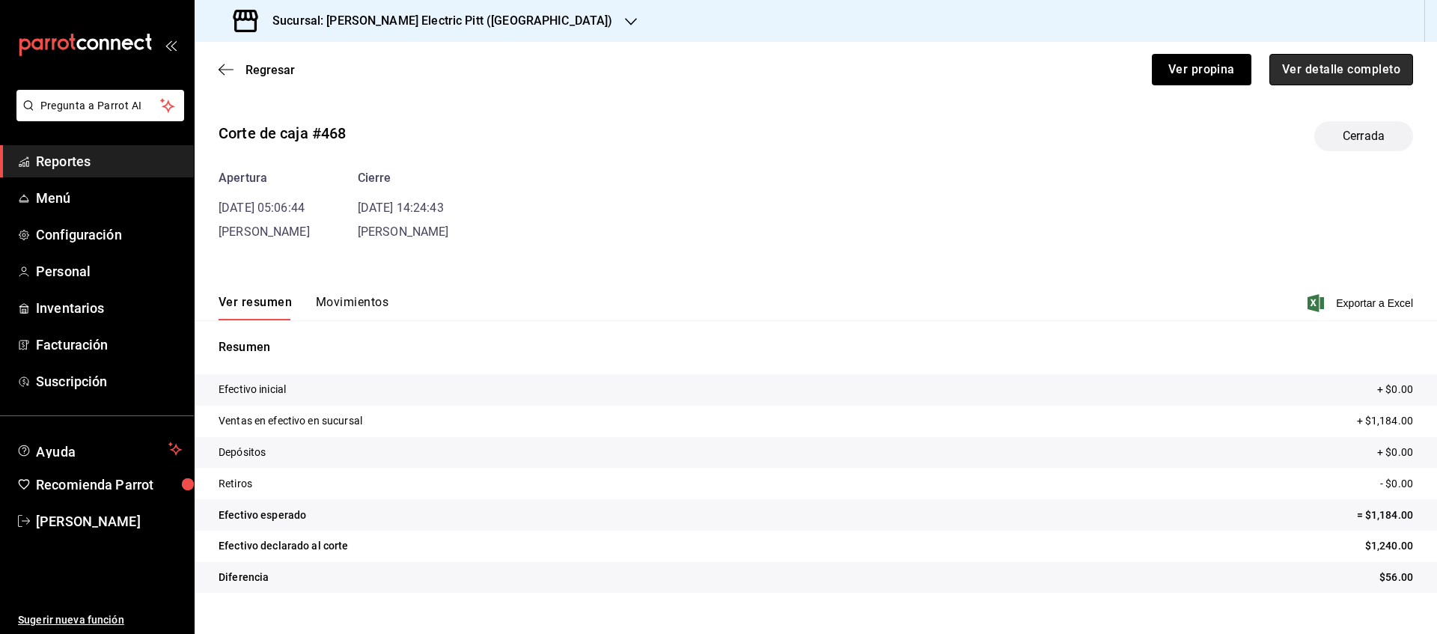
click at [1377, 69] on button "Ver detalle completo" at bounding box center [1342, 69] width 144 height 31
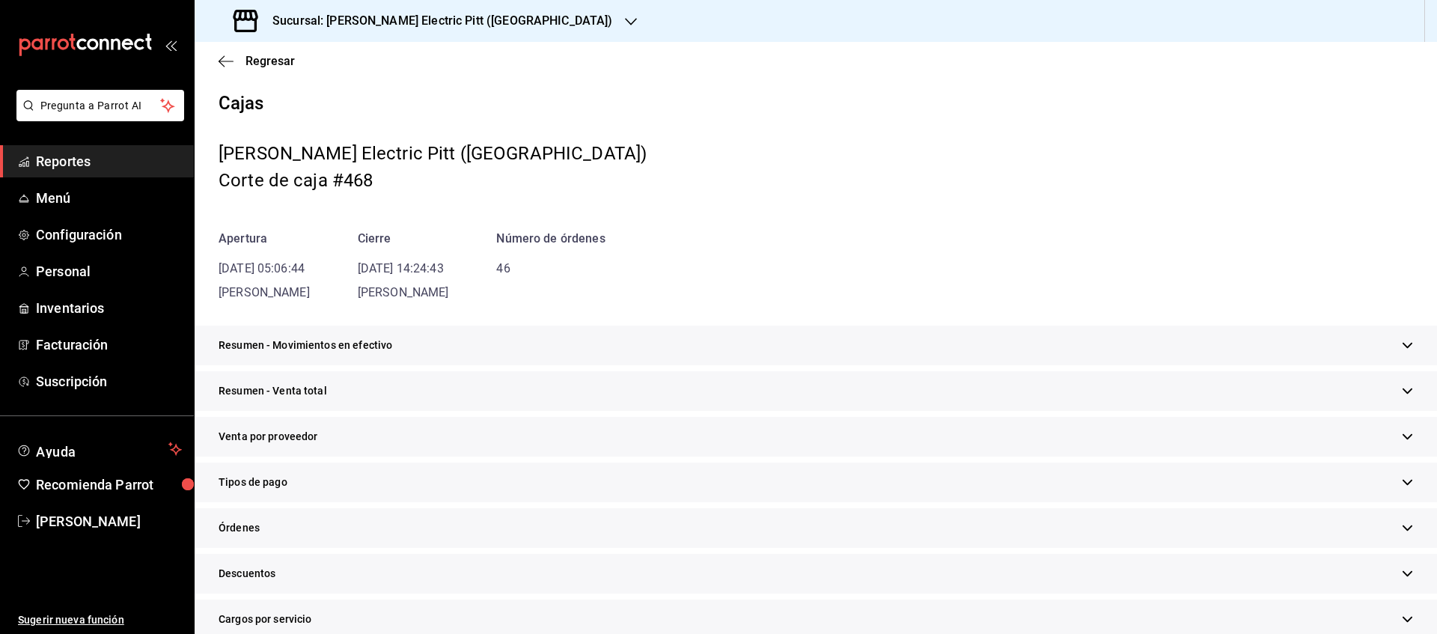
click at [270, 484] on span "Tipos de pago" at bounding box center [253, 483] width 69 height 16
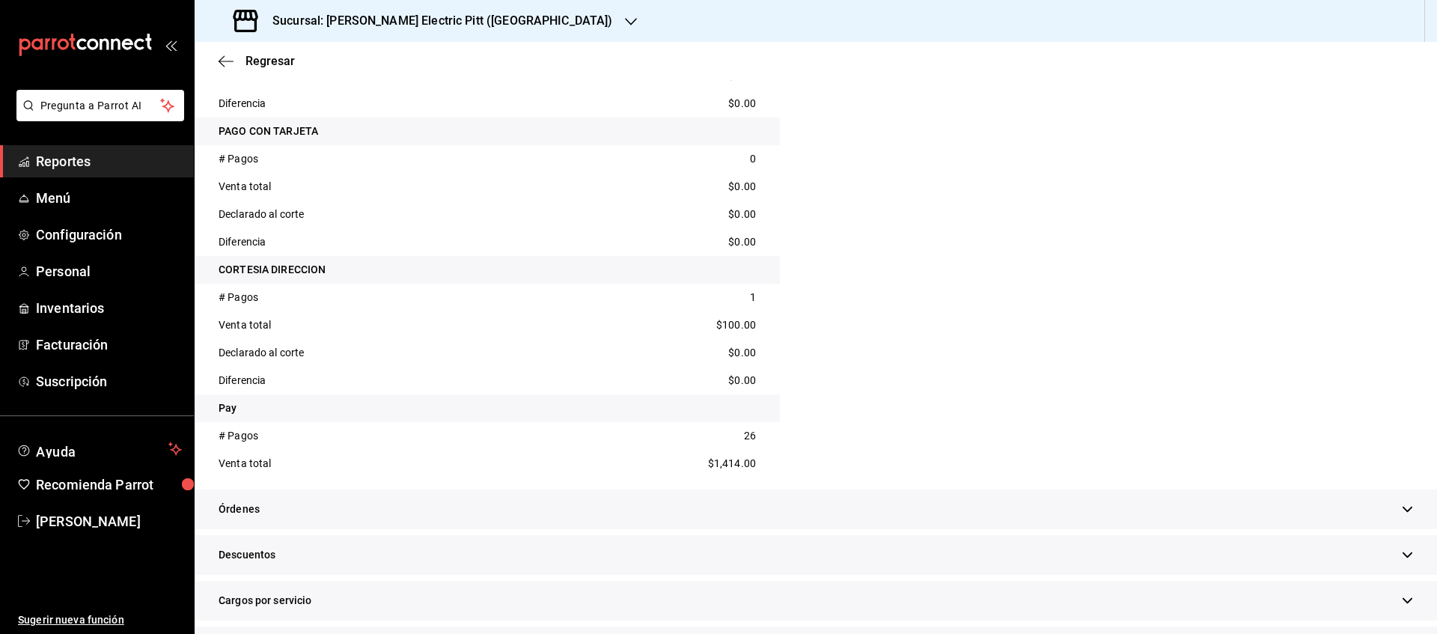
scroll to position [670, 0]
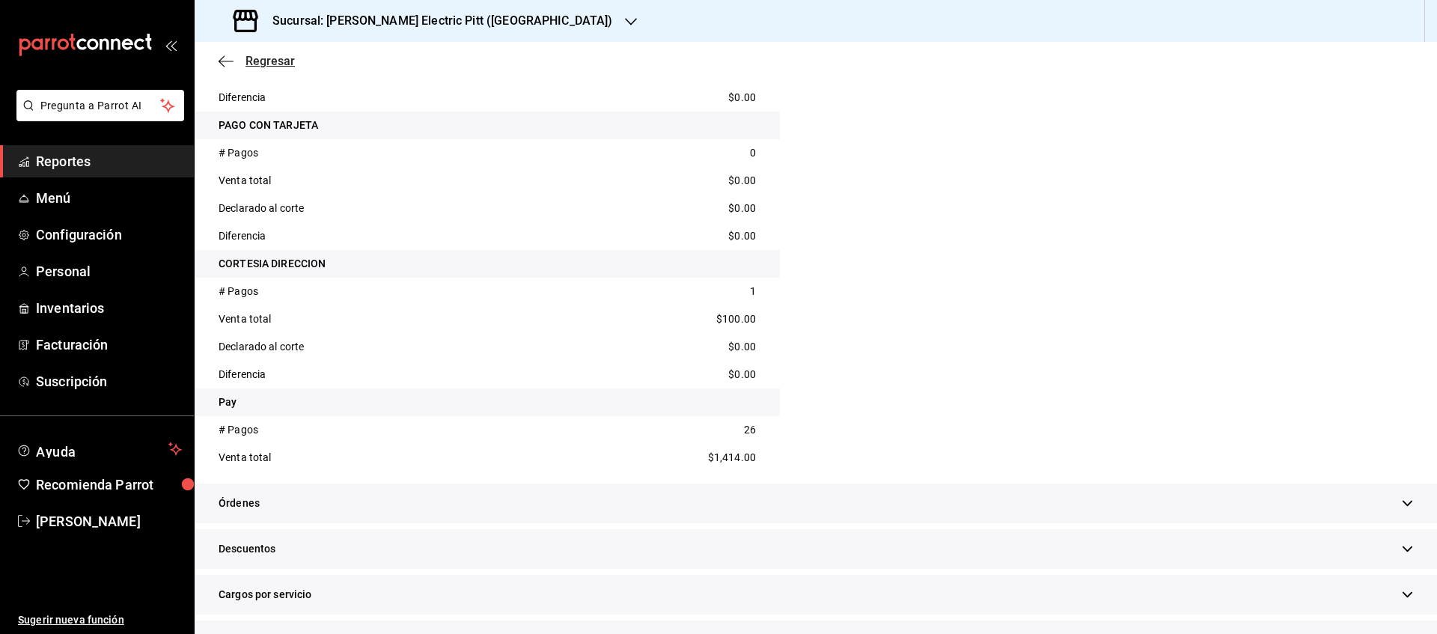
click at [261, 64] on span "Regresar" at bounding box center [270, 61] width 49 height 14
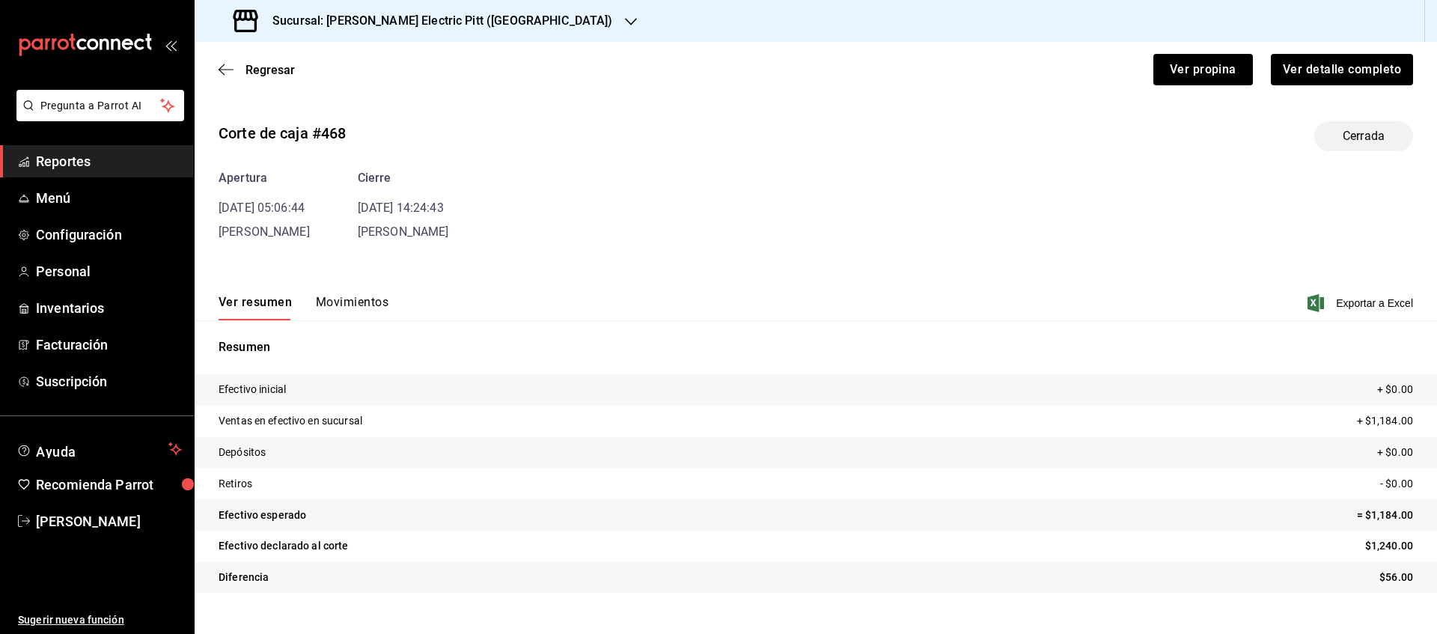
click at [261, 64] on span "Regresar" at bounding box center [270, 70] width 49 height 14
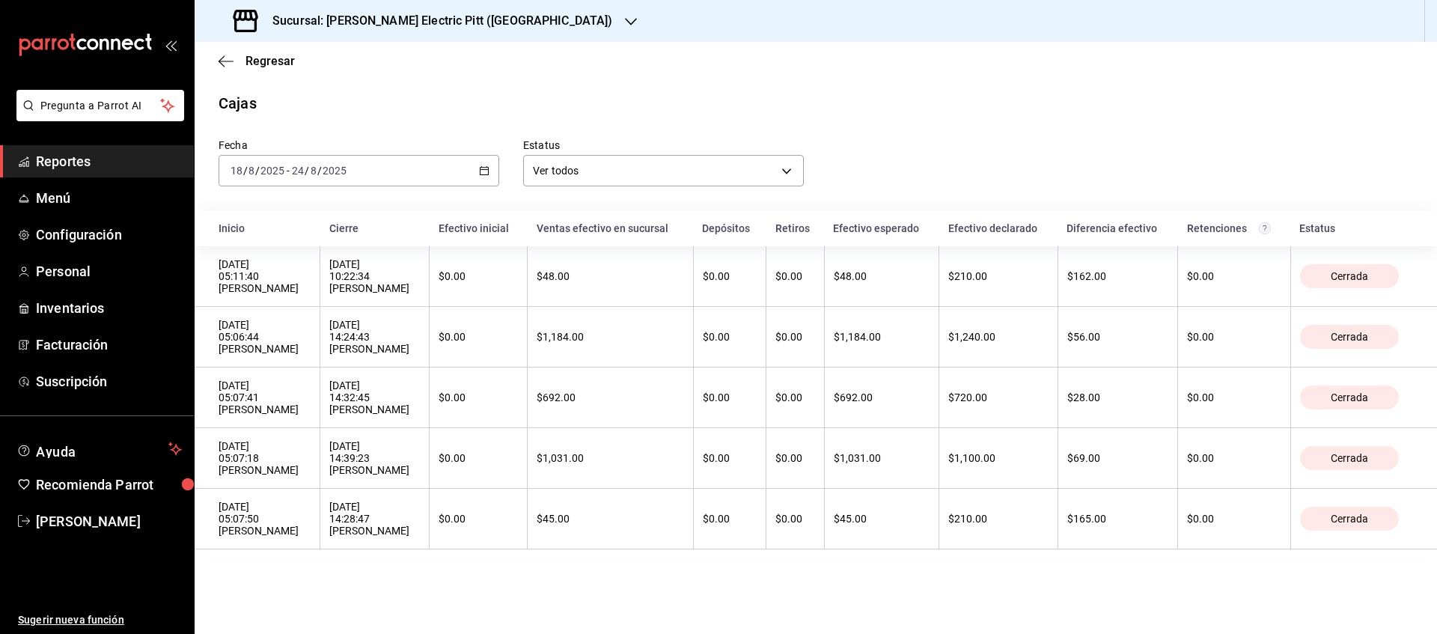
click at [625, 16] on icon "button" at bounding box center [631, 22] width 12 height 12
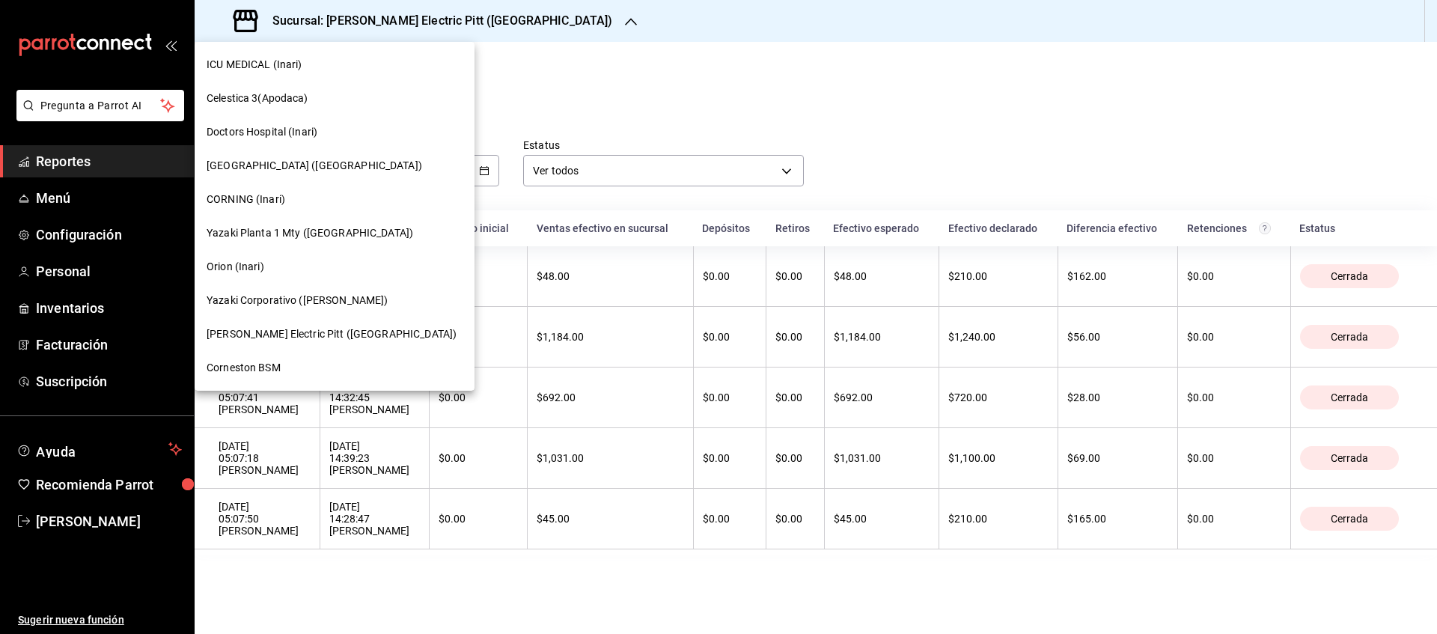
click at [318, 243] on div "Yazaki Planta 1 Mty ([GEOGRAPHIC_DATA])" at bounding box center [335, 233] width 280 height 34
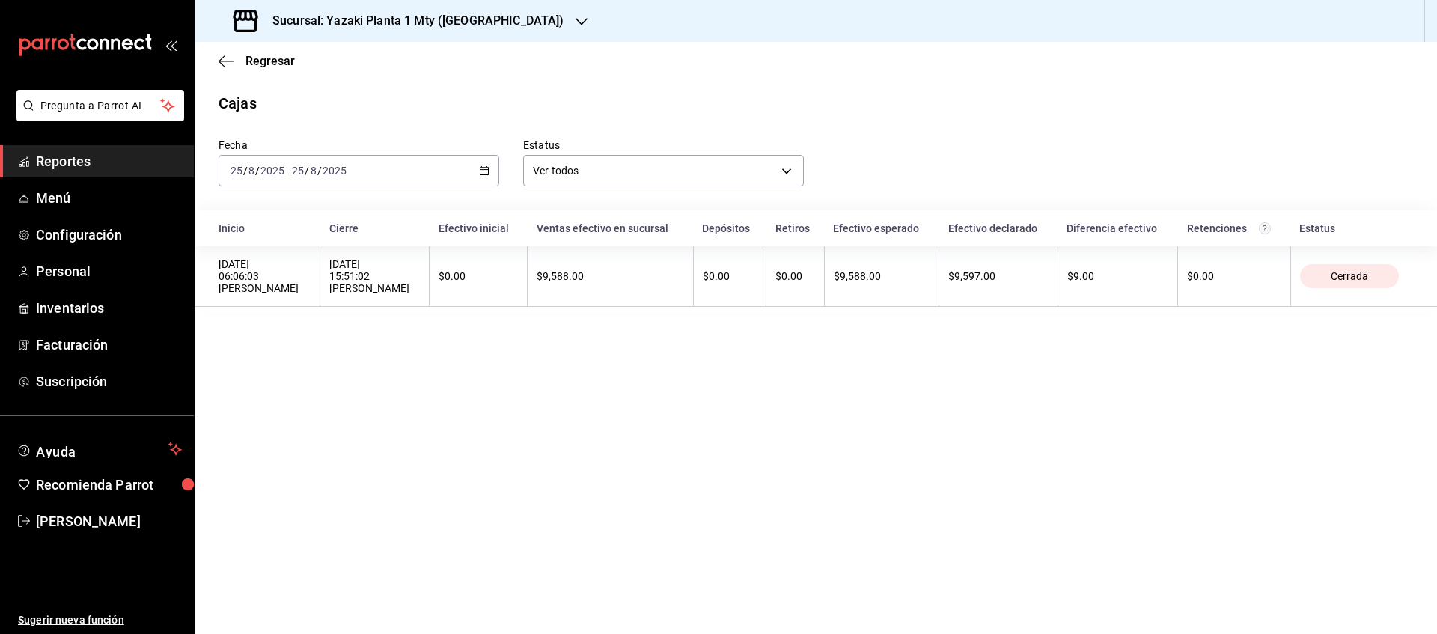
click at [493, 174] on div "[DATE] [DATE] - [DATE] [DATE]" at bounding box center [359, 170] width 281 height 31
click at [309, 380] on span "Rango de fechas" at bounding box center [289, 385] width 116 height 16
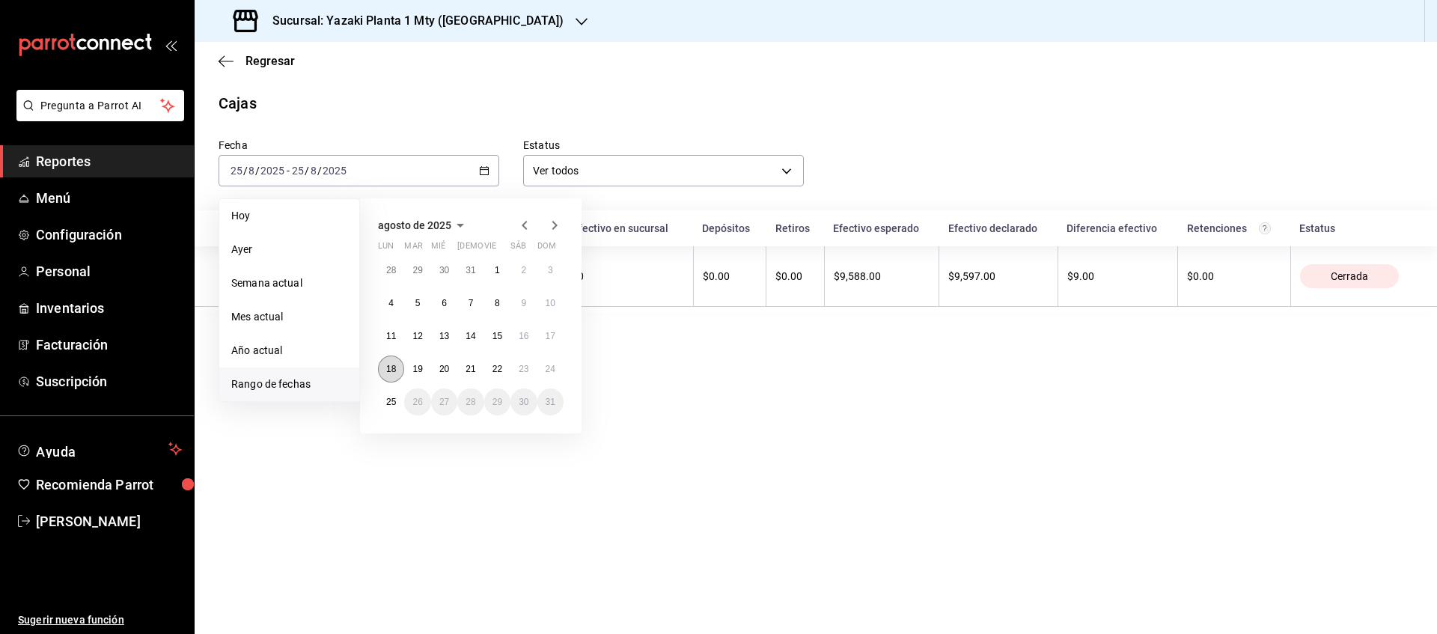
click at [390, 369] on abbr "18" at bounding box center [391, 369] width 10 height 10
click at [560, 365] on button "24" at bounding box center [550, 369] width 26 height 27
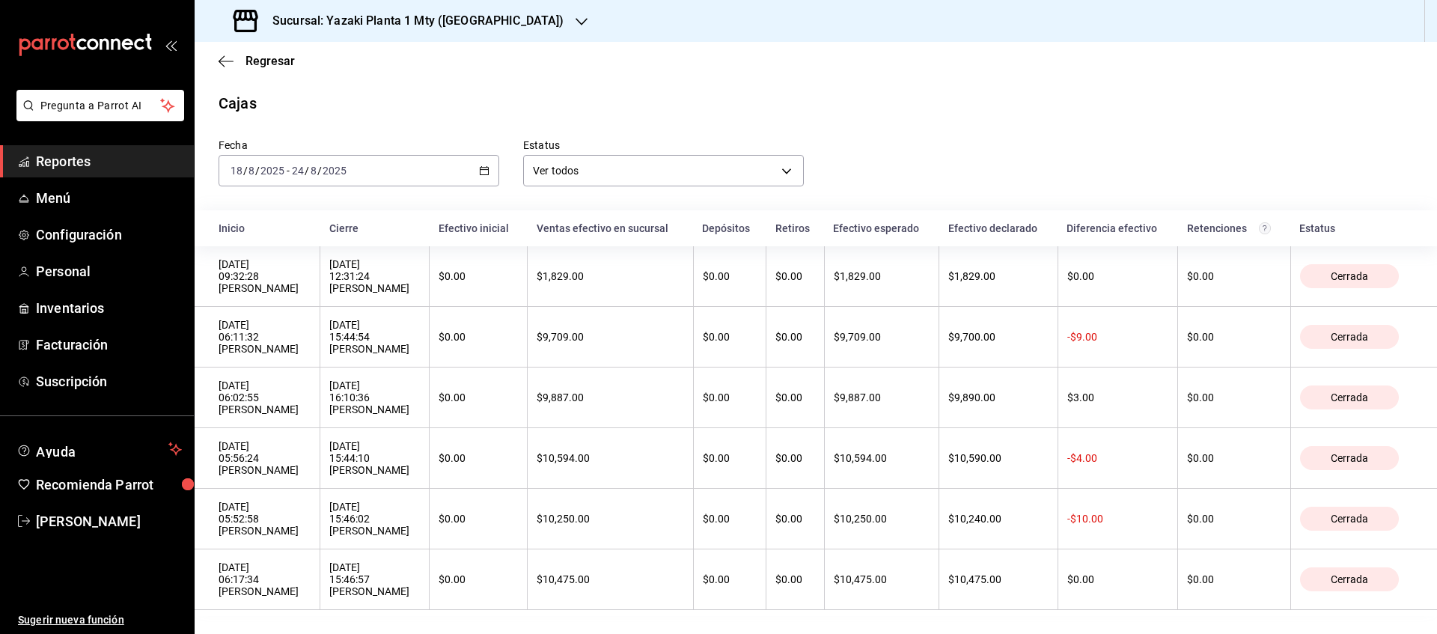
scroll to position [33, 0]
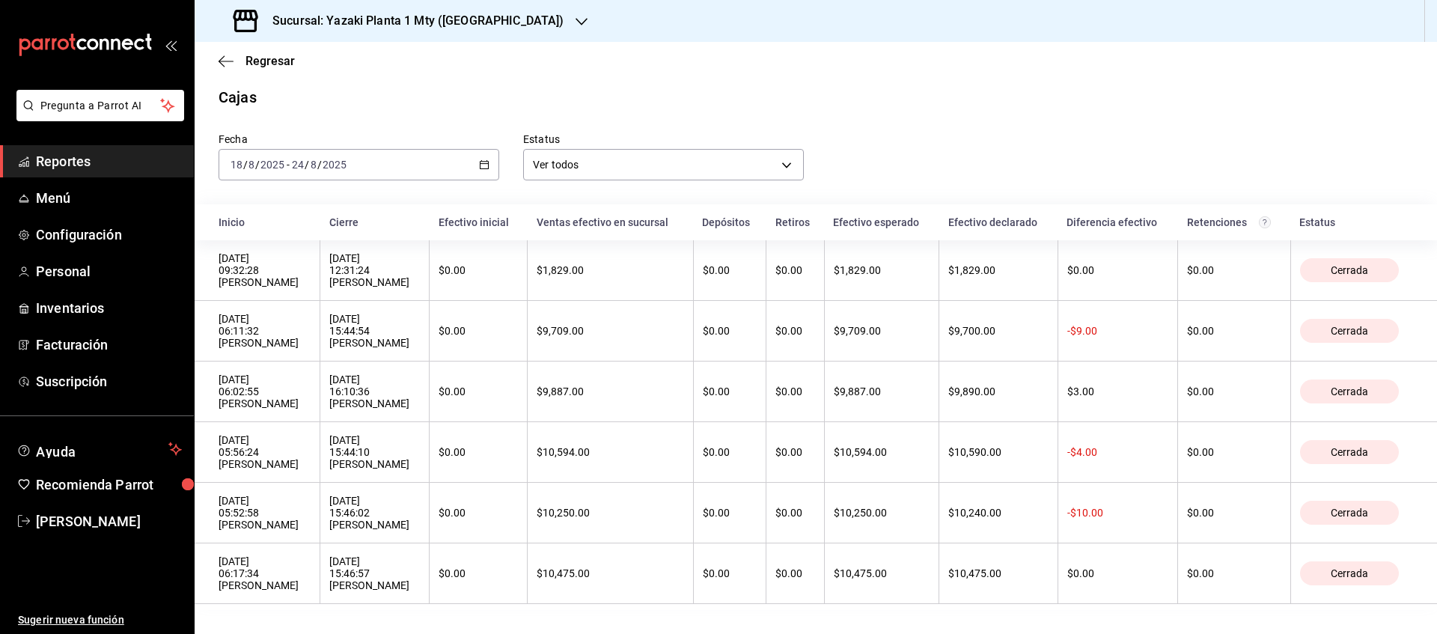
click at [497, 17] on div "Sucursal: Yazaki Planta 1 Mty ([GEOGRAPHIC_DATA])" at bounding box center [400, 21] width 387 height 42
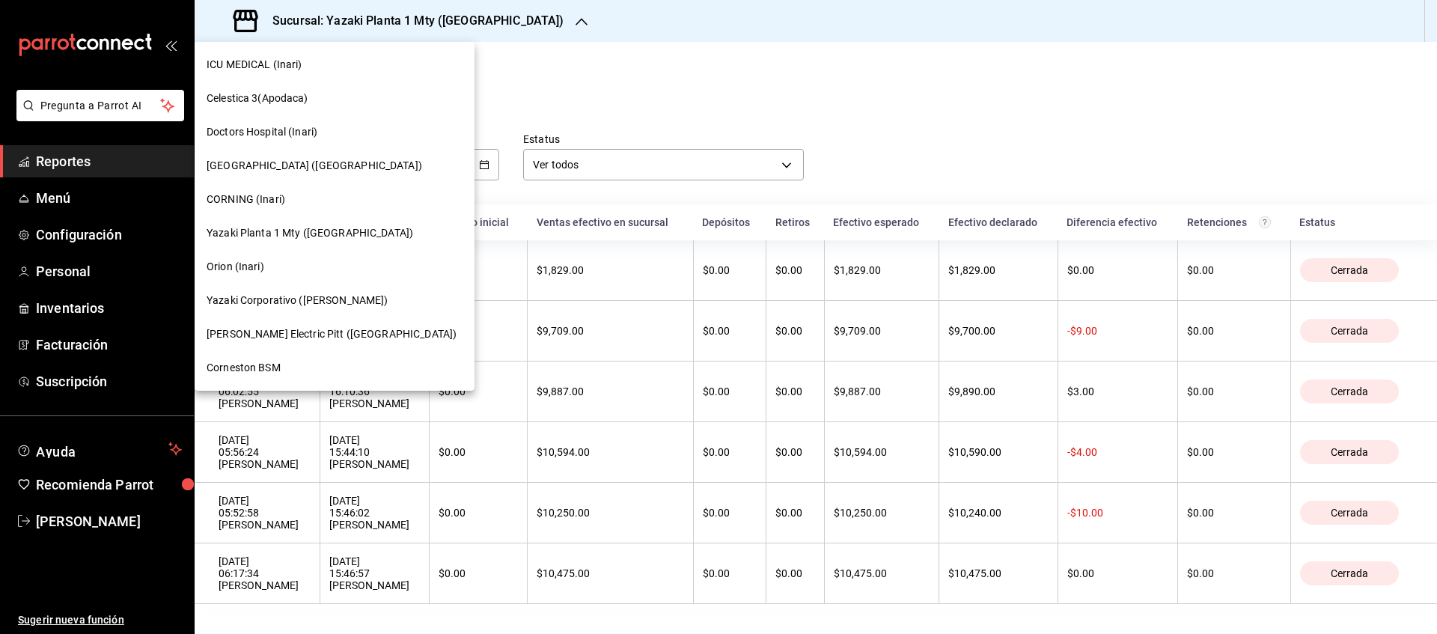
click at [225, 272] on span "Orion (Inari)" at bounding box center [236, 267] width 58 height 16
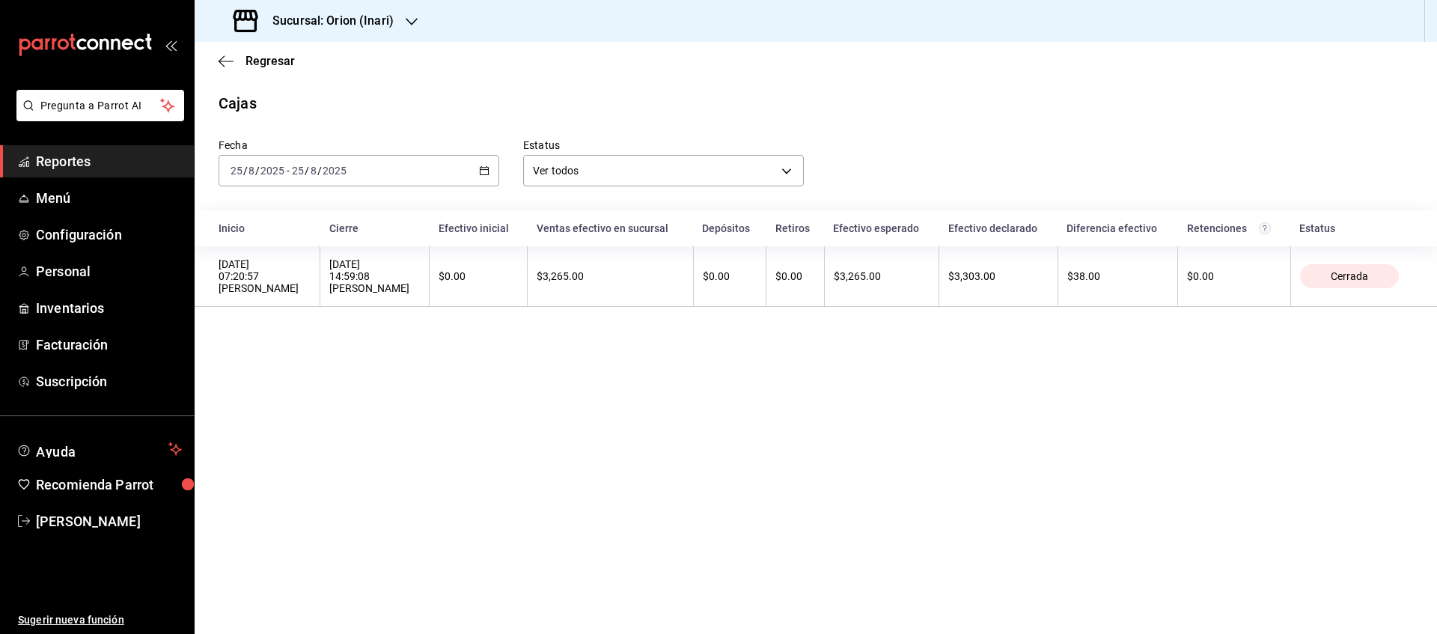
click at [487, 173] on icon "button" at bounding box center [484, 170] width 10 height 10
click at [294, 394] on li "Rango de fechas" at bounding box center [289, 385] width 140 height 34
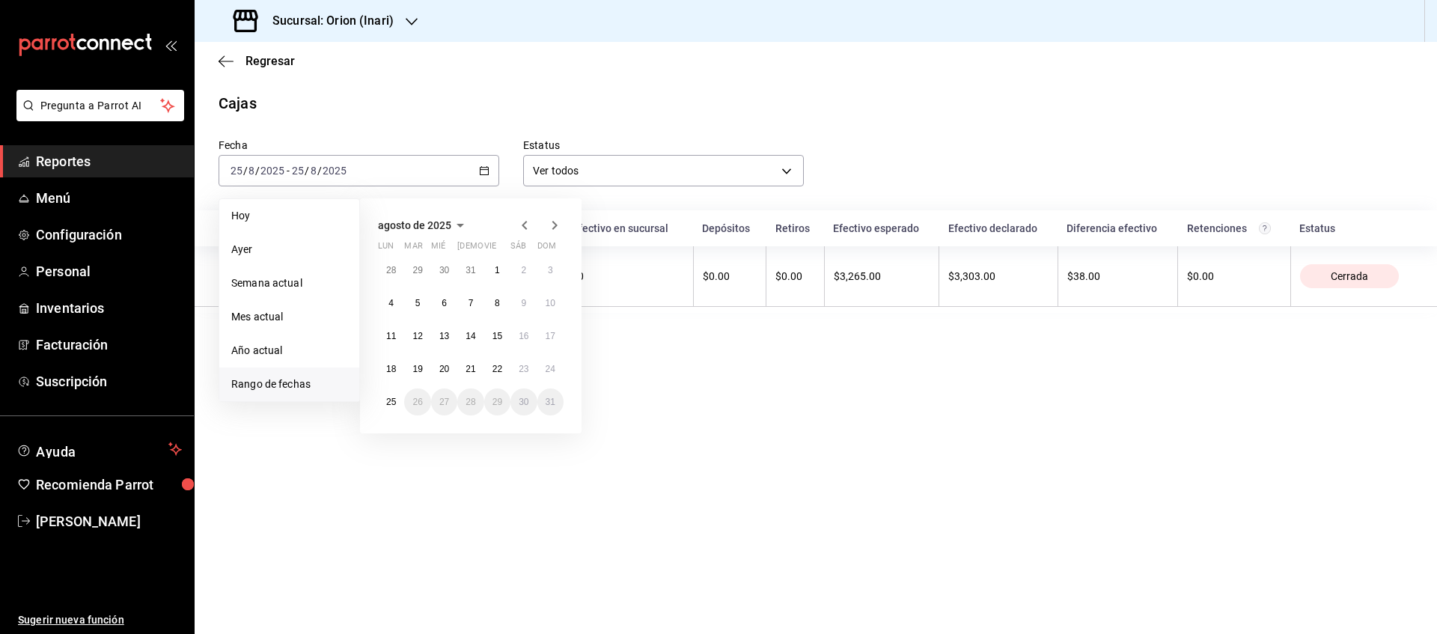
click at [401, 379] on div "28 29 30 31 1 2 3 4 5 6 7 8 9 10 11 12 13 14 15 16 17 18 19 20 21 22 23 24 25 2…" at bounding box center [471, 336] width 186 height 159
click at [394, 368] on abbr "18" at bounding box center [391, 369] width 10 height 10
click at [561, 359] on div "28 29 30 31 1 2 3 4 5 6 7 8 9 10 11 12 13 14 15 16 17 18 19 20 21 22 23 24 25 2…" at bounding box center [471, 336] width 186 height 159
click at [549, 373] on abbr "24" at bounding box center [551, 369] width 10 height 10
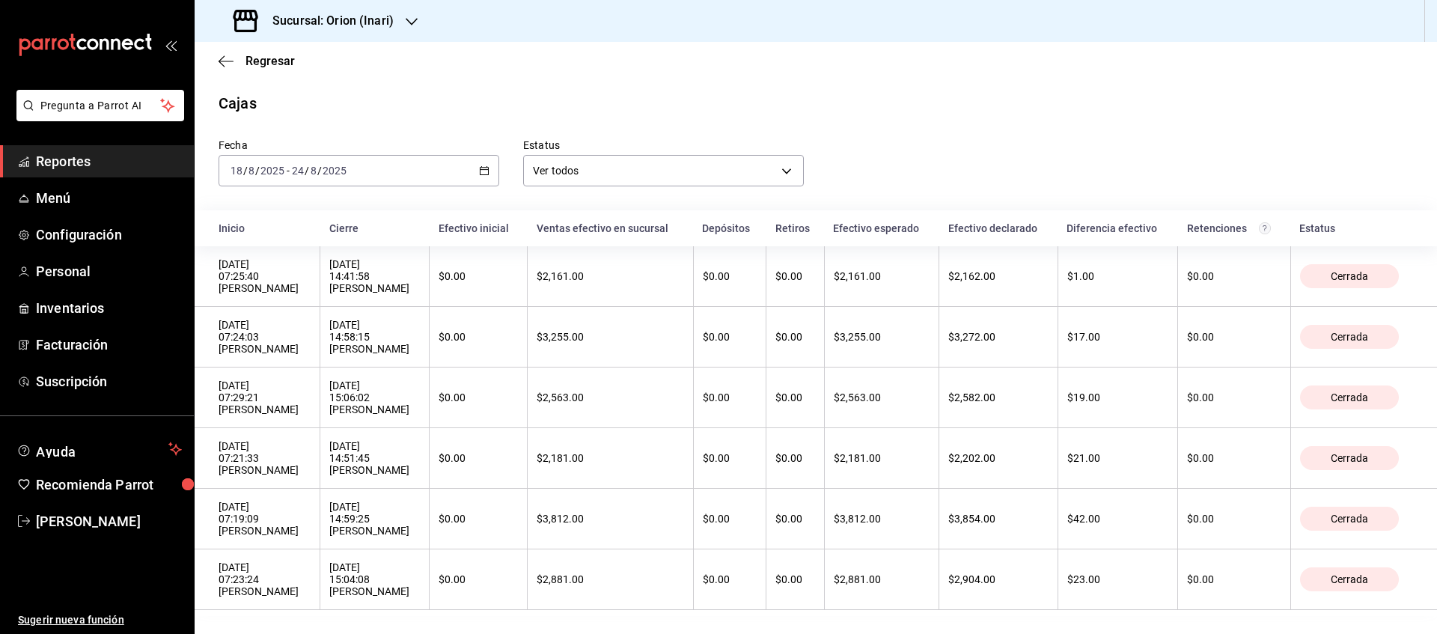
click at [409, 27] on icon "button" at bounding box center [412, 22] width 12 height 12
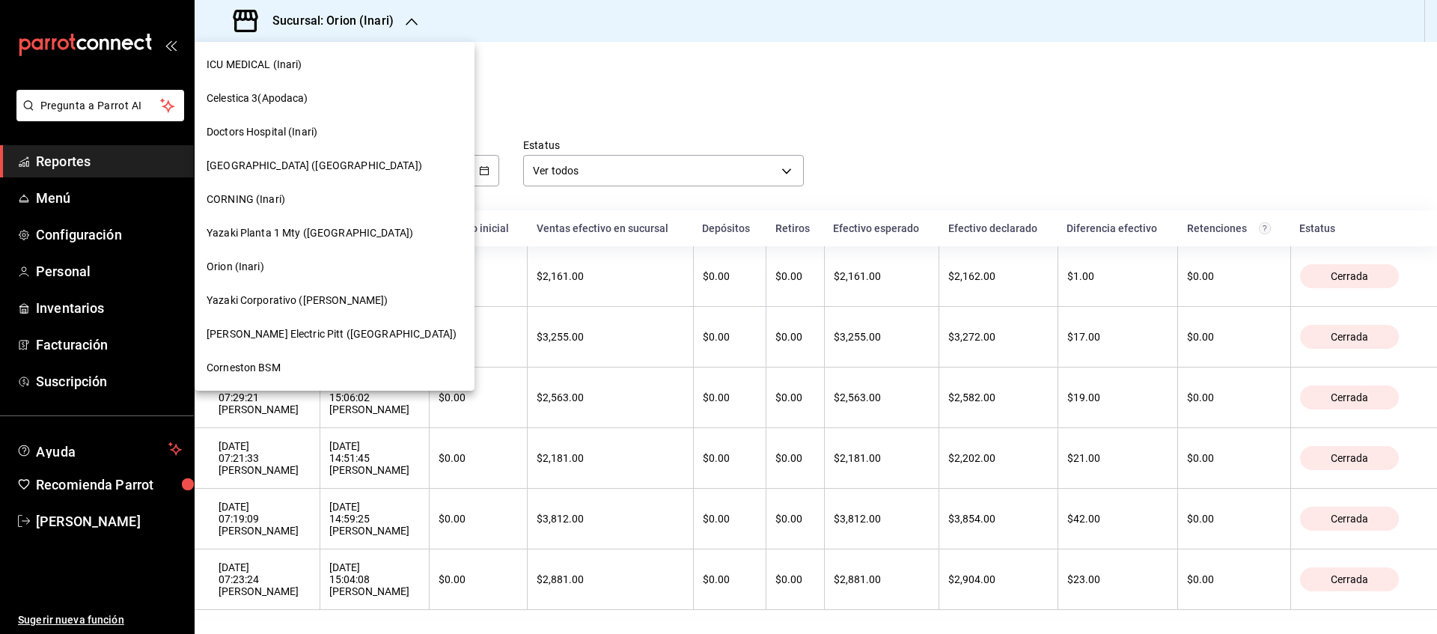
click at [277, 62] on span "ICU MEDICAL (Inari)" at bounding box center [255, 65] width 96 height 16
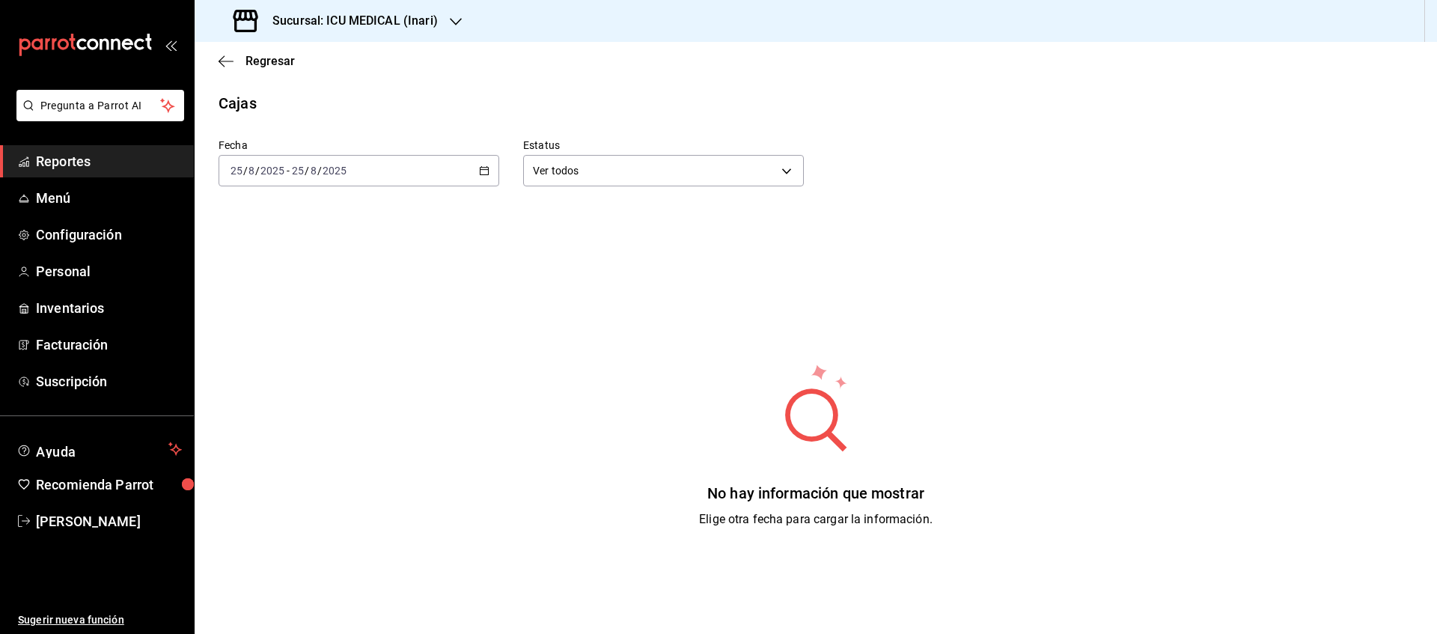
click at [469, 180] on div "[DATE] [DATE] - [DATE] [DATE]" at bounding box center [359, 170] width 281 height 31
click at [322, 385] on span "Rango de fechas" at bounding box center [289, 385] width 116 height 16
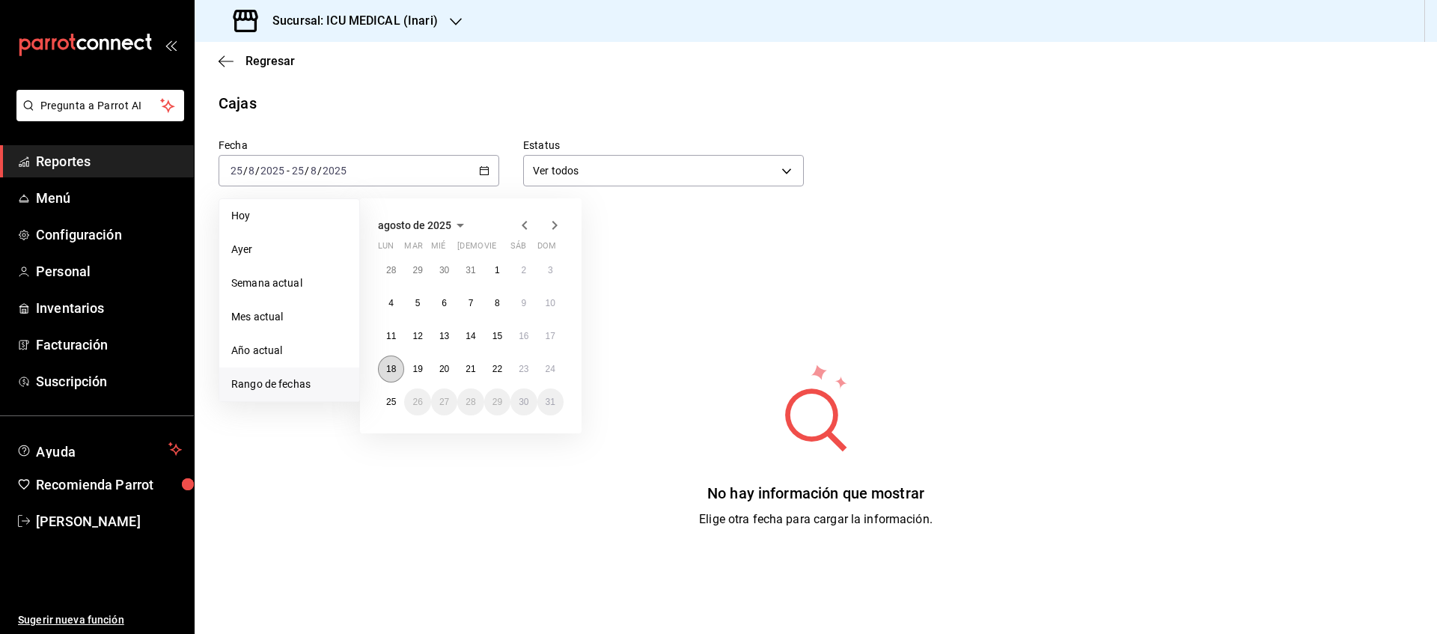
click at [398, 369] on button "18" at bounding box center [391, 369] width 26 height 27
click at [554, 368] on abbr "24" at bounding box center [551, 369] width 10 height 10
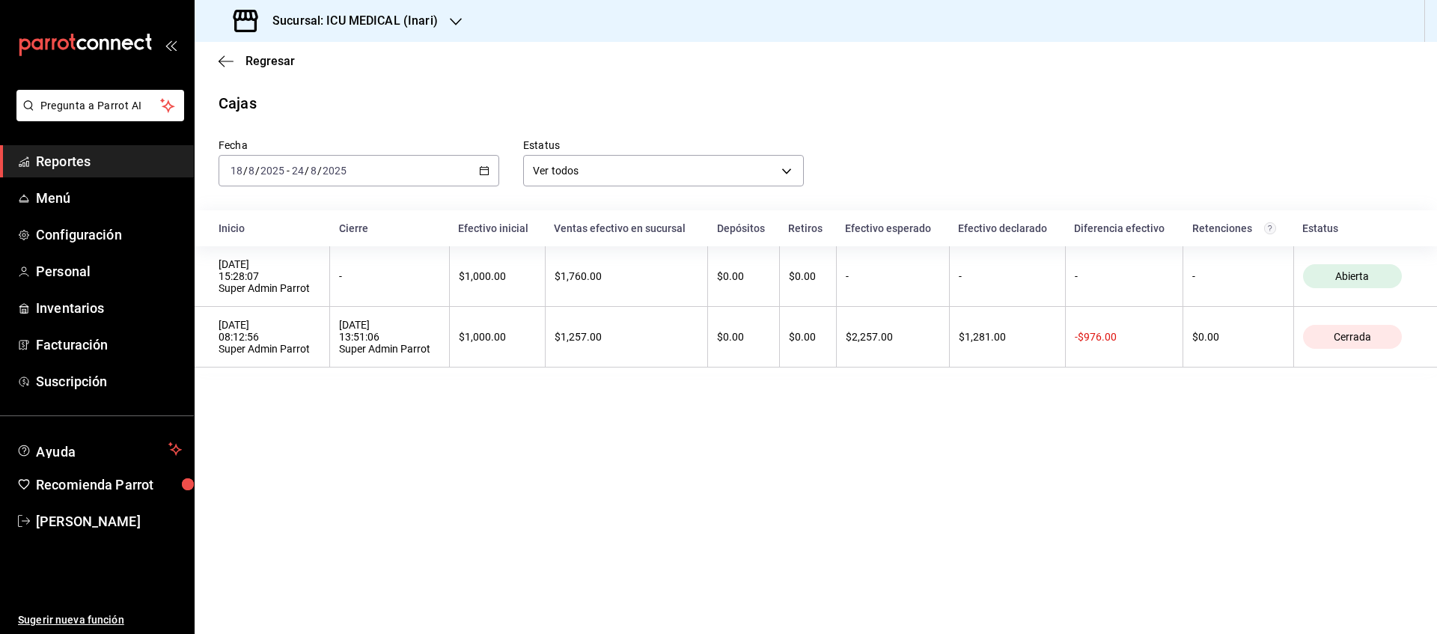
click at [443, 37] on div "Sucursal: ICU MEDICAL (Inari)" at bounding box center [337, 21] width 261 height 42
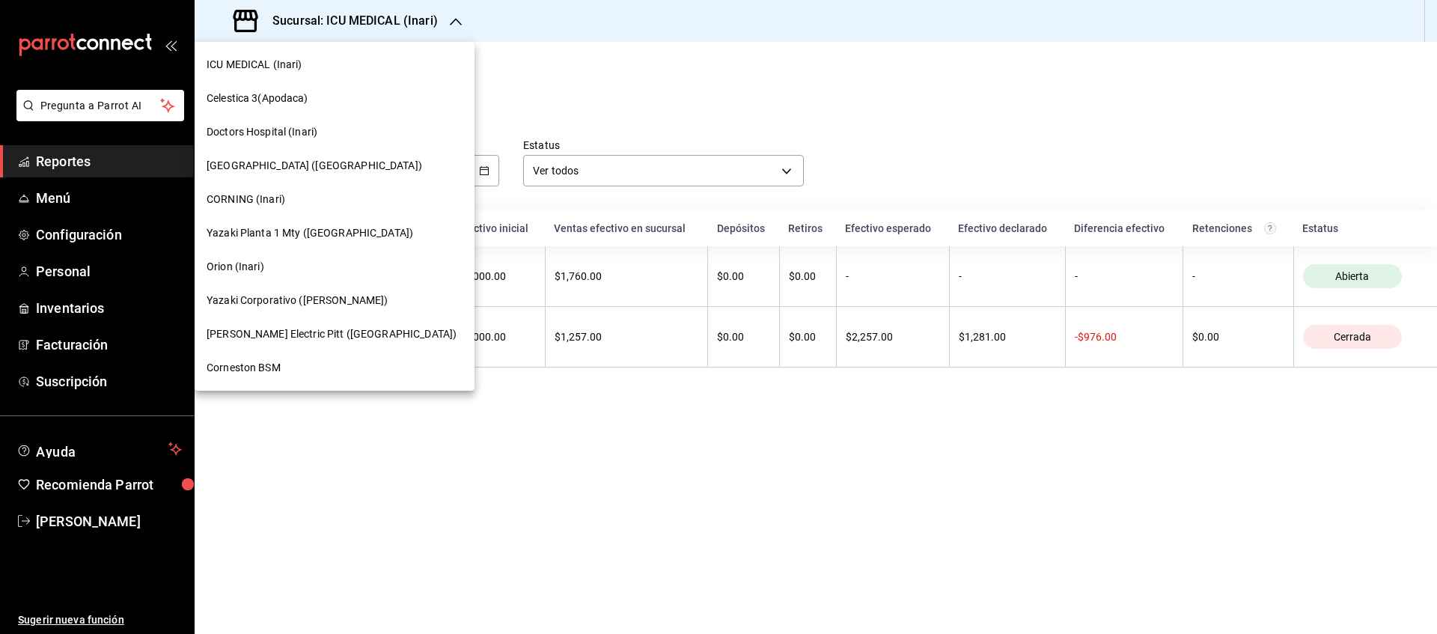
click at [314, 207] on div "CORNING (Inari)" at bounding box center [335, 200] width 256 height 16
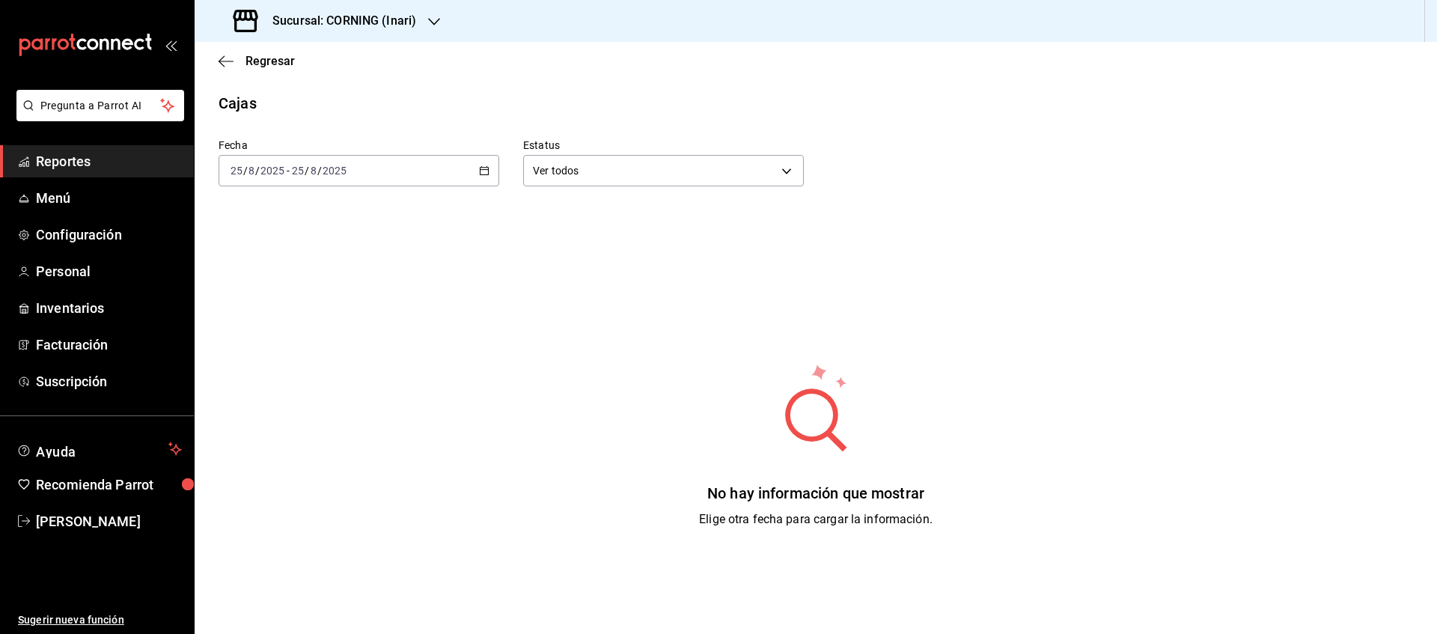
click at [492, 179] on div "[DATE] [DATE] - [DATE] [DATE]" at bounding box center [359, 170] width 281 height 31
click at [315, 393] on li "Rango de fechas" at bounding box center [289, 385] width 140 height 34
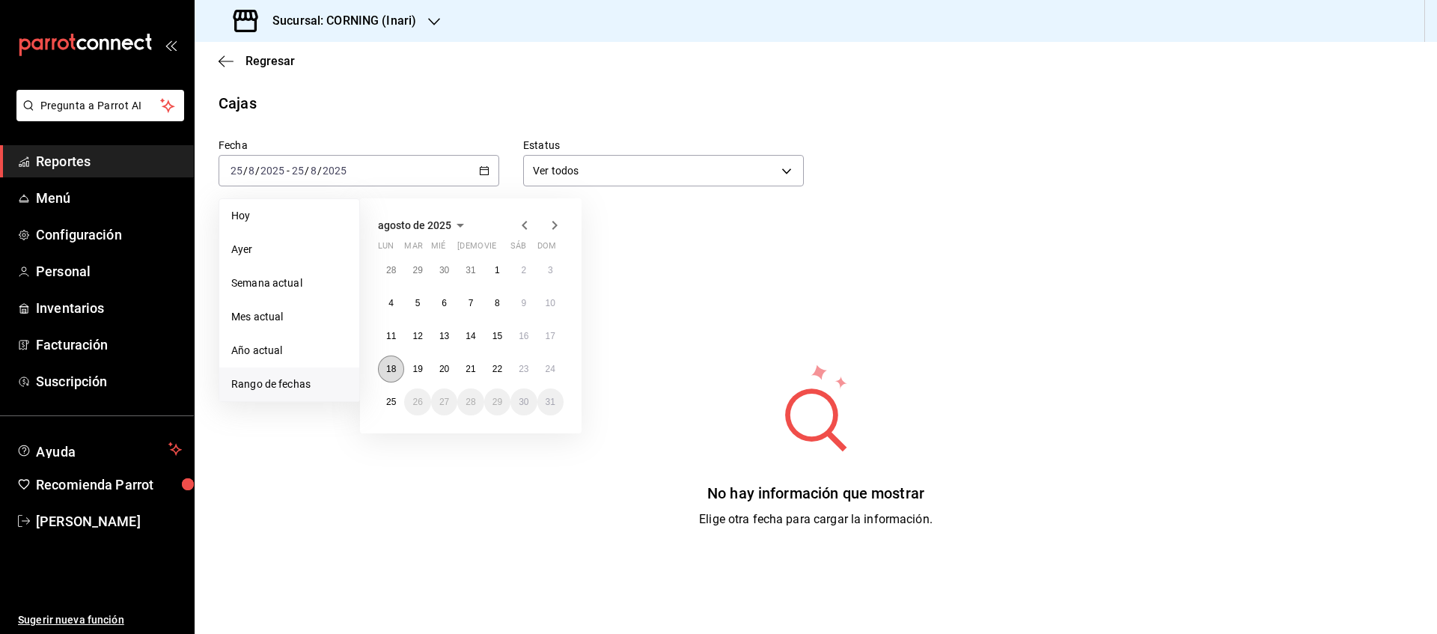
click at [397, 371] on button "18" at bounding box center [391, 369] width 26 height 27
click at [553, 381] on button "24" at bounding box center [550, 369] width 26 height 27
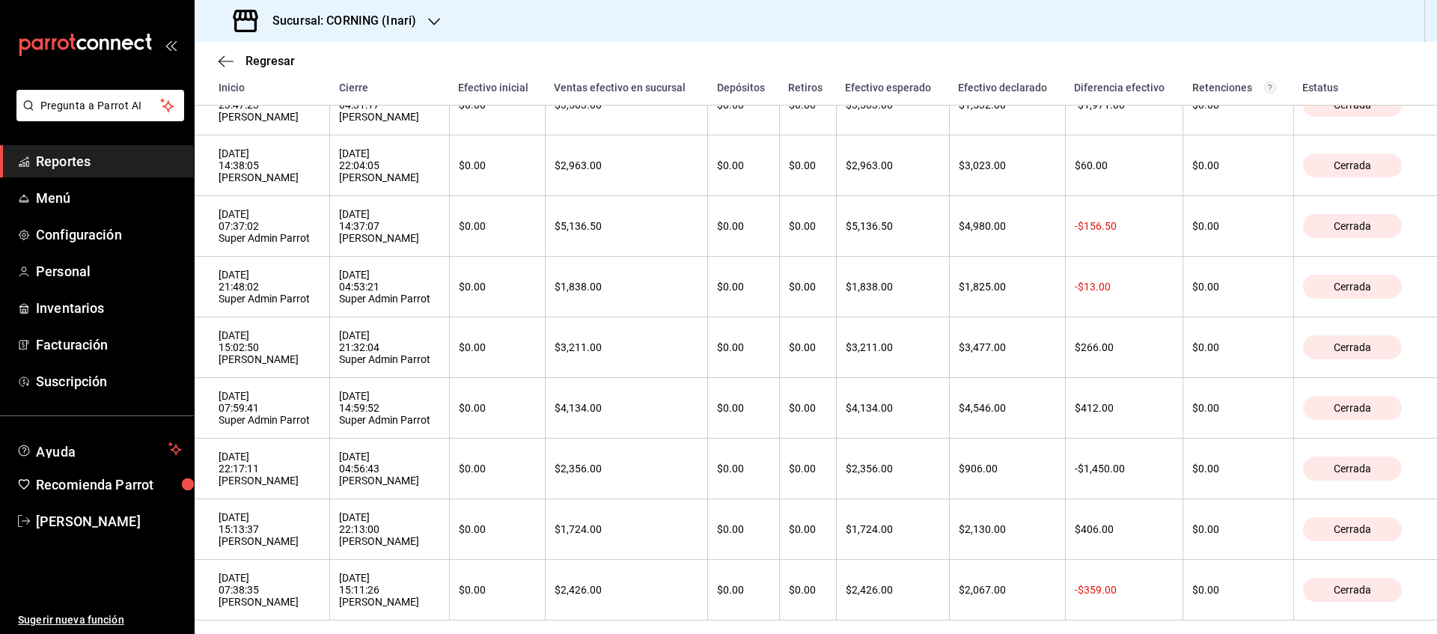
scroll to position [689, 0]
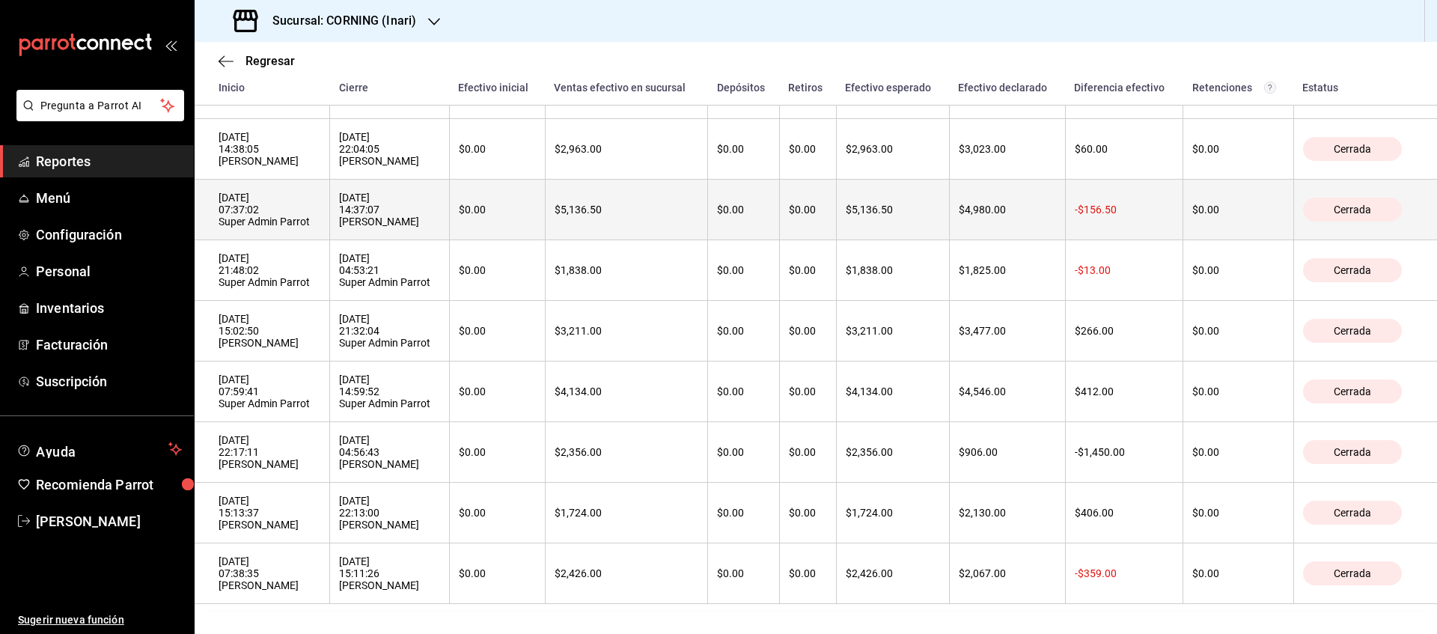
click at [440, 192] on div "[DATE] 14:37:07 [PERSON_NAME]" at bounding box center [389, 210] width 101 height 36
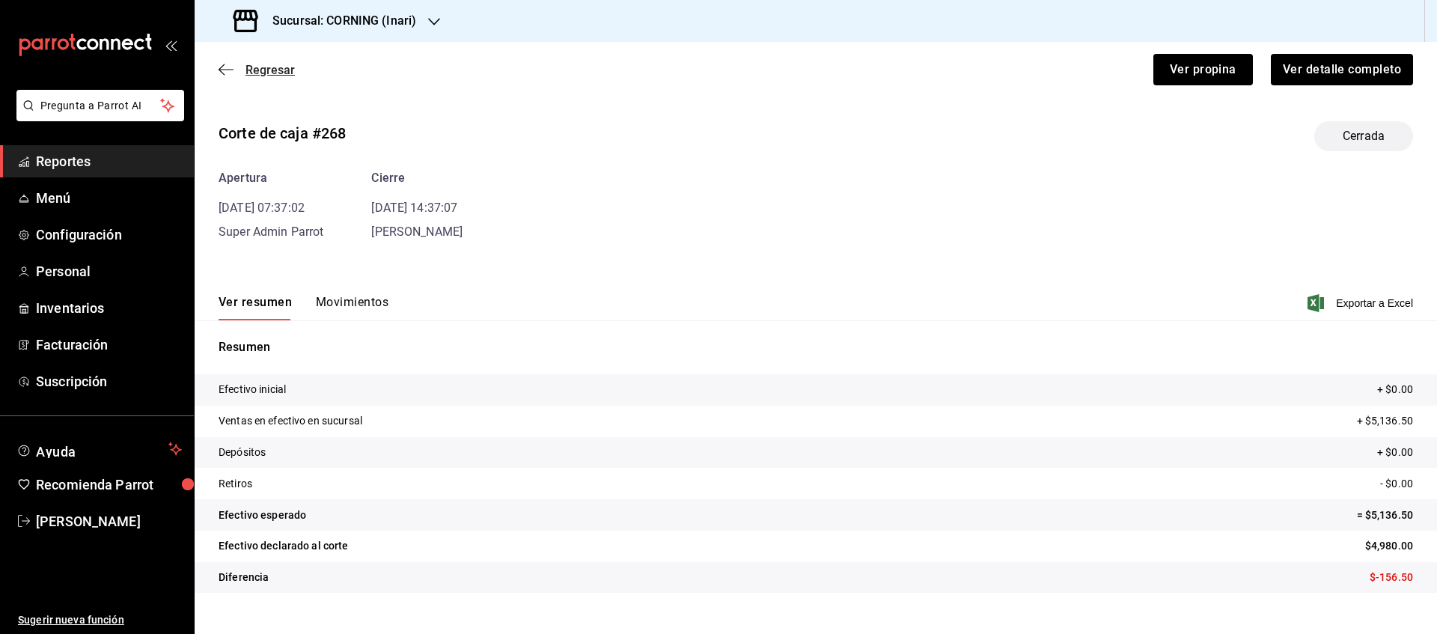
click at [269, 69] on span "Regresar" at bounding box center [270, 70] width 49 height 14
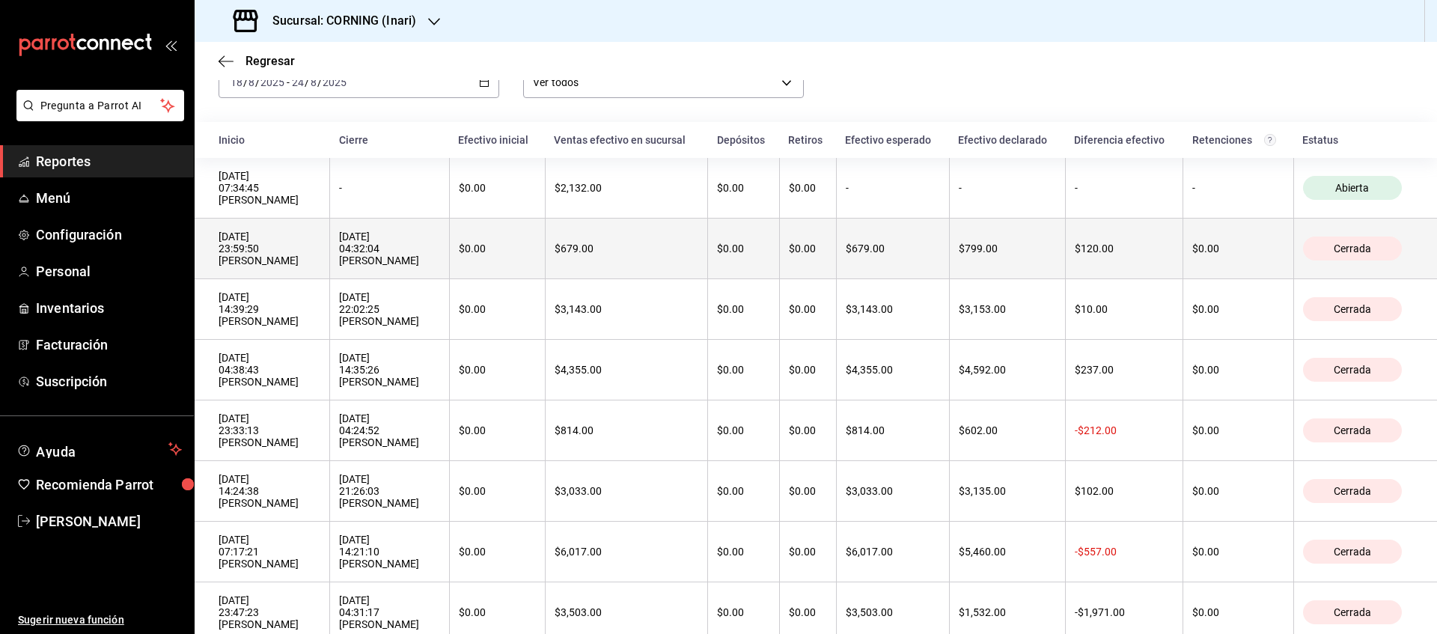
scroll to position [86, 0]
